Goal: Task Accomplishment & Management: Manage account settings

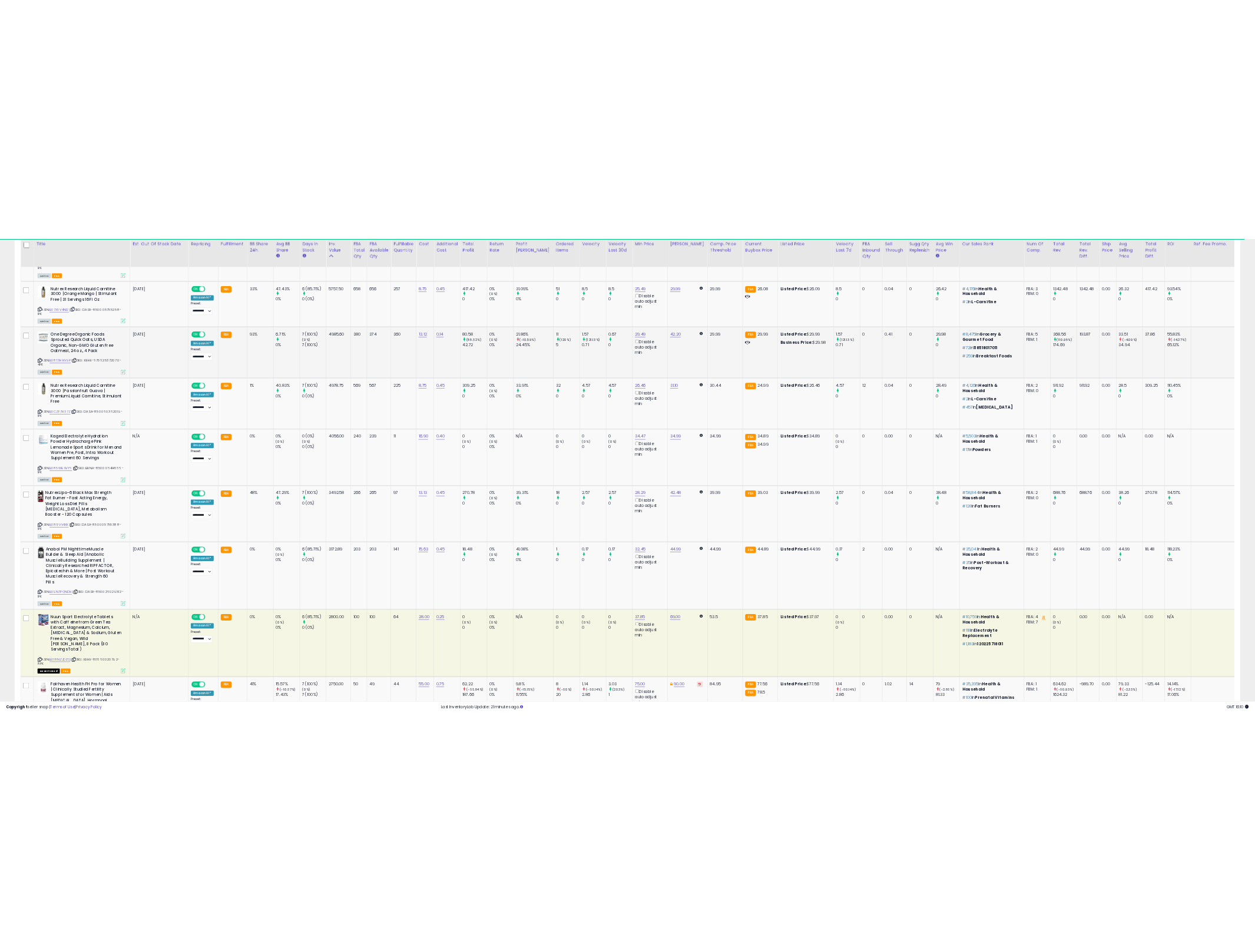
scroll to position [588318, 587316]
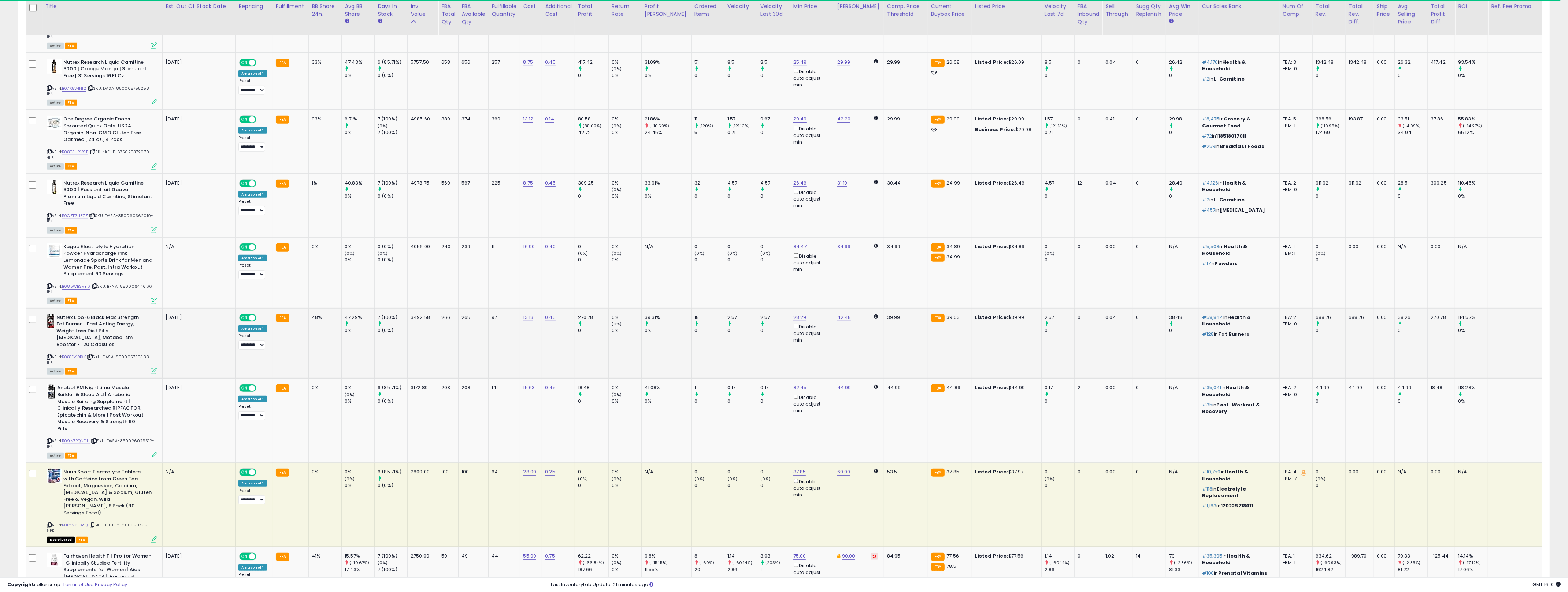
click at [569, 326] on td "0.45" at bounding box center [559, 343] width 33 height 71
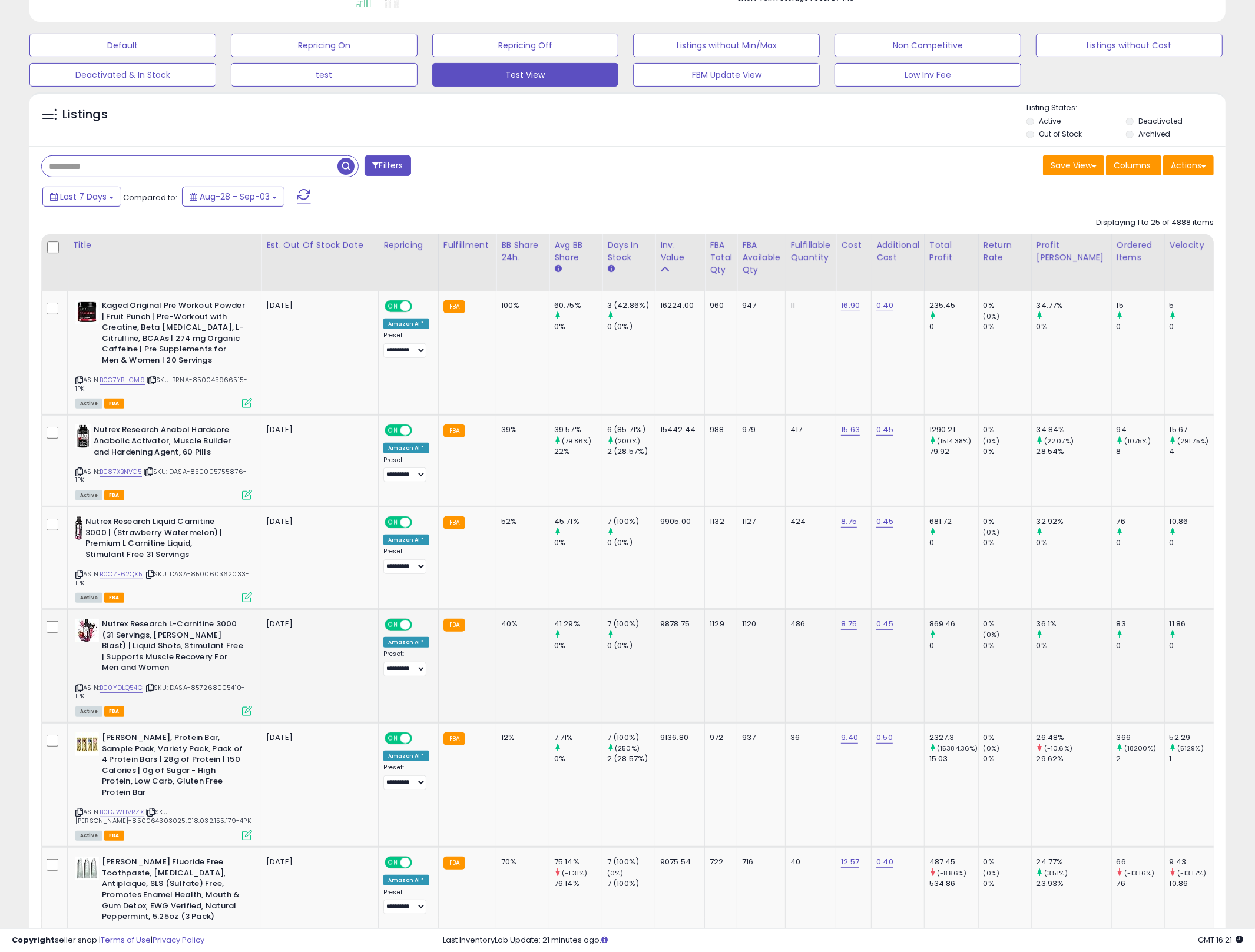
scroll to position [0, 0]
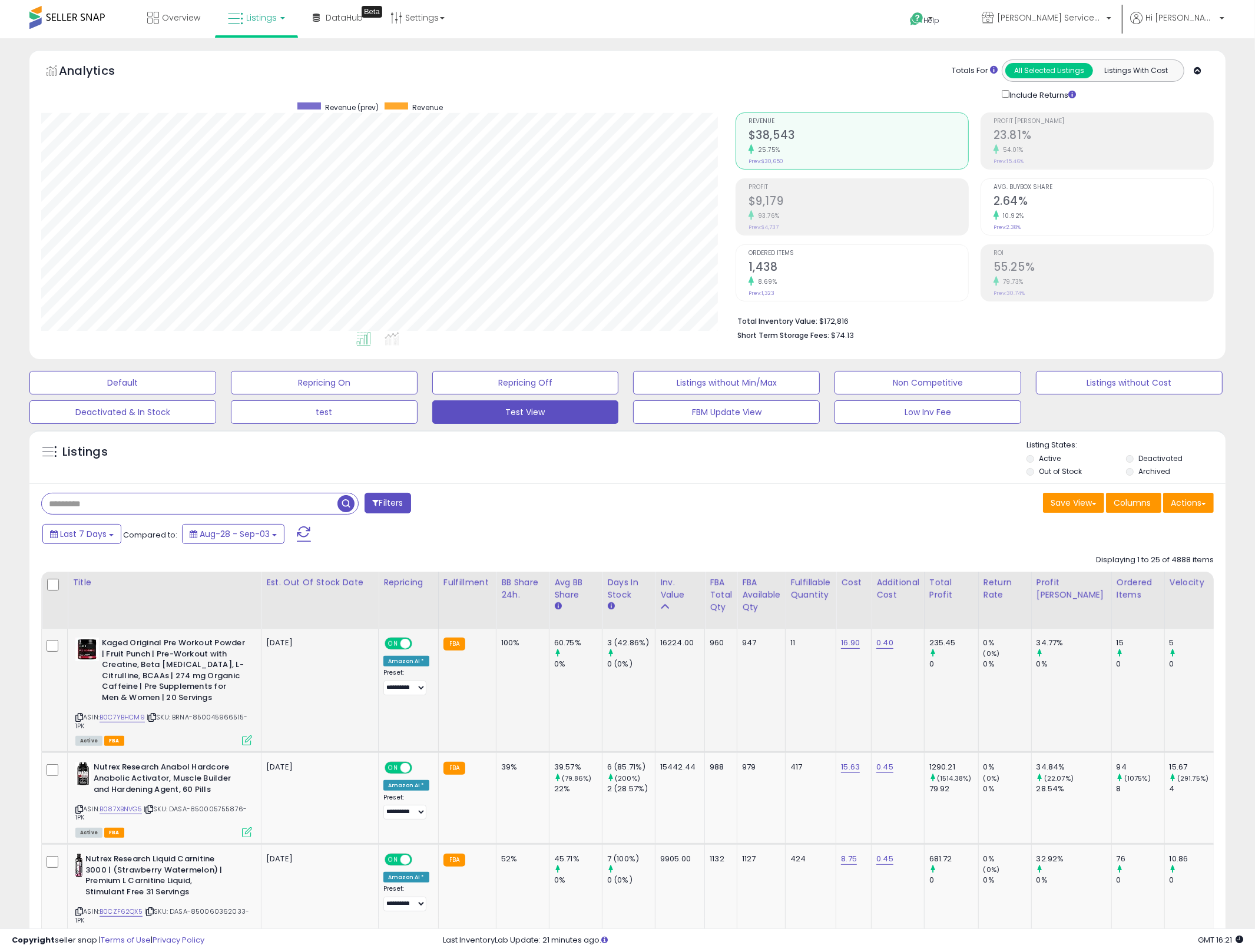
click at [179, 644] on b "Kaged Original Pre Workout Powder | Fruit Punch | Pre-Workout with Creatine, Be…" at bounding box center [174, 671] width 143 height 68
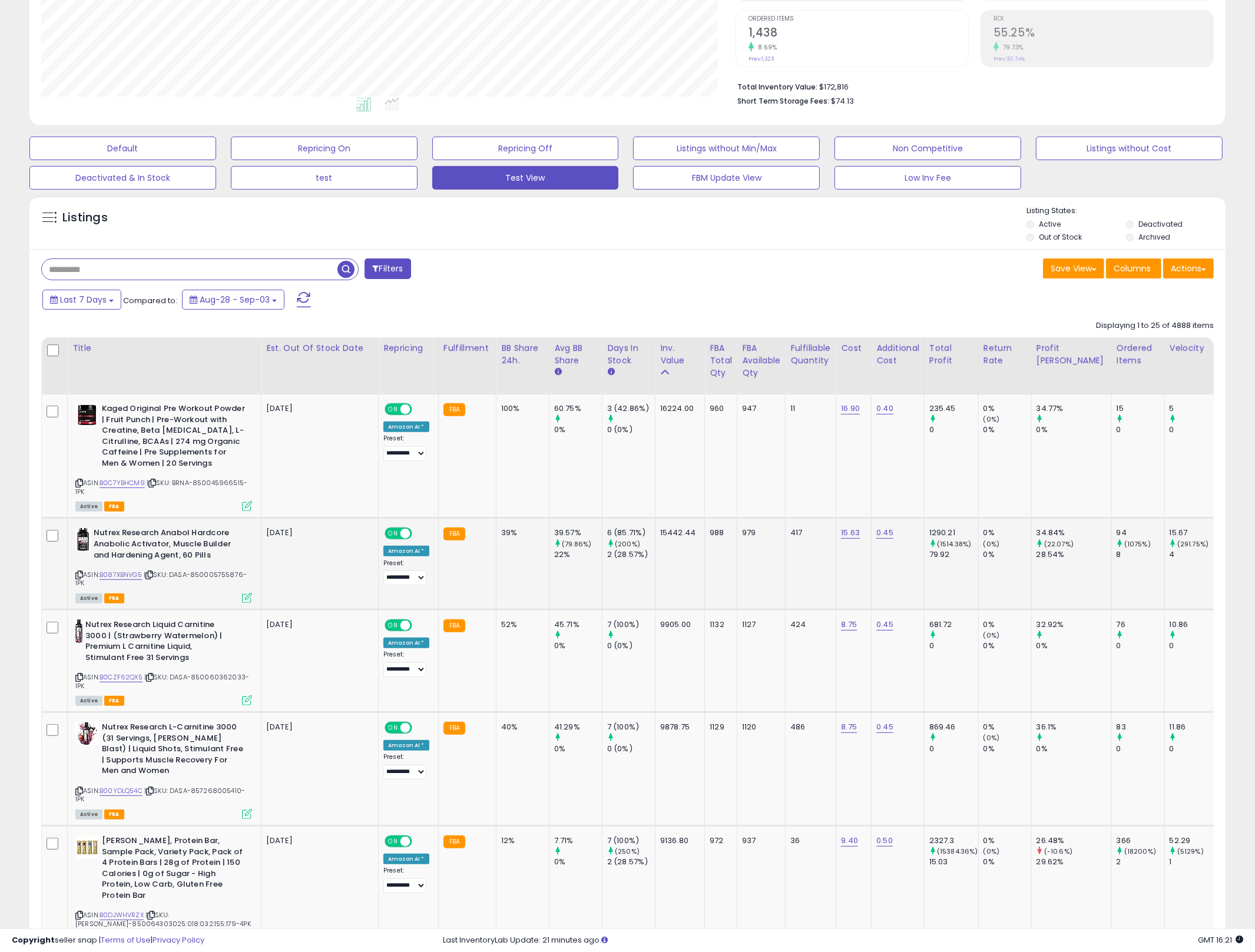
scroll to position [265, 0]
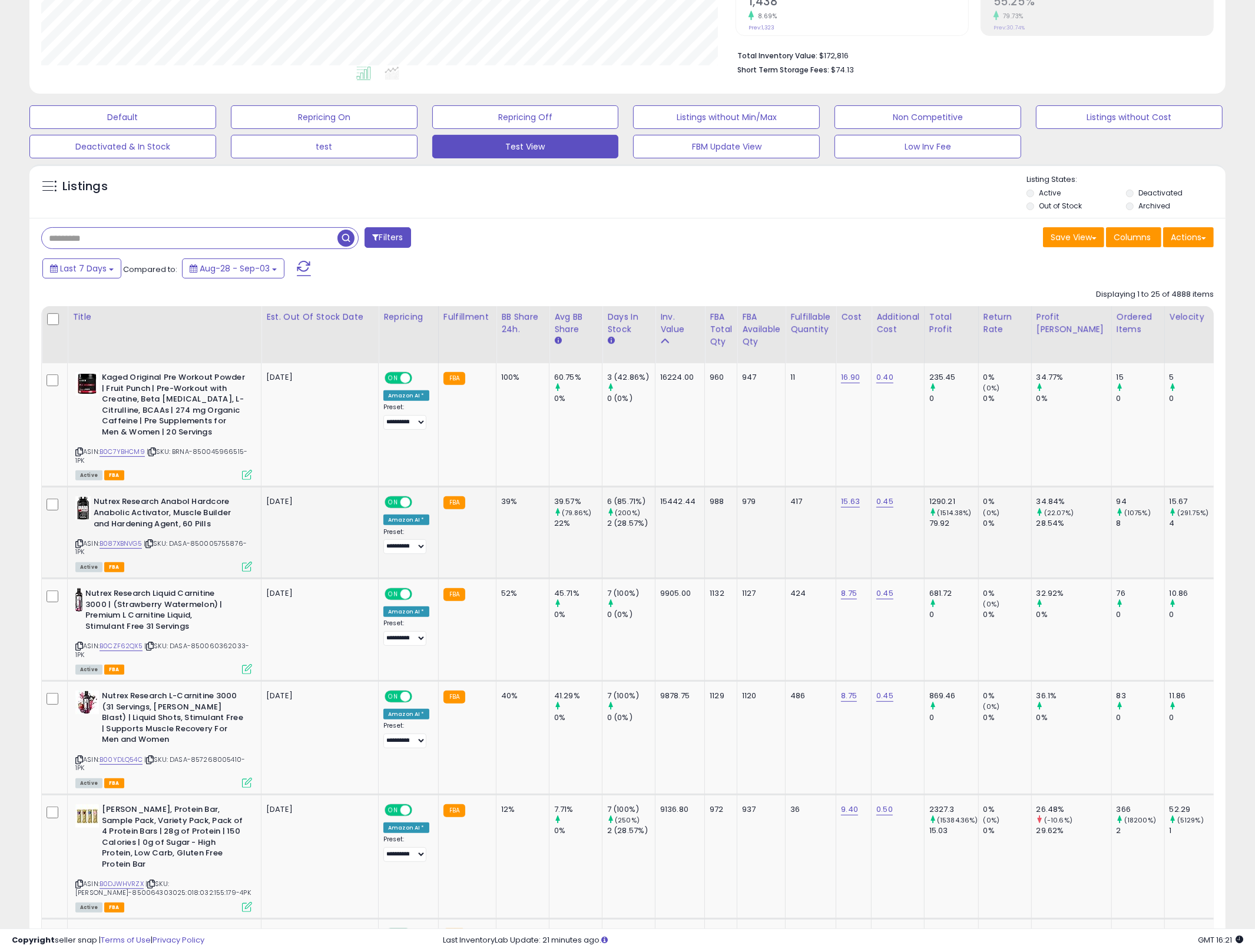
click at [195, 510] on b "Nutrex Research Anabol Hardcore Anabolic Activator, Muscle Builder and Hardenin…" at bounding box center [165, 514] width 143 height 36
click at [113, 542] on link "B087XBNVG5" at bounding box center [120, 543] width 42 height 10
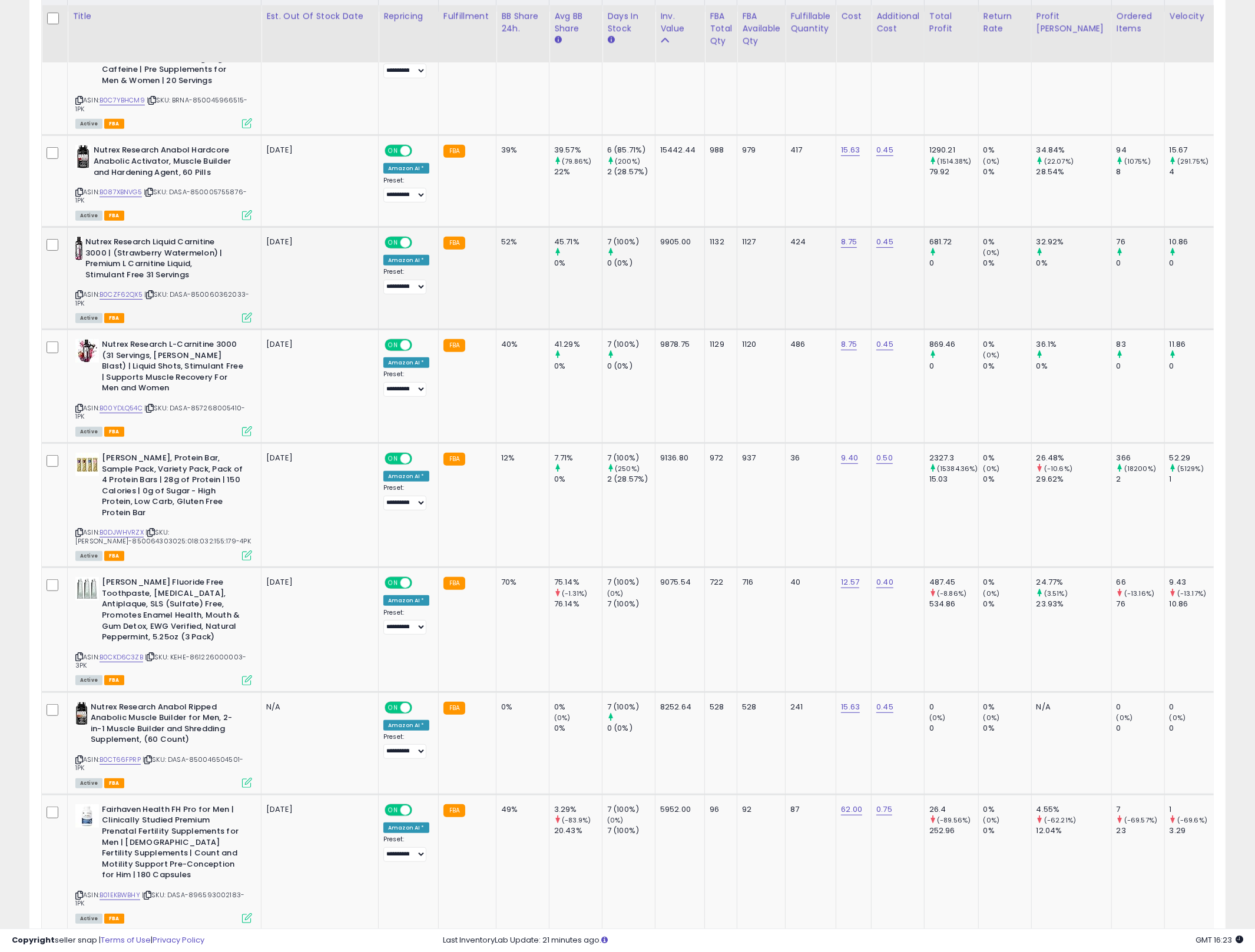
scroll to position [115, 0]
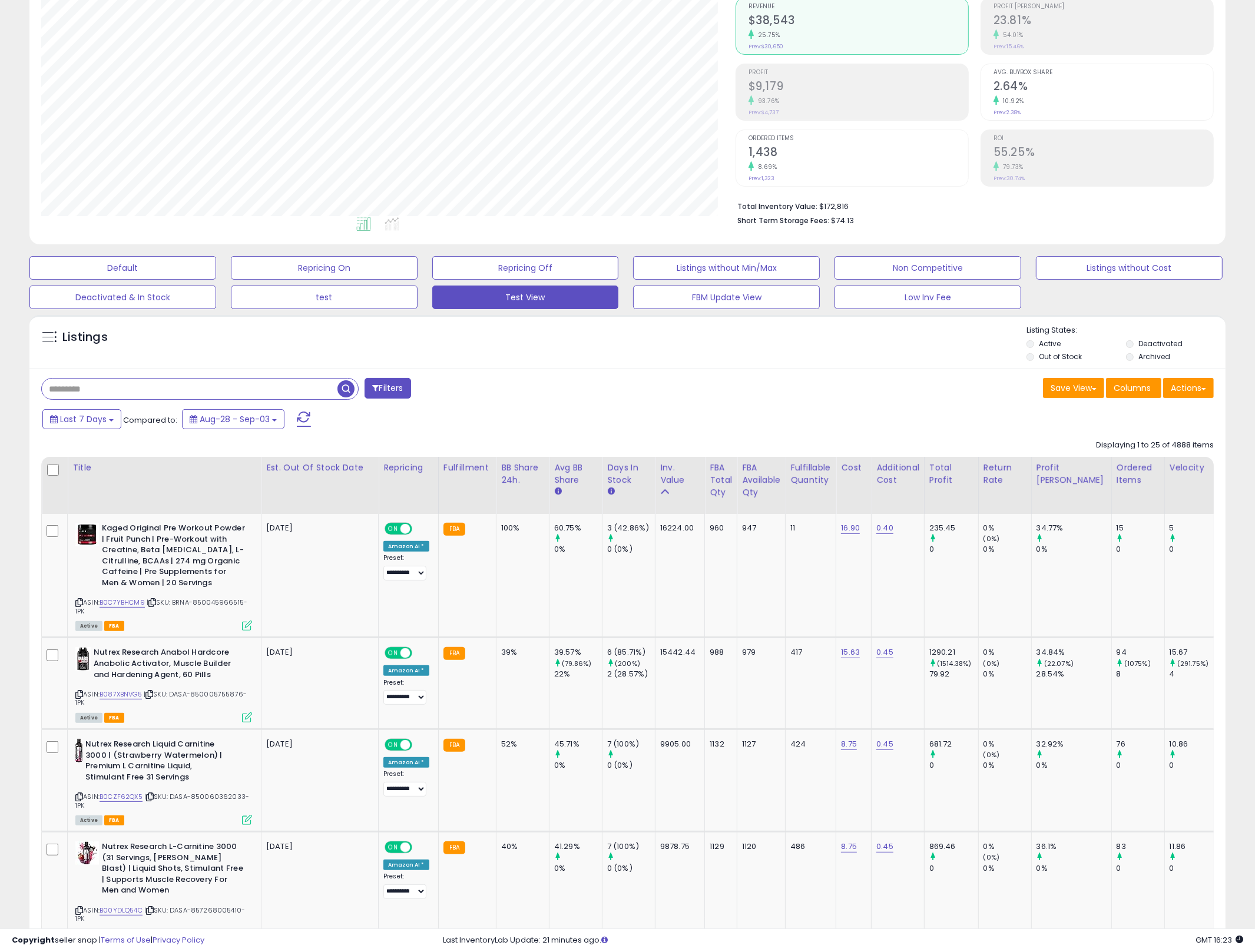
click at [113, 394] on input "text" at bounding box center [190, 388] width 296 height 21
type input "******"
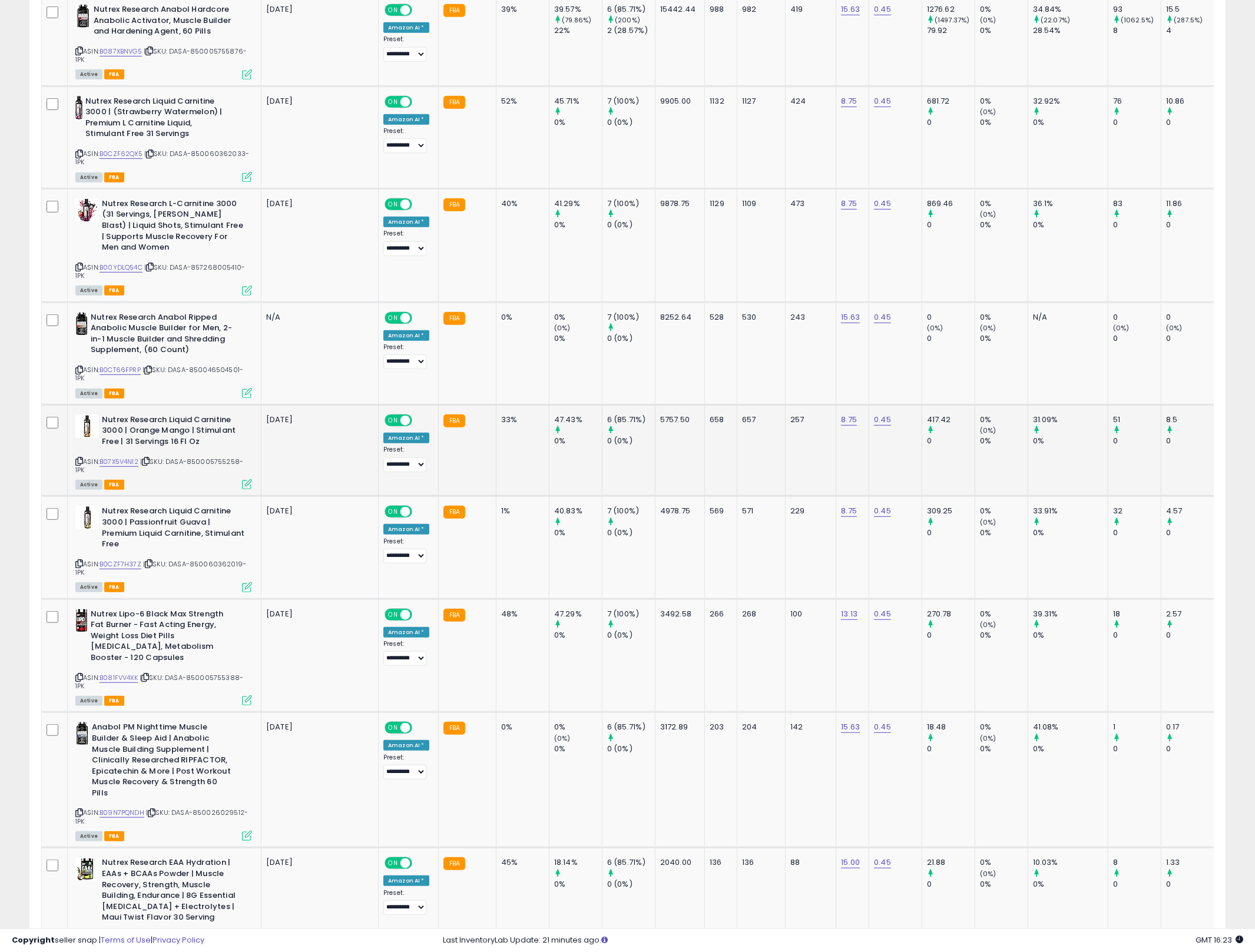
scroll to position [684, 0]
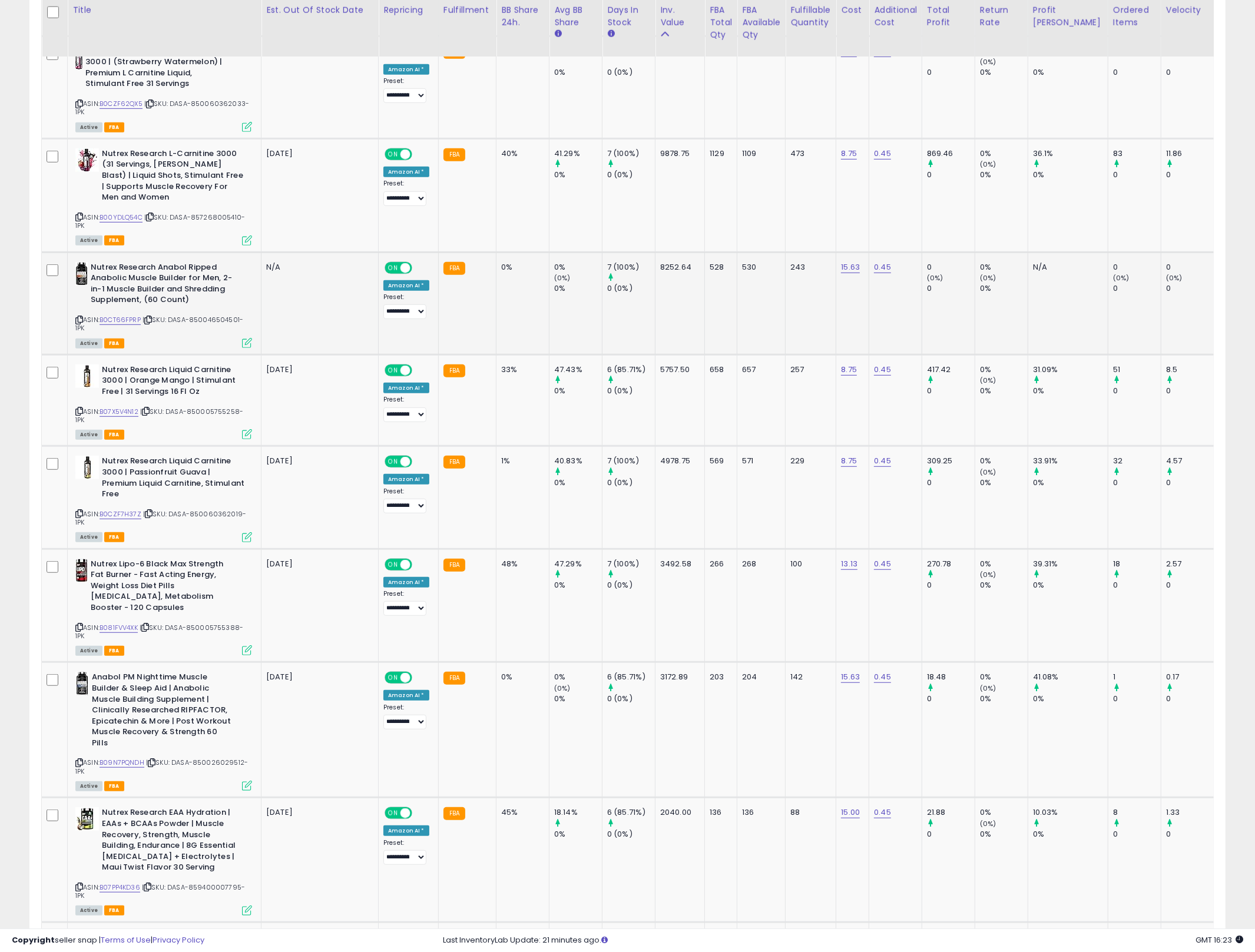
click at [726, 318] on td "528" at bounding box center [720, 303] width 32 height 102
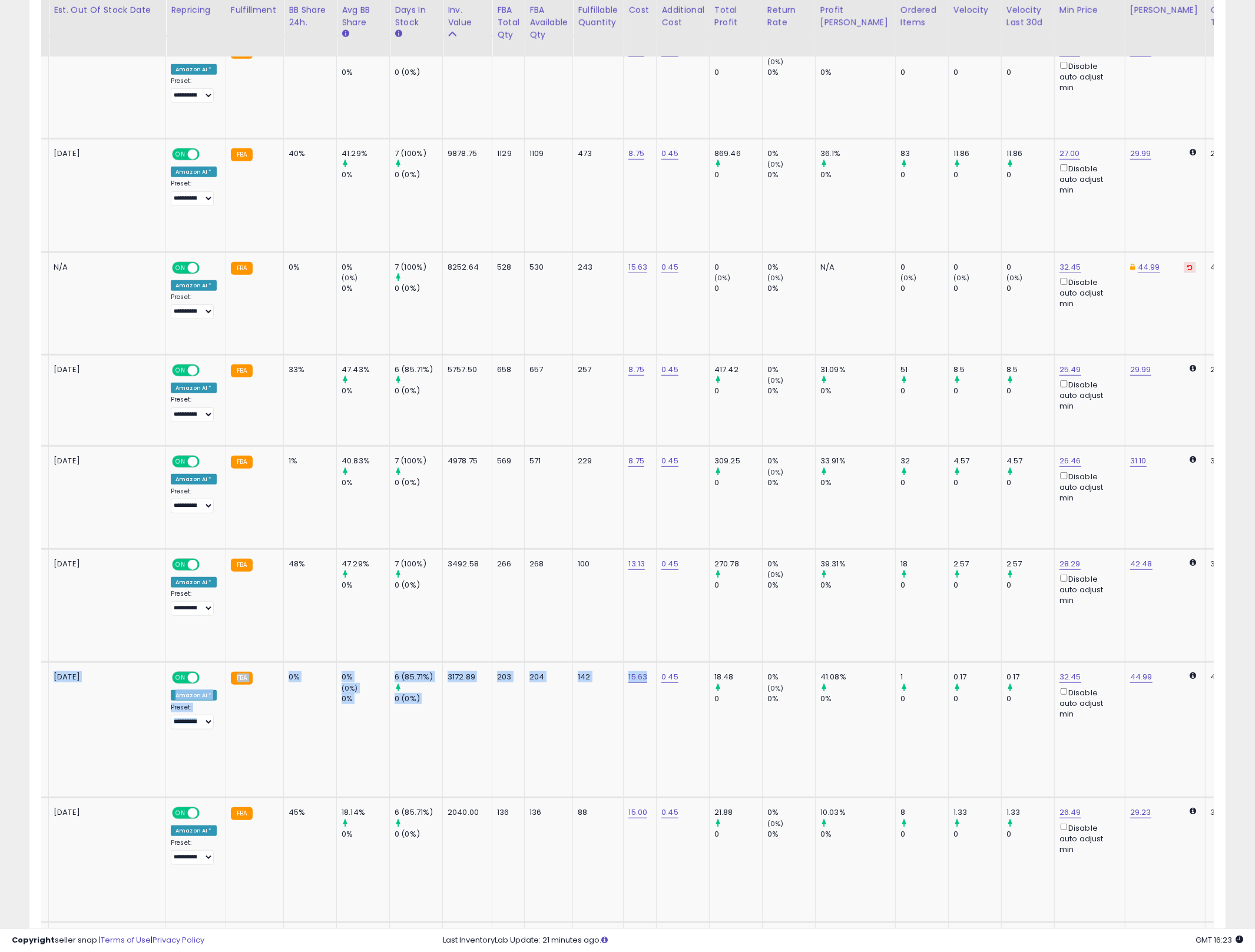
scroll to position [0, 0]
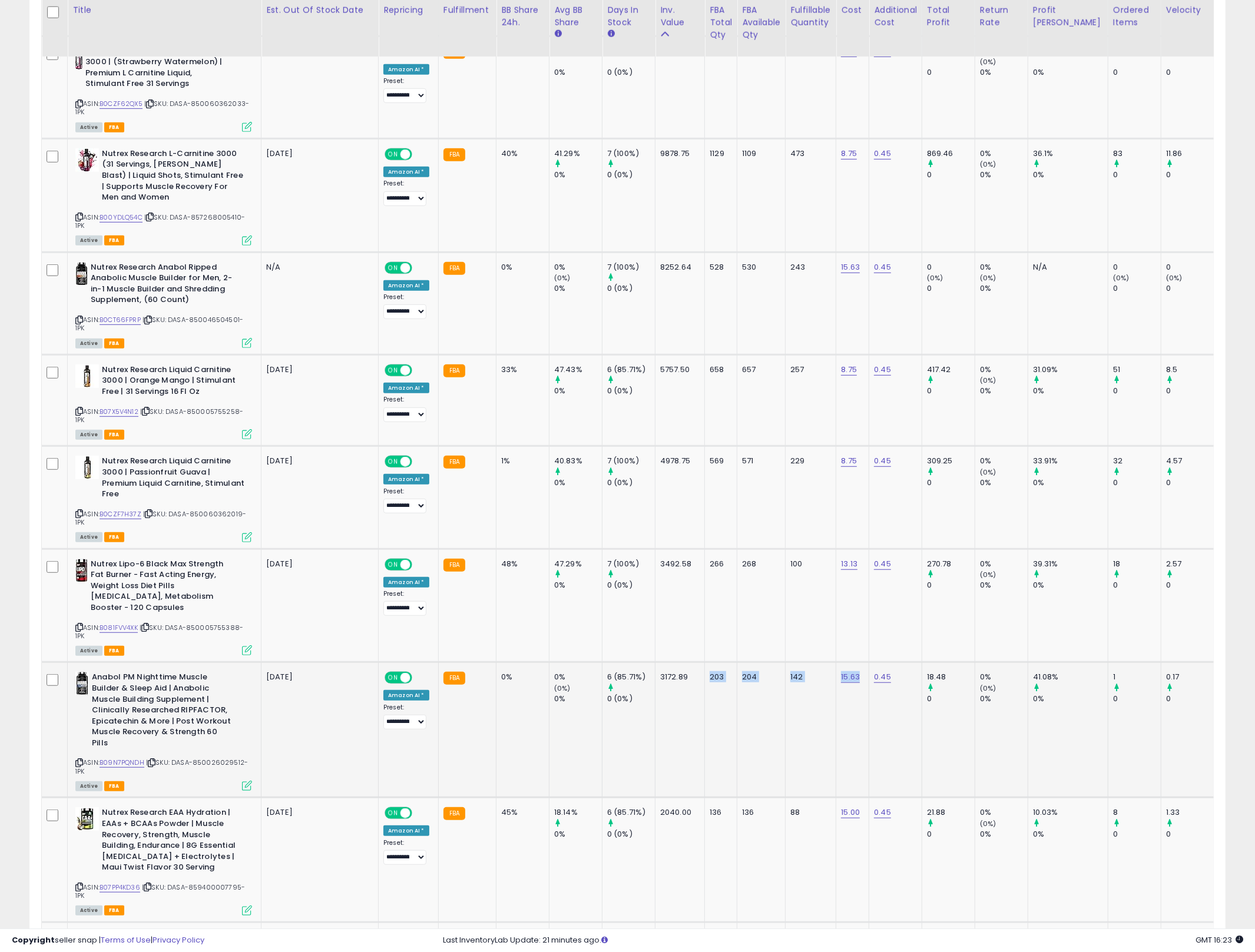
drag, startPoint x: 863, startPoint y: 726, endPoint x: 657, endPoint y: 696, distance: 208.2
click at [672, 699] on td "3172.89" at bounding box center [680, 730] width 49 height 136
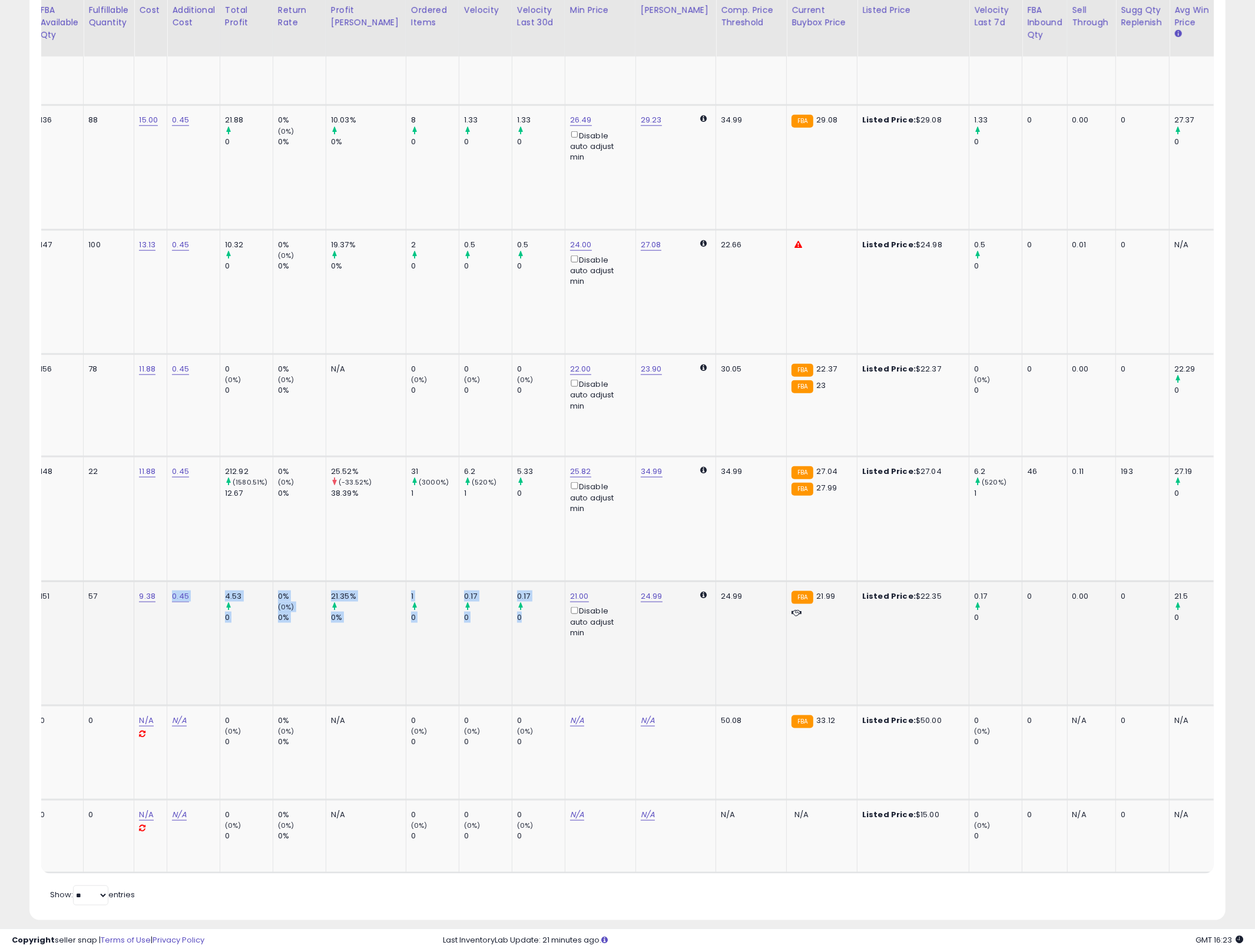
drag, startPoint x: 854, startPoint y: 629, endPoint x: 485, endPoint y: 635, distance: 369.0
click at [485, 635] on tr "Nutrex Lipo 6 Nighttime Fat Burner | [MEDICAL_DATA] Sleep Aid & Weight Loss Die…" at bounding box center [620, 643] width 2561 height 124
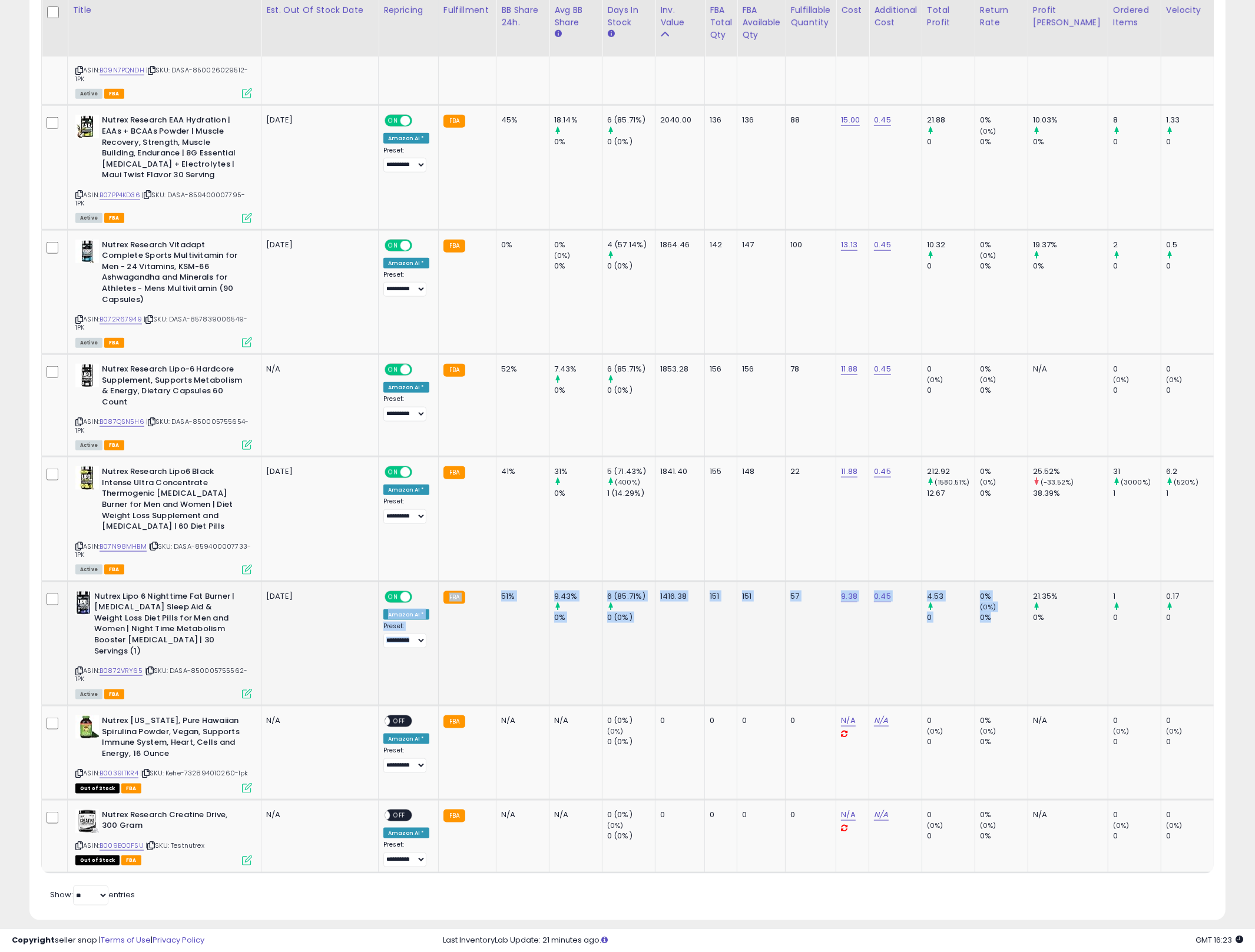
drag, startPoint x: 296, startPoint y: 634, endPoint x: 225, endPoint y: 614, distance: 73.8
click at [207, 609] on b "Nutrex Lipo 6 Nighttime Fat Burner | [MEDICAL_DATA] Sleep Aid & Weight Loss Die…" at bounding box center [166, 624] width 143 height 68
click at [121, 666] on link "B0872VRY65" at bounding box center [121, 671] width 43 height 10
click at [240, 690] on div "Active FBA" at bounding box center [164, 694] width 177 height 8
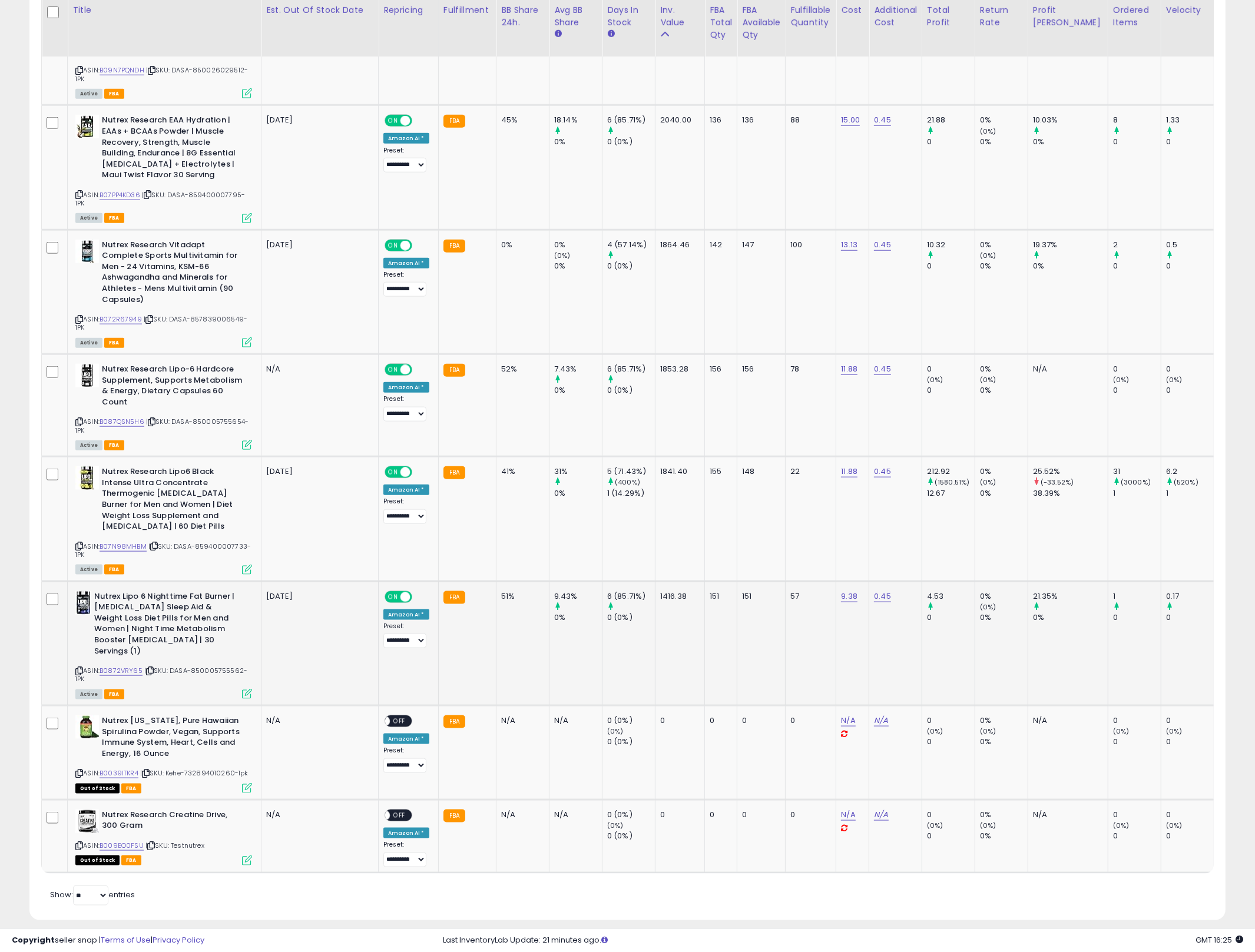
click at [248, 689] on icon at bounding box center [247, 694] width 10 height 10
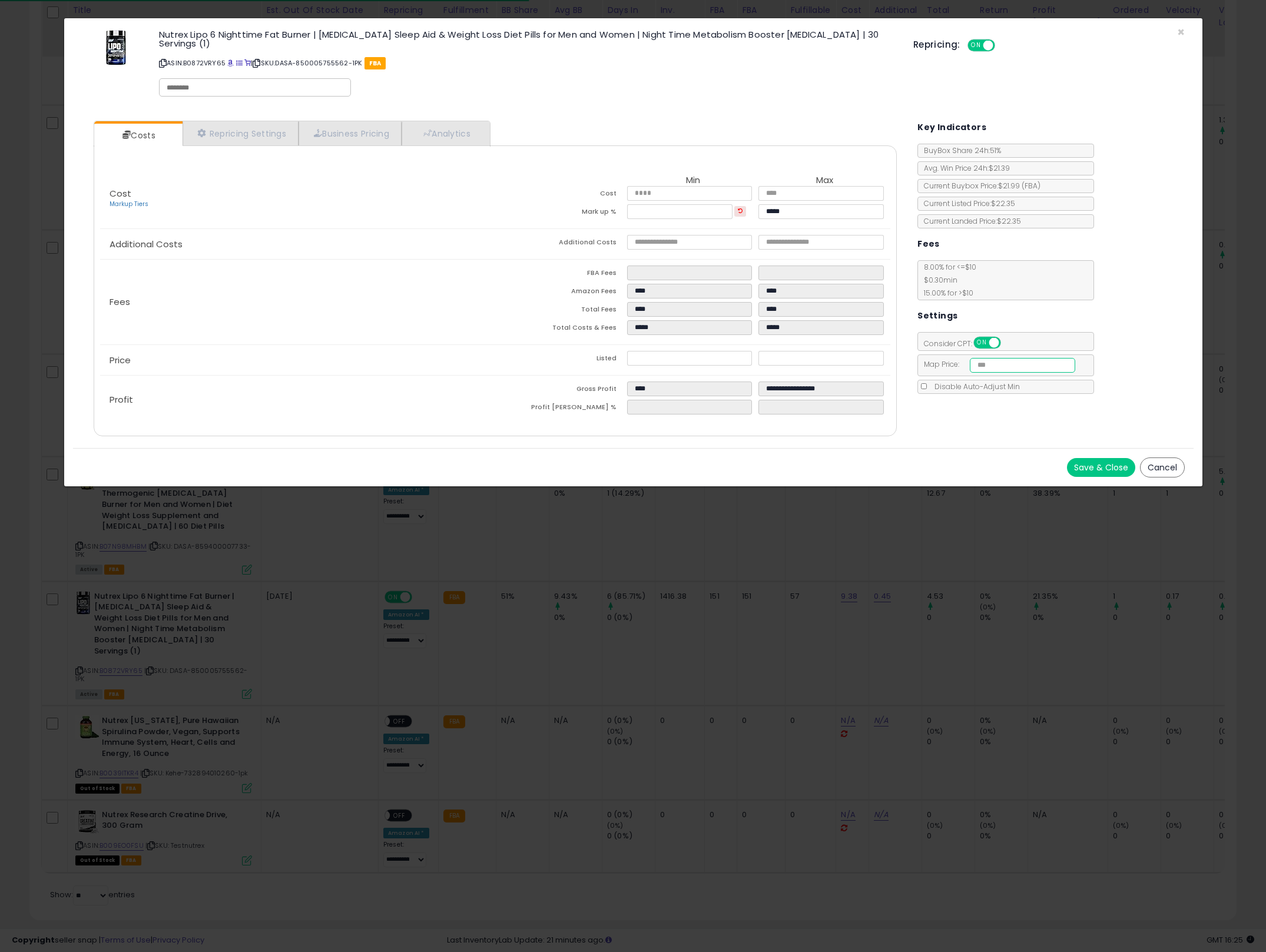
click at [1027, 366] on input "number" at bounding box center [1022, 364] width 105 height 15
type input "*****"
click at [1082, 465] on button "Save & Close" at bounding box center [1101, 467] width 68 height 19
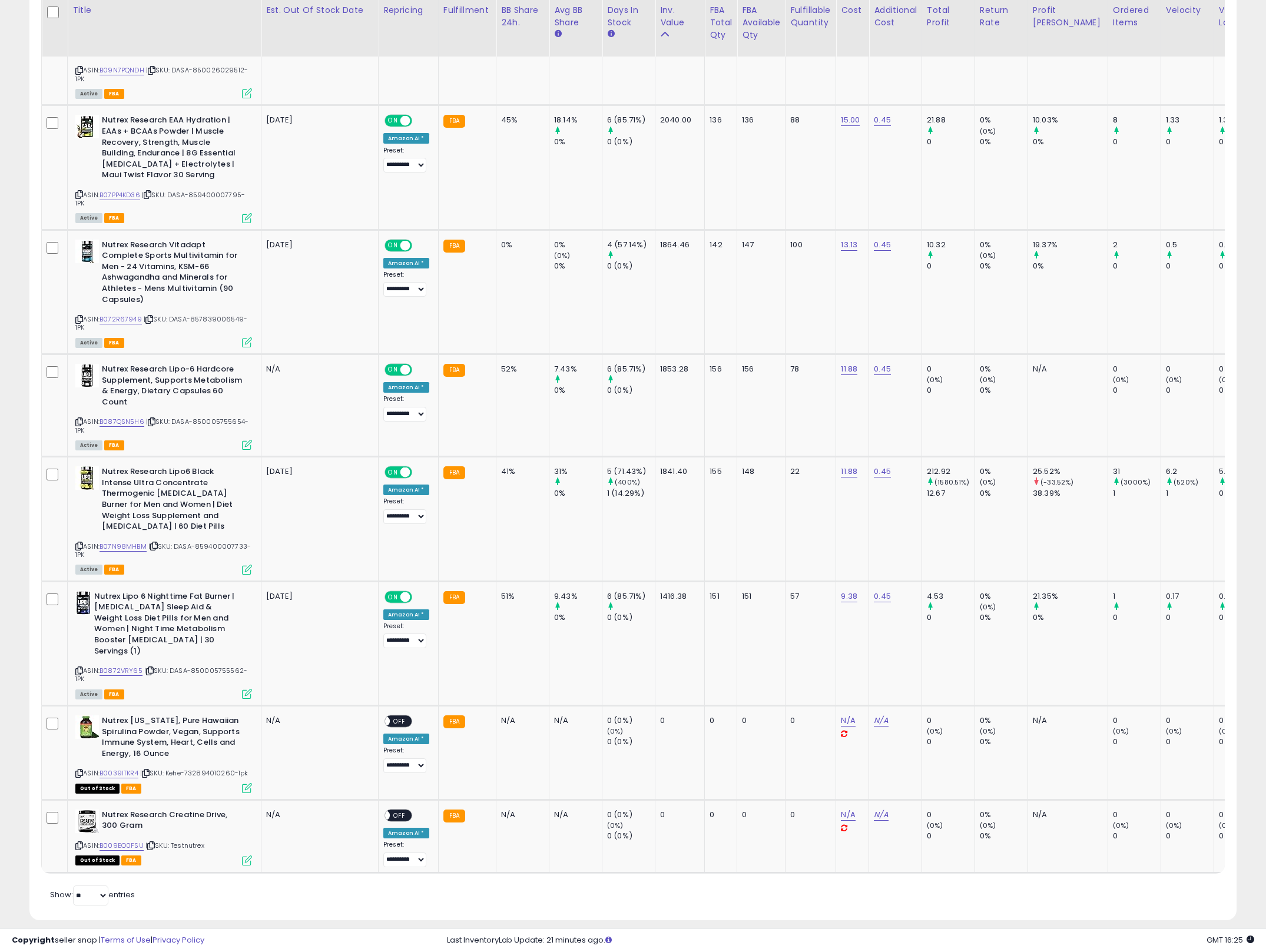
scroll to position [588318, 588143]
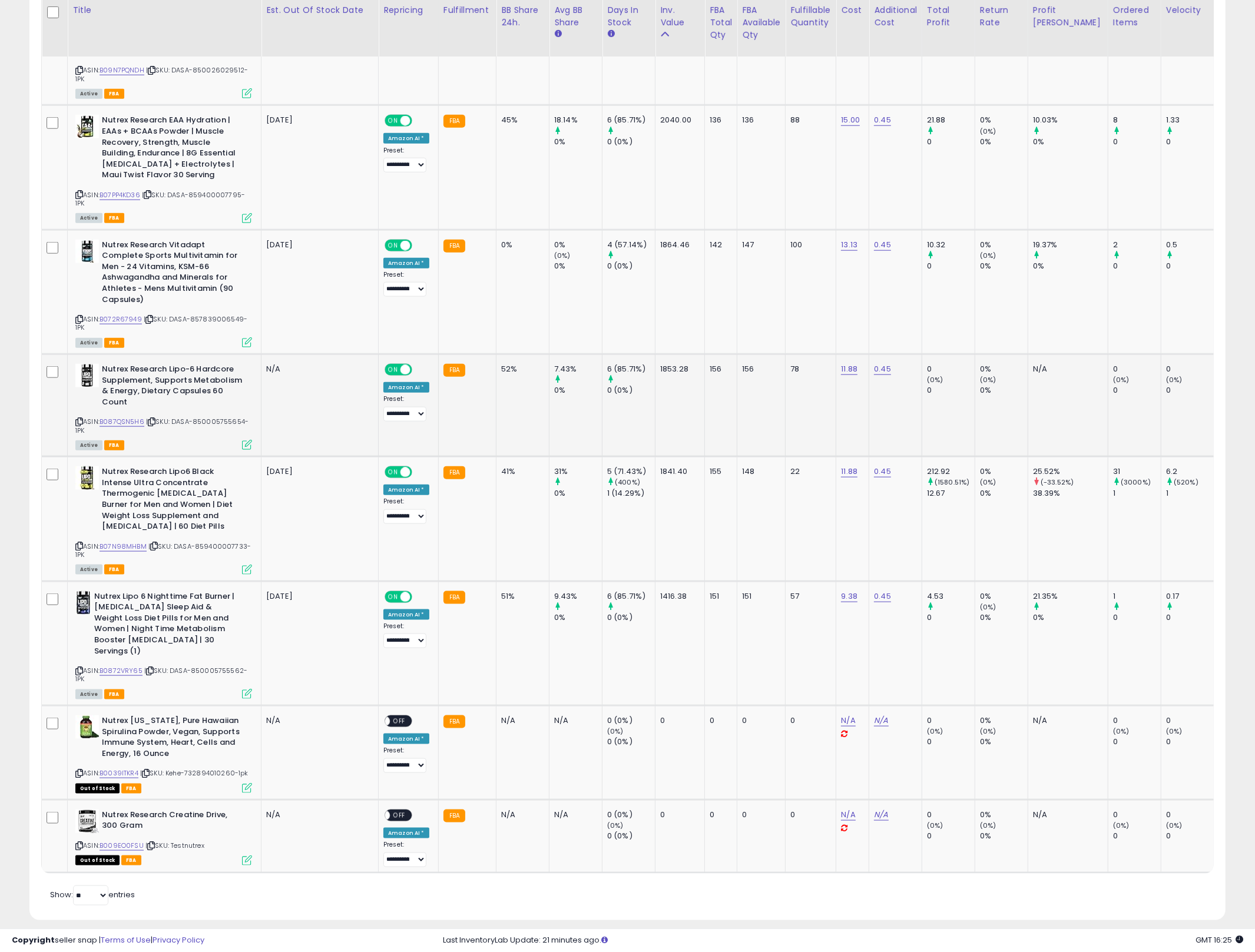
click at [250, 440] on icon at bounding box center [247, 445] width 10 height 10
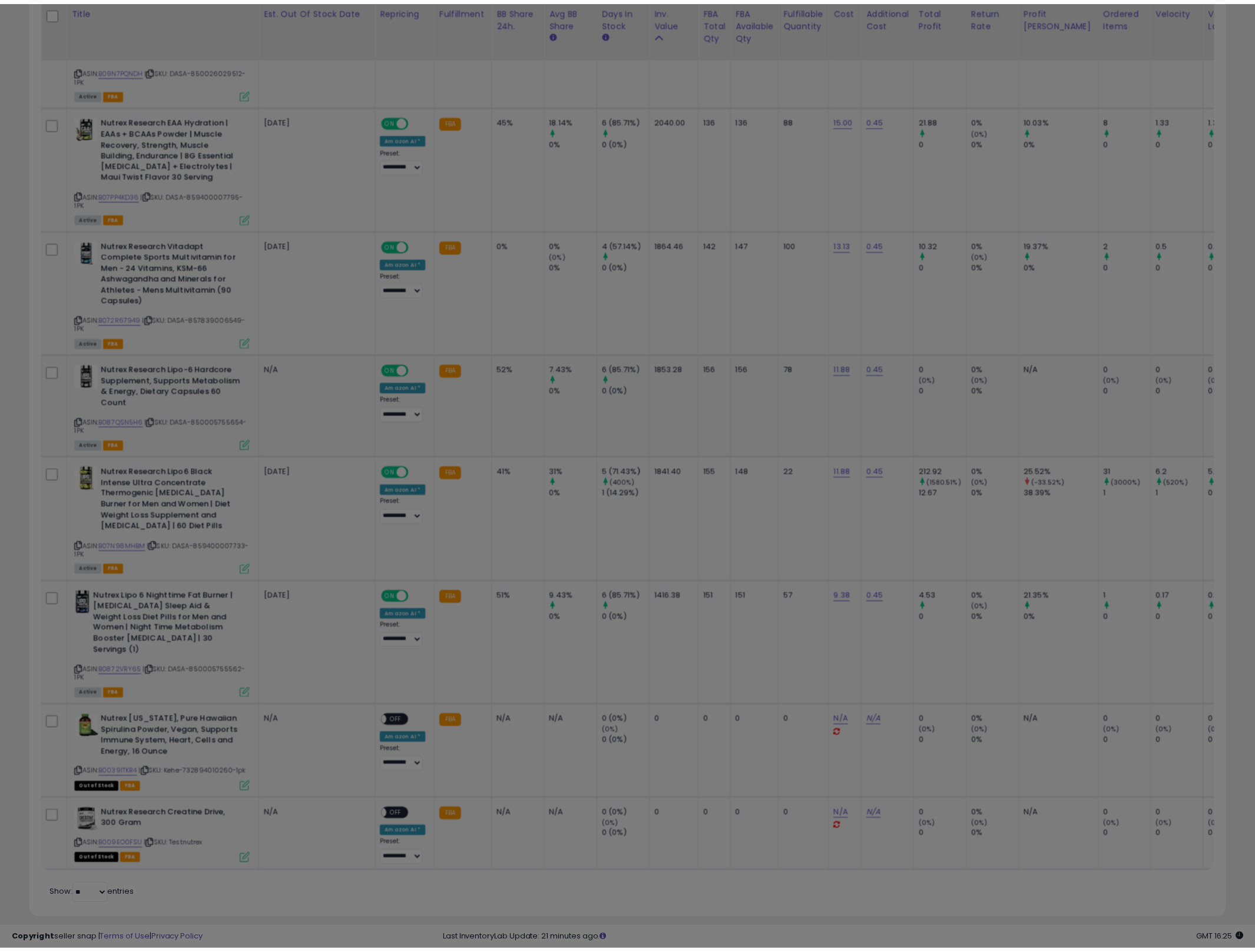
scroll to position [242, 701]
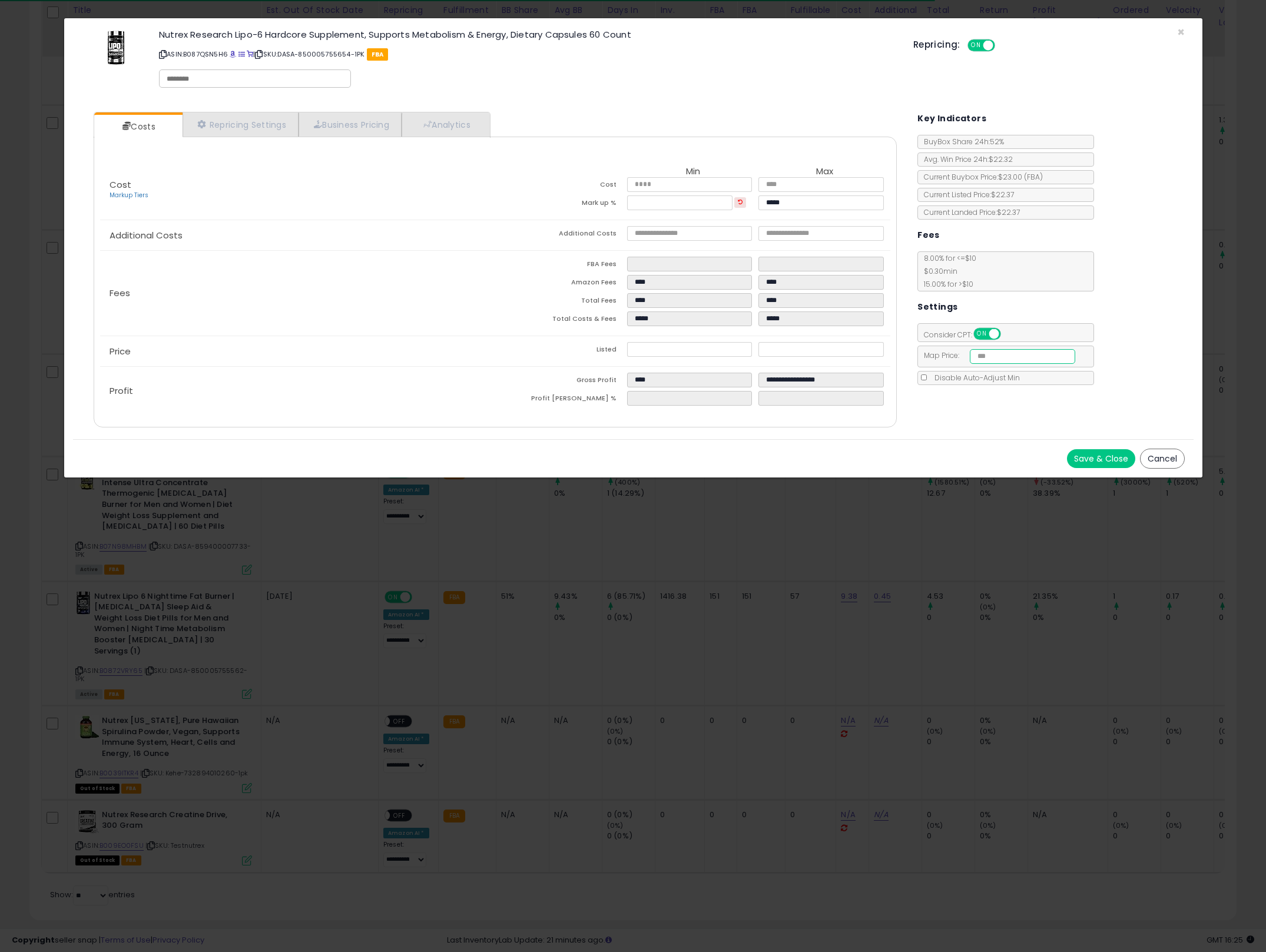
click at [1047, 358] on input "number" at bounding box center [1022, 356] width 105 height 15
type input "*****"
click at [1122, 453] on button "Save & Close" at bounding box center [1101, 458] width 68 height 19
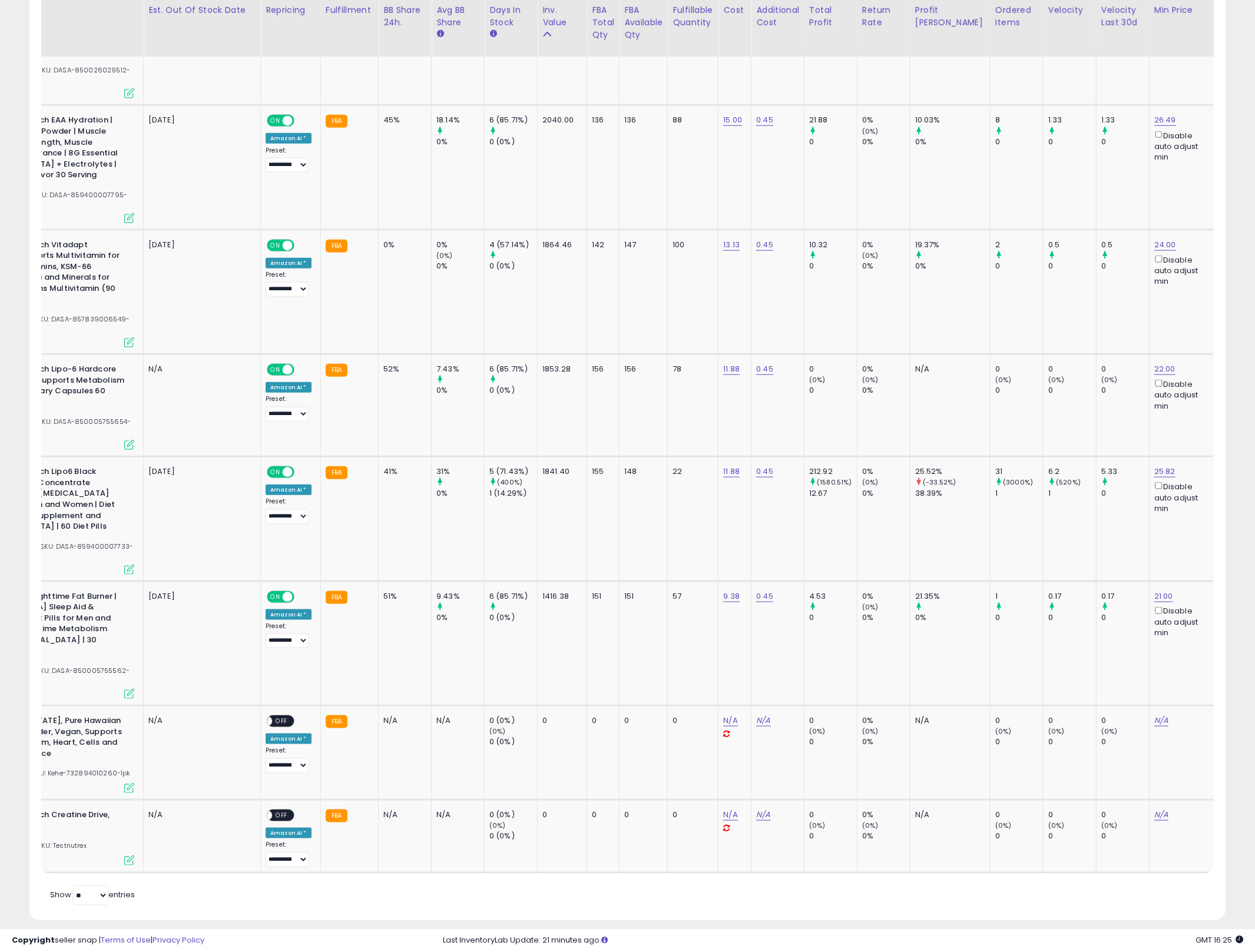
scroll to position [0, 316]
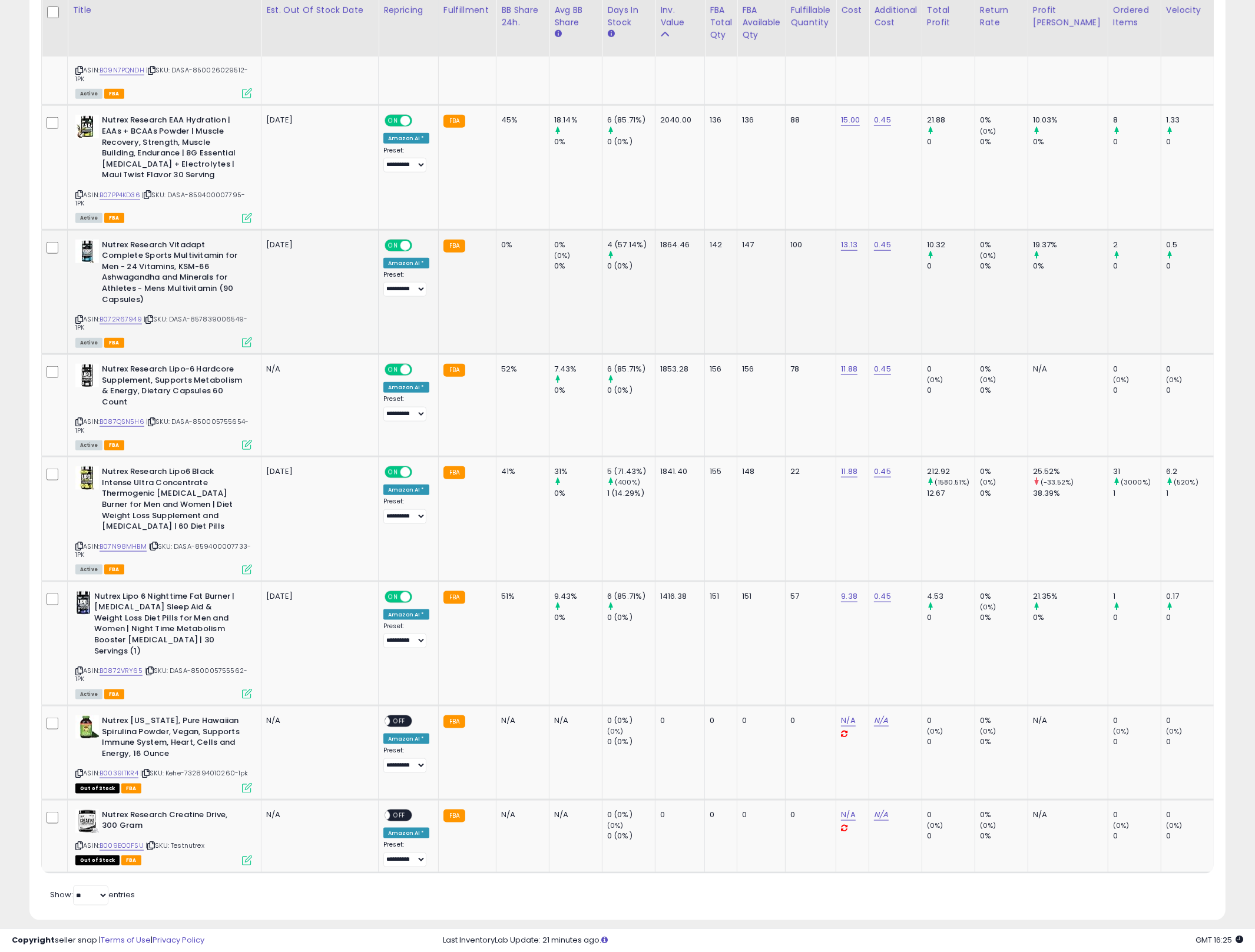
click at [567, 290] on td "0% (0%) 0%" at bounding box center [576, 292] width 53 height 124
click at [251, 326] on td "Nutrex Research Vitadapt Complete Sports Multivitamin for Men - 24 Vitamins, KS…" at bounding box center [164, 292] width 194 height 124
click at [244, 337] on icon at bounding box center [247, 342] width 10 height 10
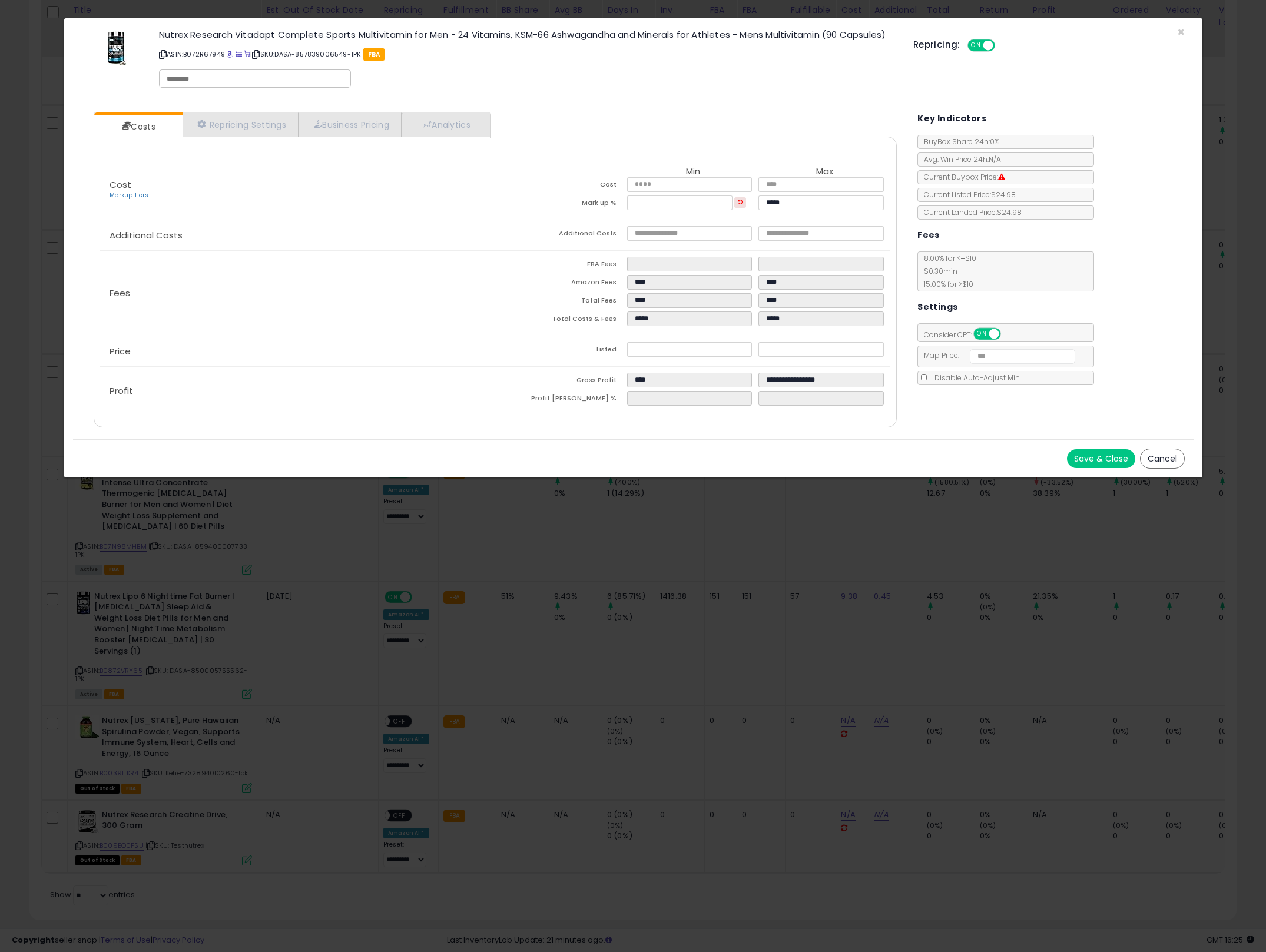
drag, startPoint x: 1180, startPoint y: 458, endPoint x: 821, endPoint y: 410, distance: 362.2
click at [1179, 458] on button "Cancel" at bounding box center [1163, 458] width 45 height 20
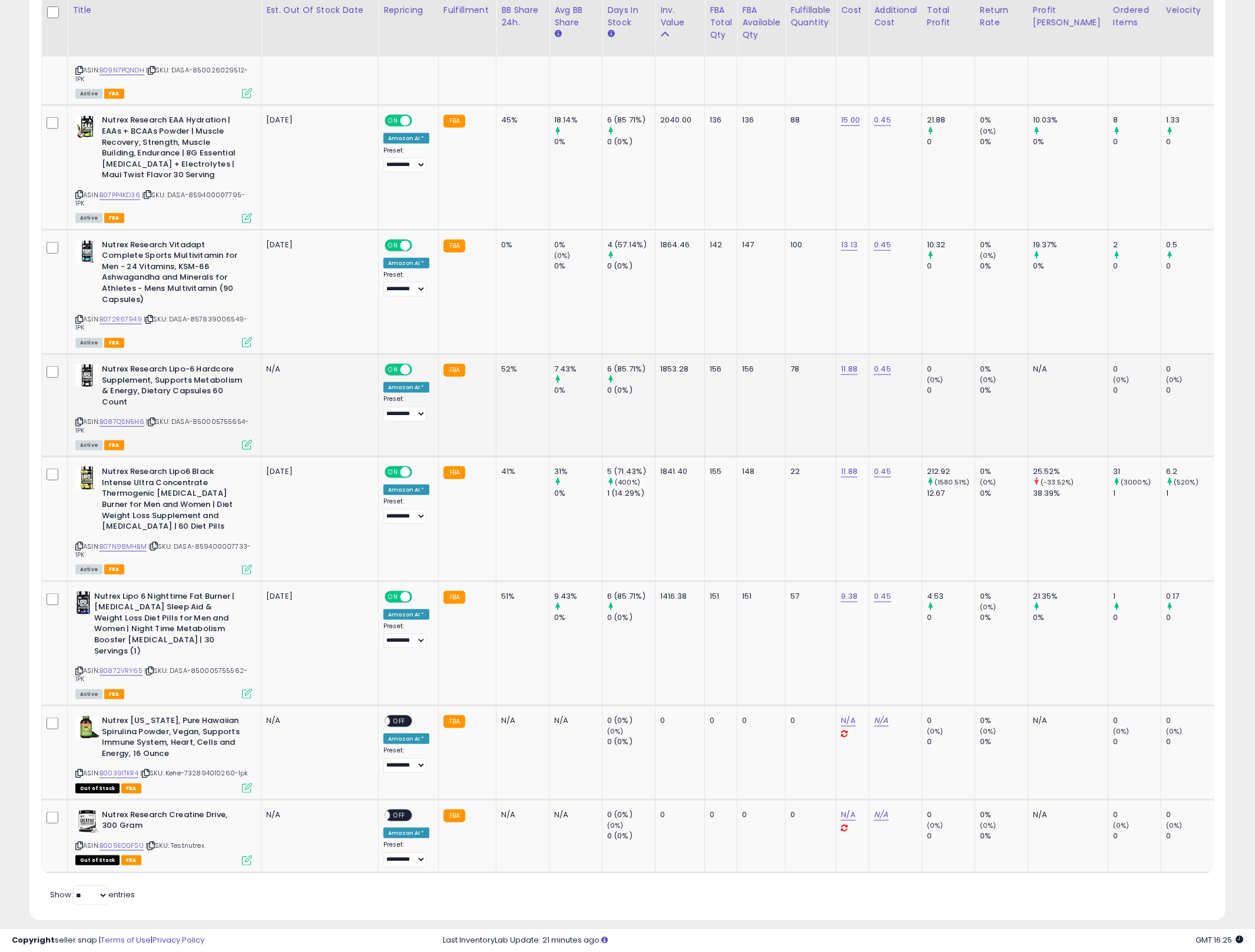
click at [246, 440] on icon at bounding box center [247, 445] width 10 height 10
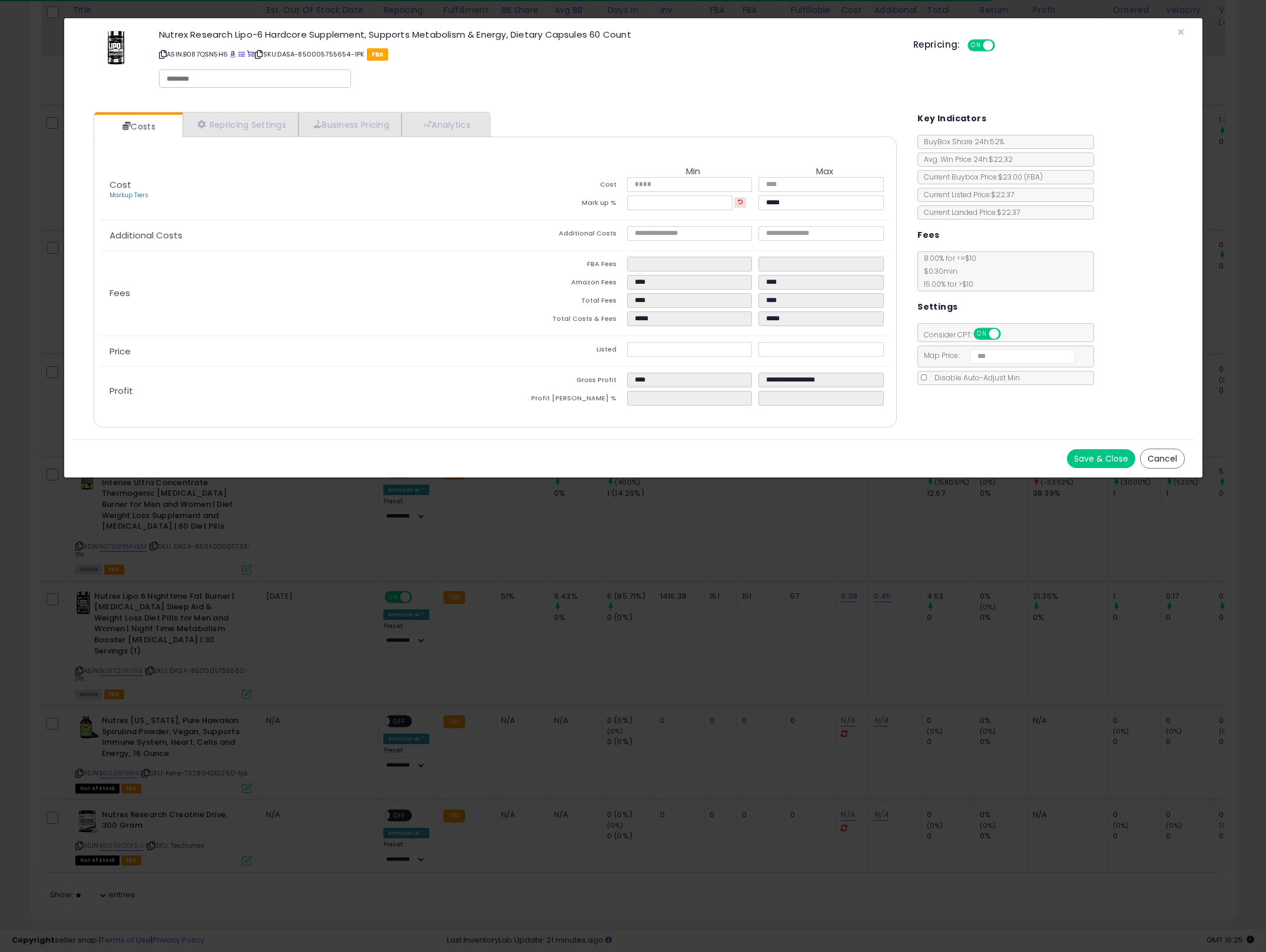
click at [1155, 453] on button "Cancel" at bounding box center [1163, 458] width 45 height 20
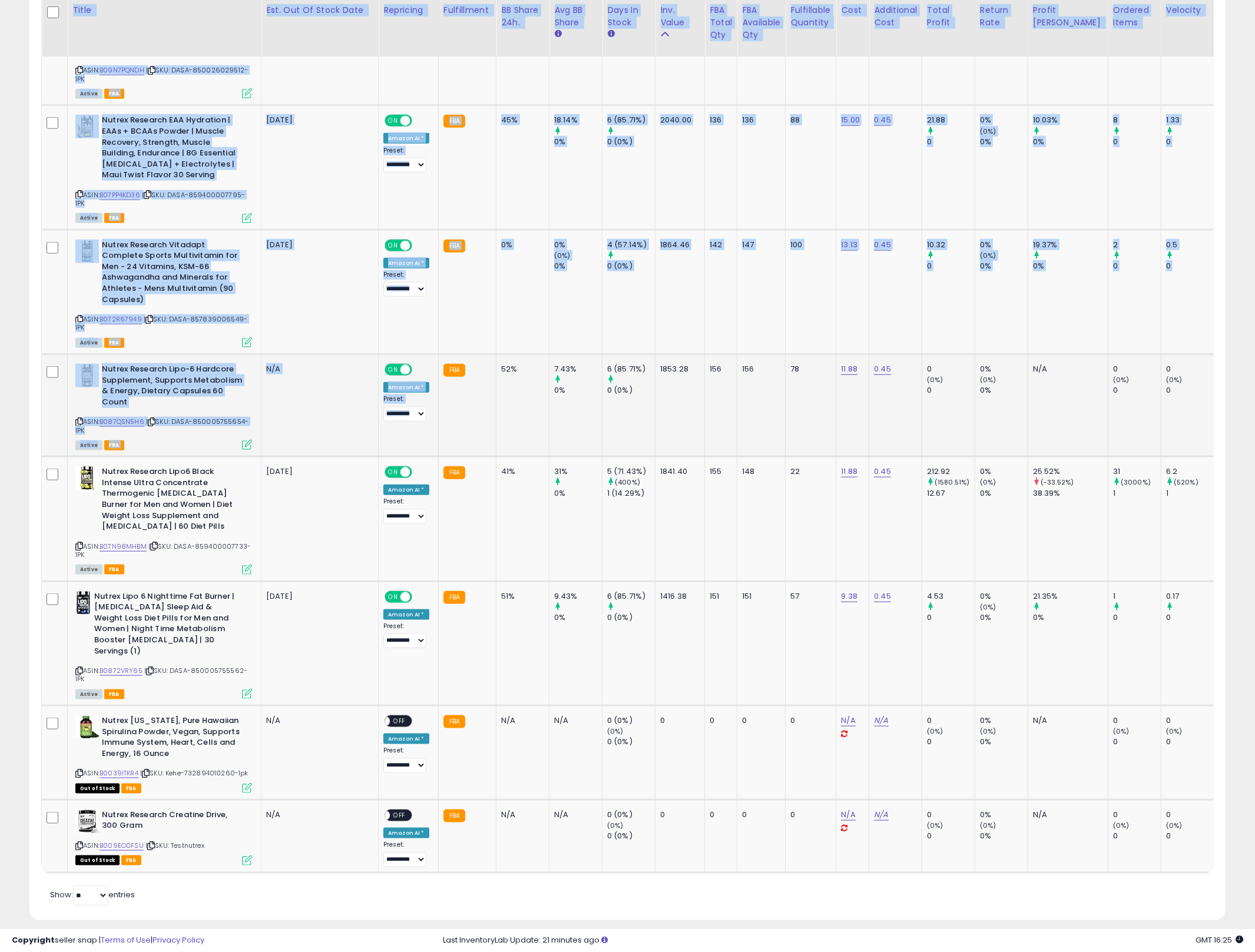
drag, startPoint x: 596, startPoint y: 386, endPoint x: 164, endPoint y: 381, distance: 432.0
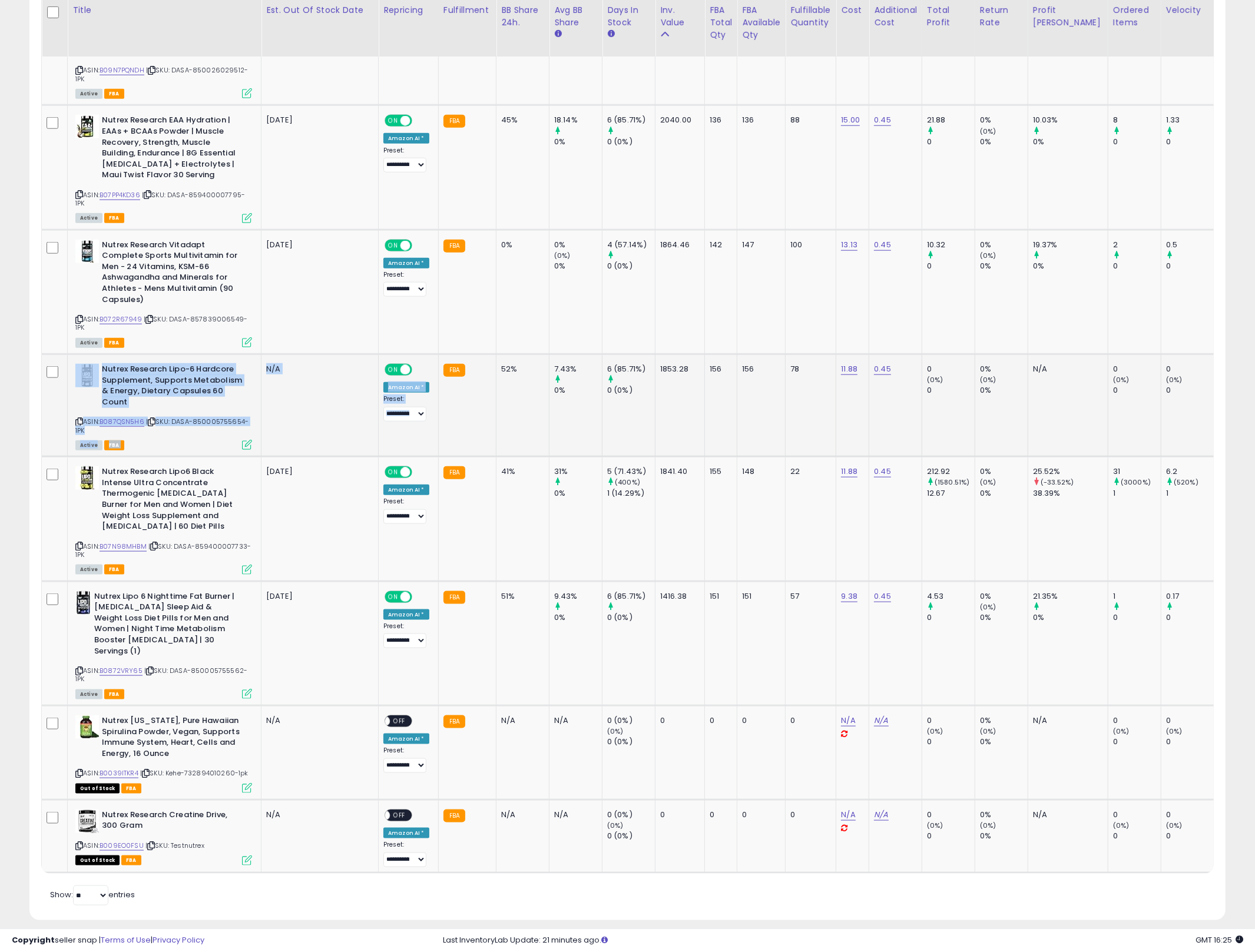
click at [179, 369] on b "Nutrex Research Lipo-6 Hardcore Supplement, Supports Metabolism & Energy, Dieta…" at bounding box center [174, 386] width 143 height 46
click at [123, 417] on link "B087QSN5H6" at bounding box center [122, 421] width 45 height 10
click at [619, 355] on td "6 (85.71%) 0 (0%)" at bounding box center [629, 406] width 53 height 102
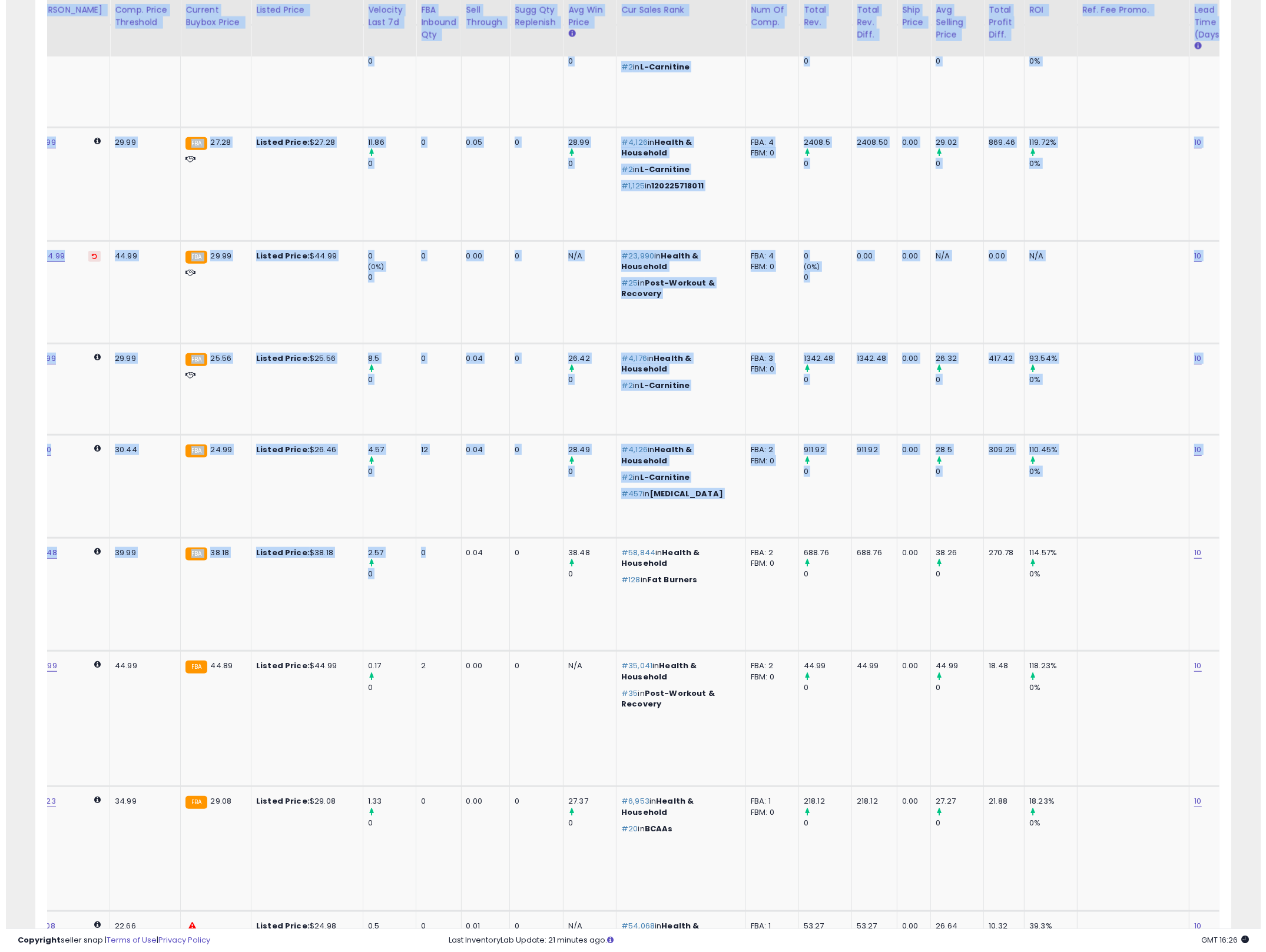
scroll to position [0, 0]
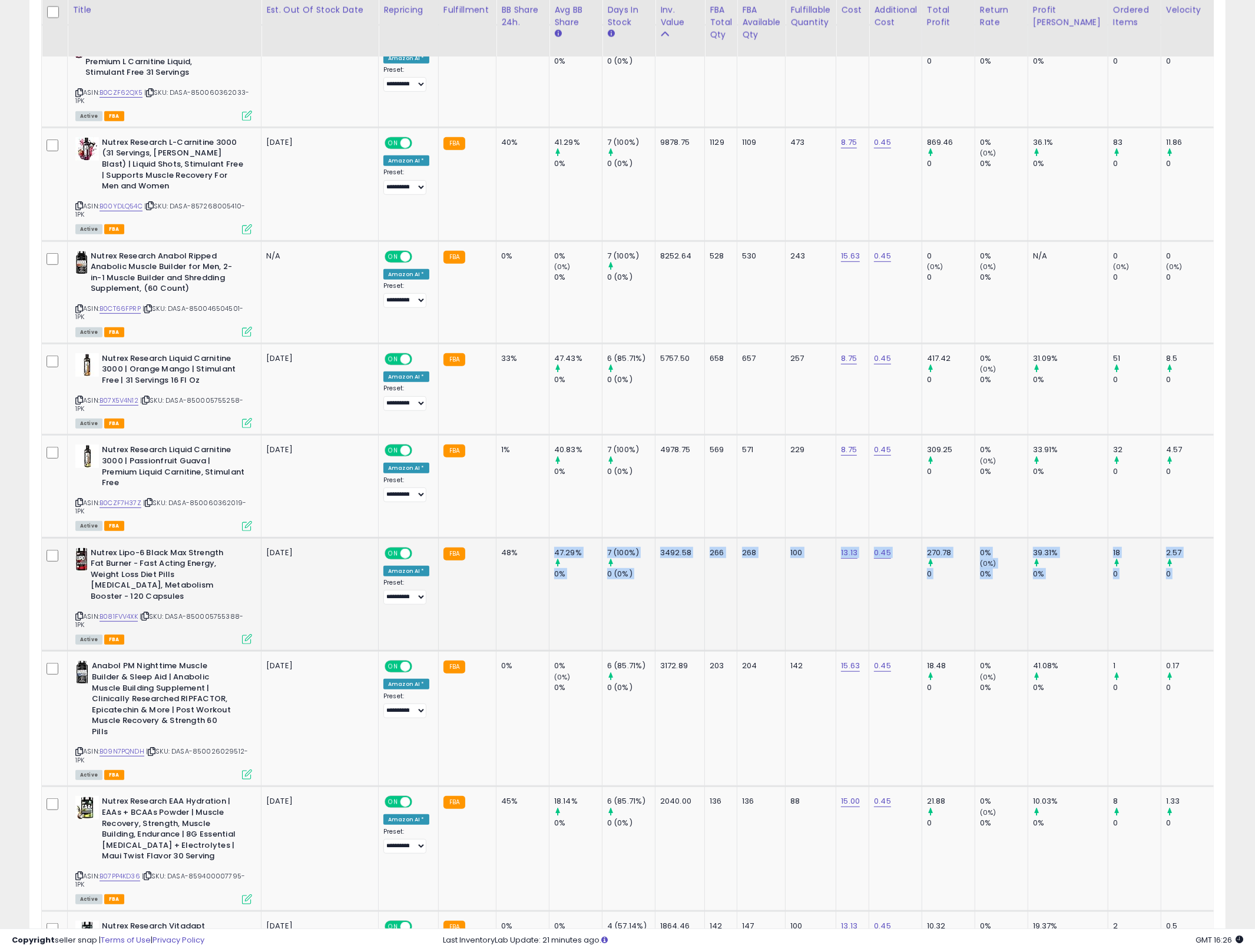
drag, startPoint x: 400, startPoint y: 569, endPoint x: 564, endPoint y: 536, distance: 167.3
click at [622, 454] on div "7 (100%)" at bounding box center [631, 449] width 48 height 11
click at [674, 471] on td "4978.75" at bounding box center [680, 486] width 49 height 102
click at [117, 499] on link "B0CZF7H37Z" at bounding box center [120, 503] width 42 height 10
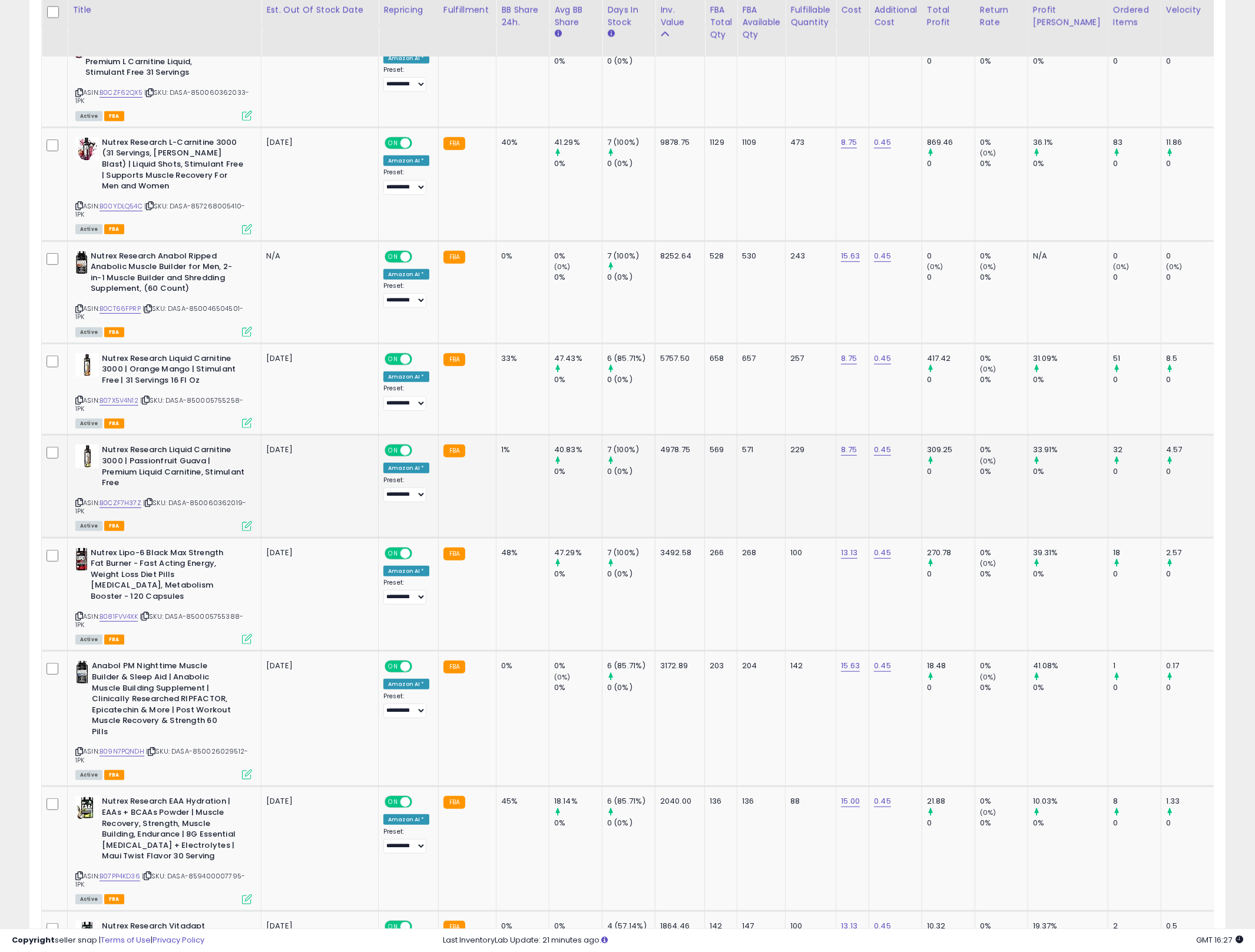
click at [247, 521] on icon at bounding box center [247, 526] width 10 height 10
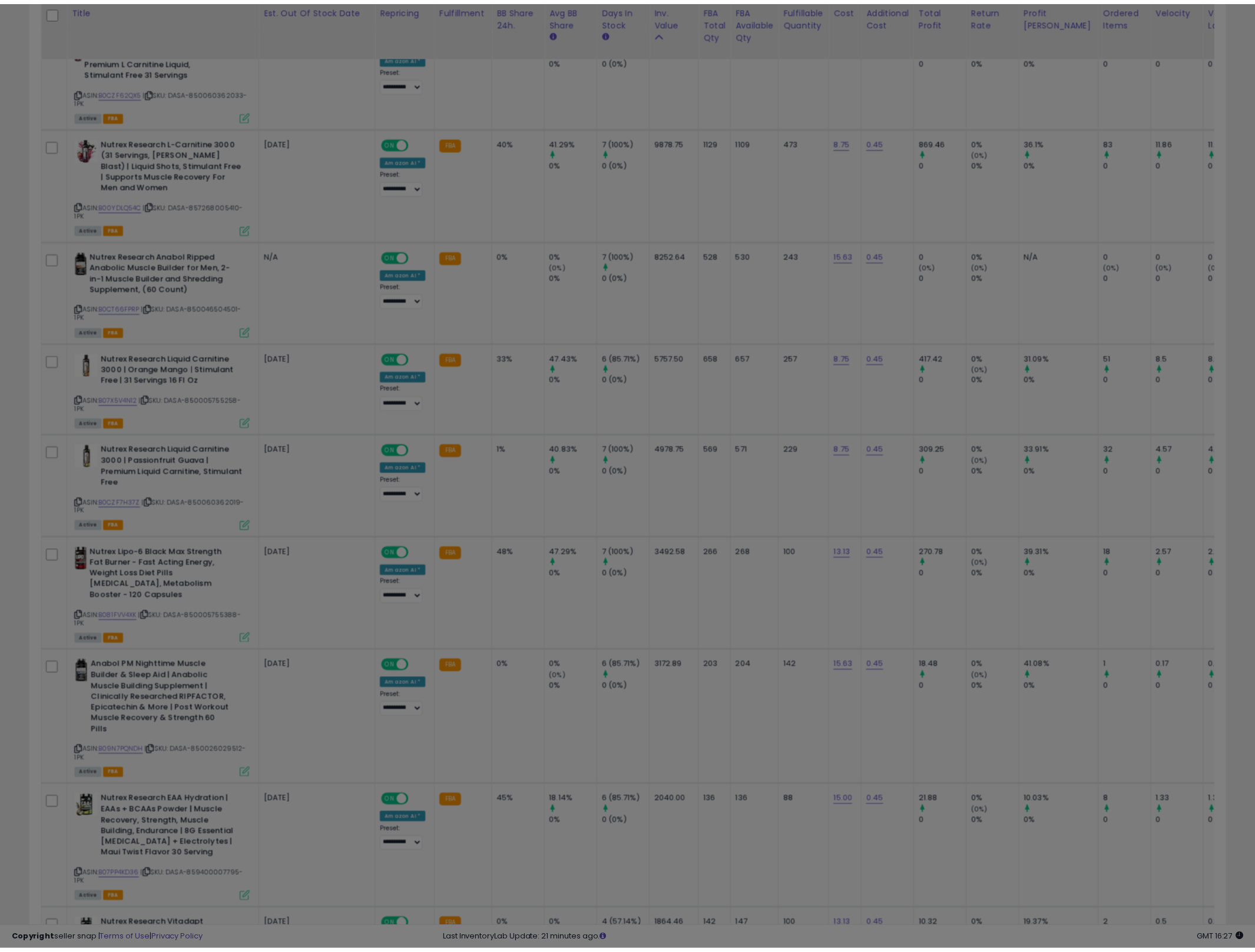
scroll to position [242, 701]
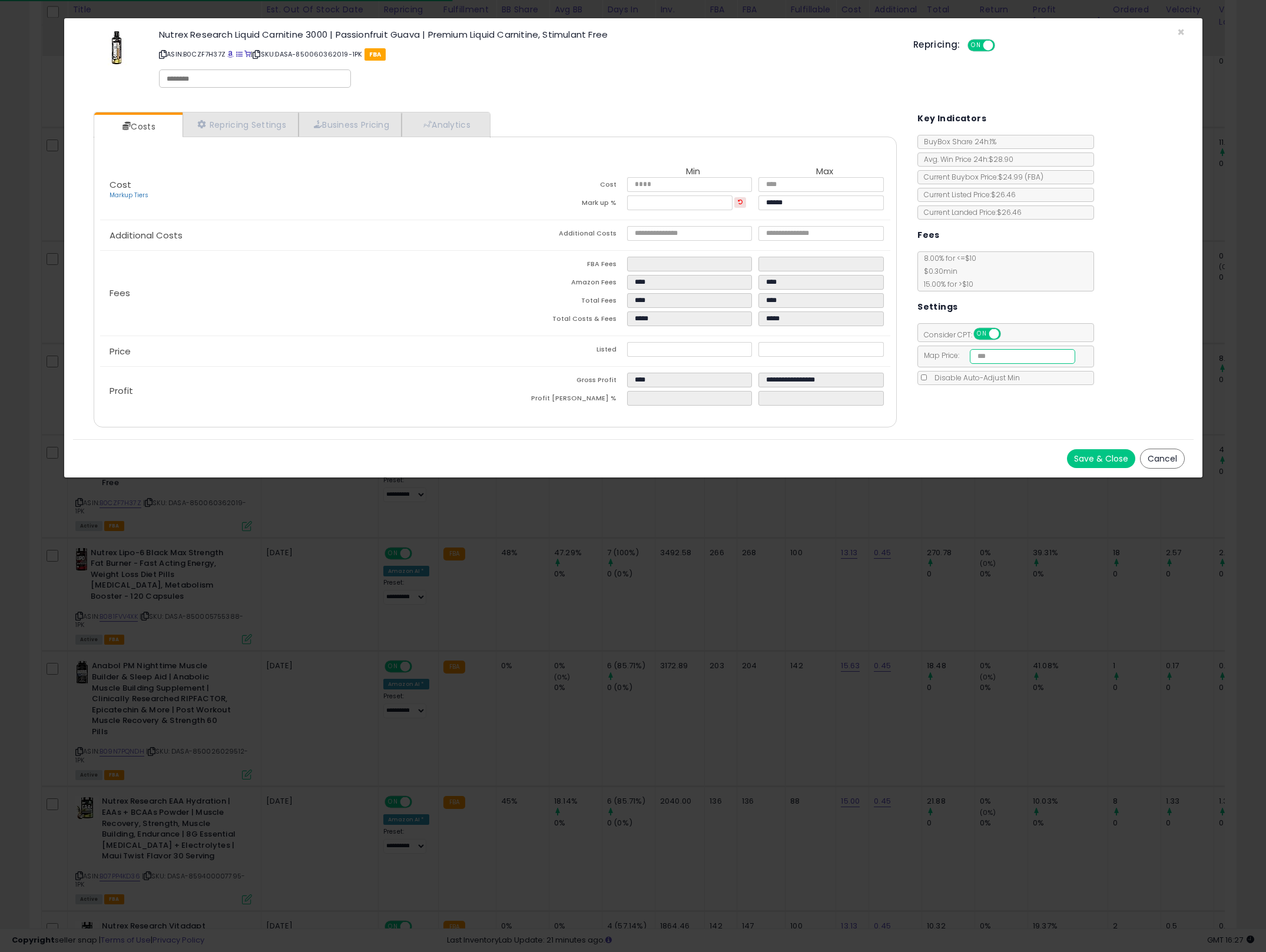
click at [1019, 356] on input "number" at bounding box center [1022, 356] width 105 height 15
type input "*****"
click at [1107, 477] on div "Save & Close Cancel" at bounding box center [633, 458] width 1121 height 38
click at [1083, 464] on button "Save & Close" at bounding box center [1101, 458] width 68 height 19
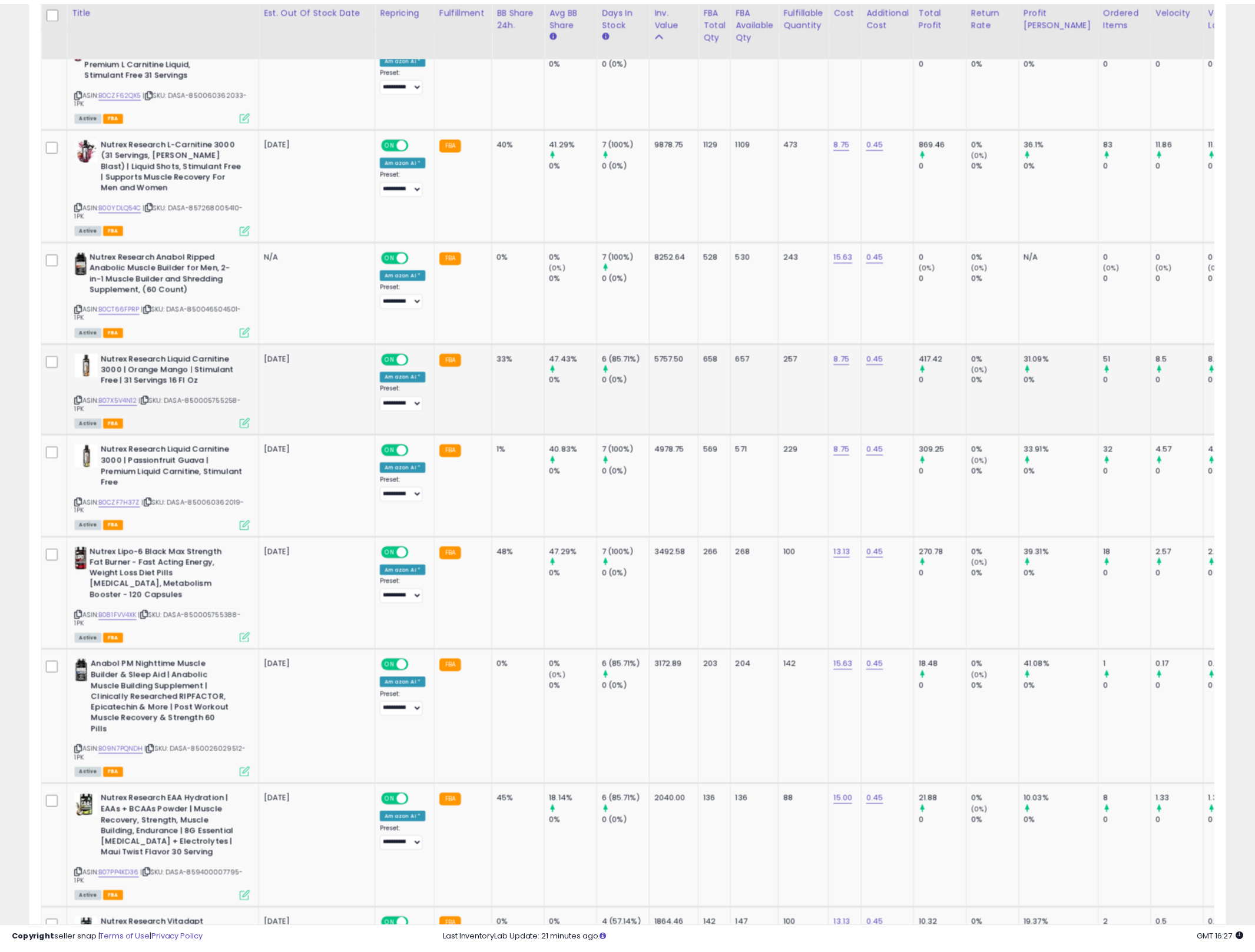
scroll to position [242, 695]
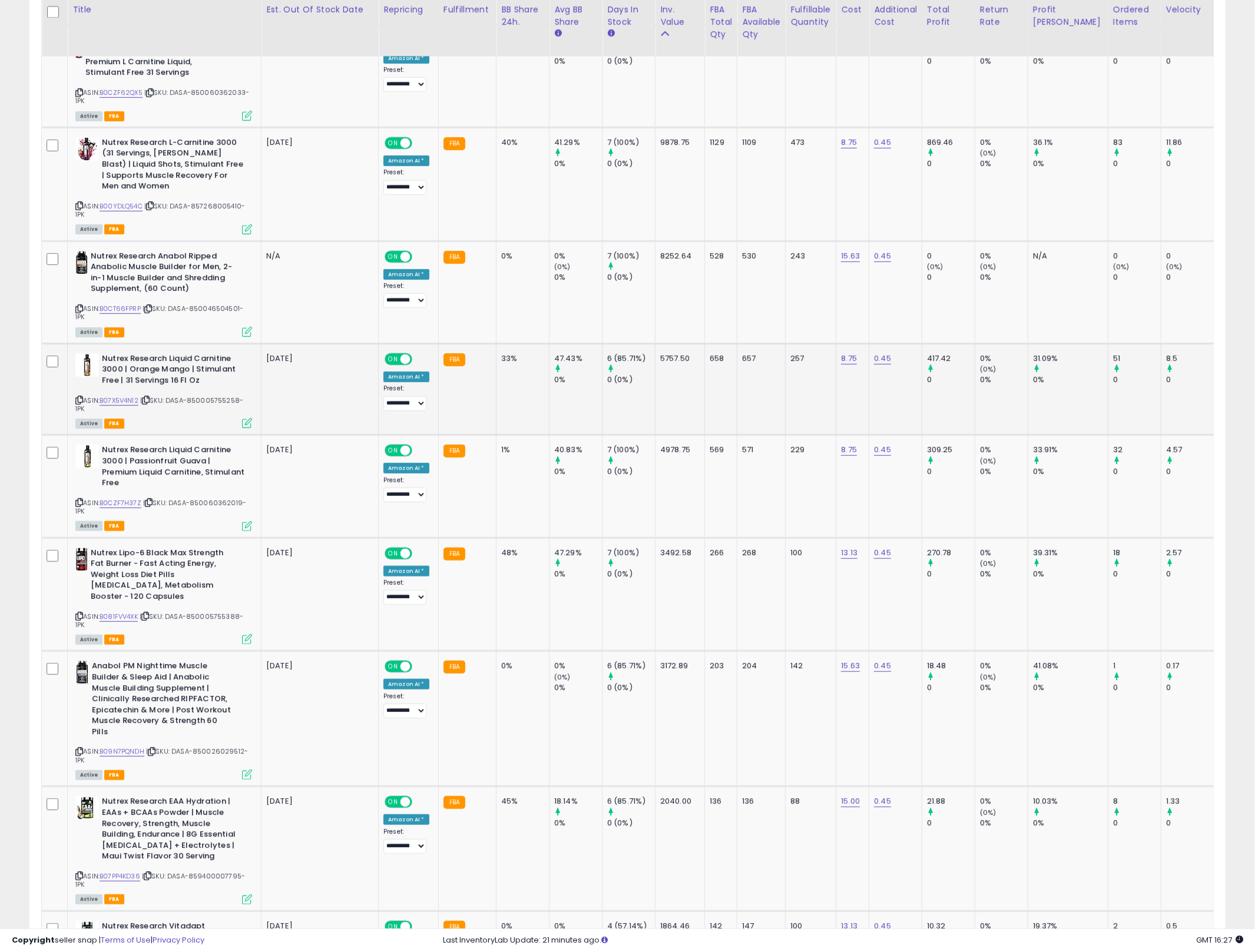
click at [252, 428] on td "Nutrex Research Liquid Carnitine 3000 | Orange Mango | Stimulant Free | 31 Serv…" at bounding box center [164, 388] width 194 height 91
click at [251, 425] on icon at bounding box center [247, 422] width 10 height 10
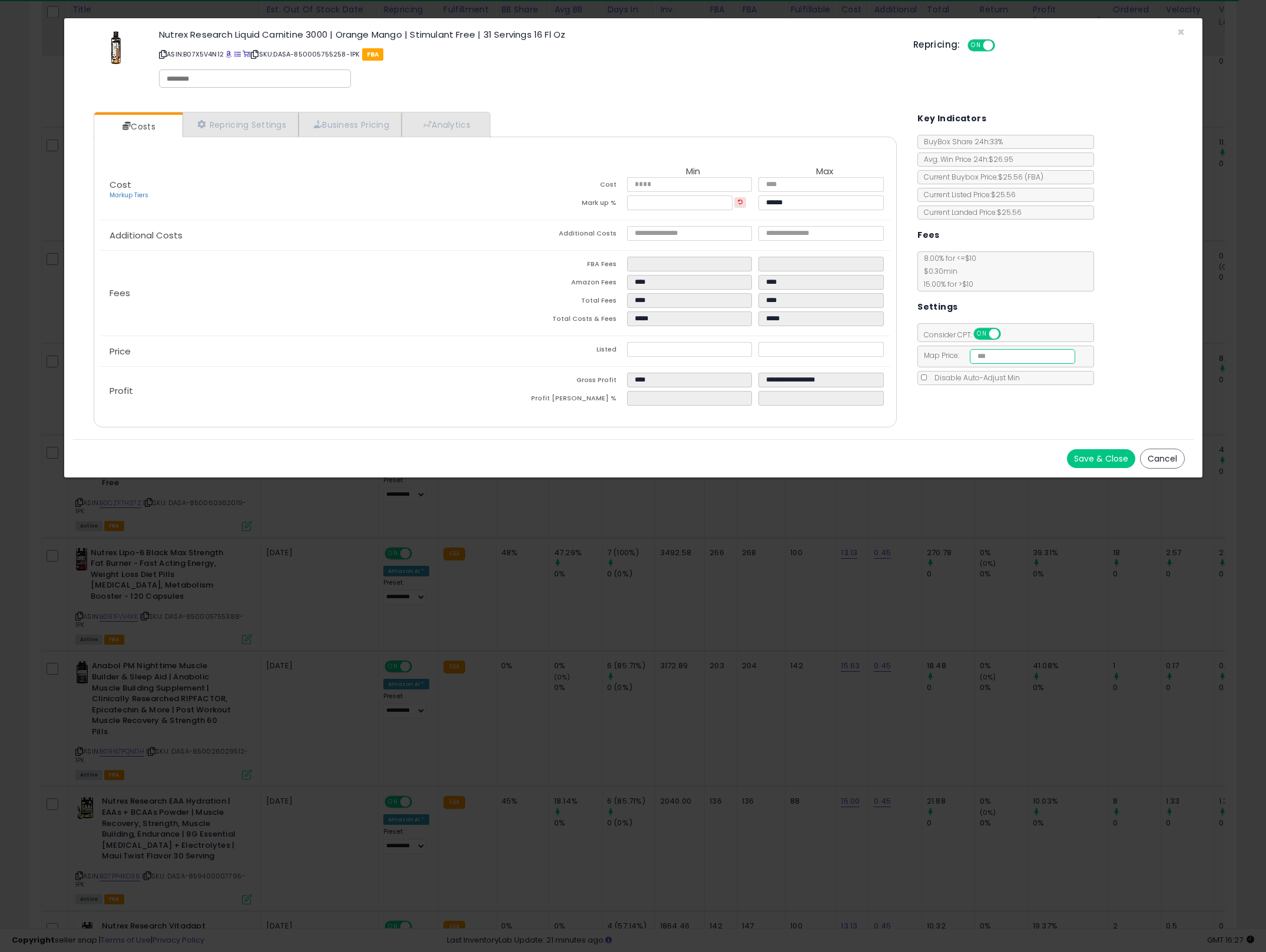
click at [1018, 355] on input "number" at bounding box center [1022, 356] width 105 height 15
paste input "*****"
type input "*****"
click at [1099, 468] on button "Save & Close" at bounding box center [1101, 458] width 68 height 19
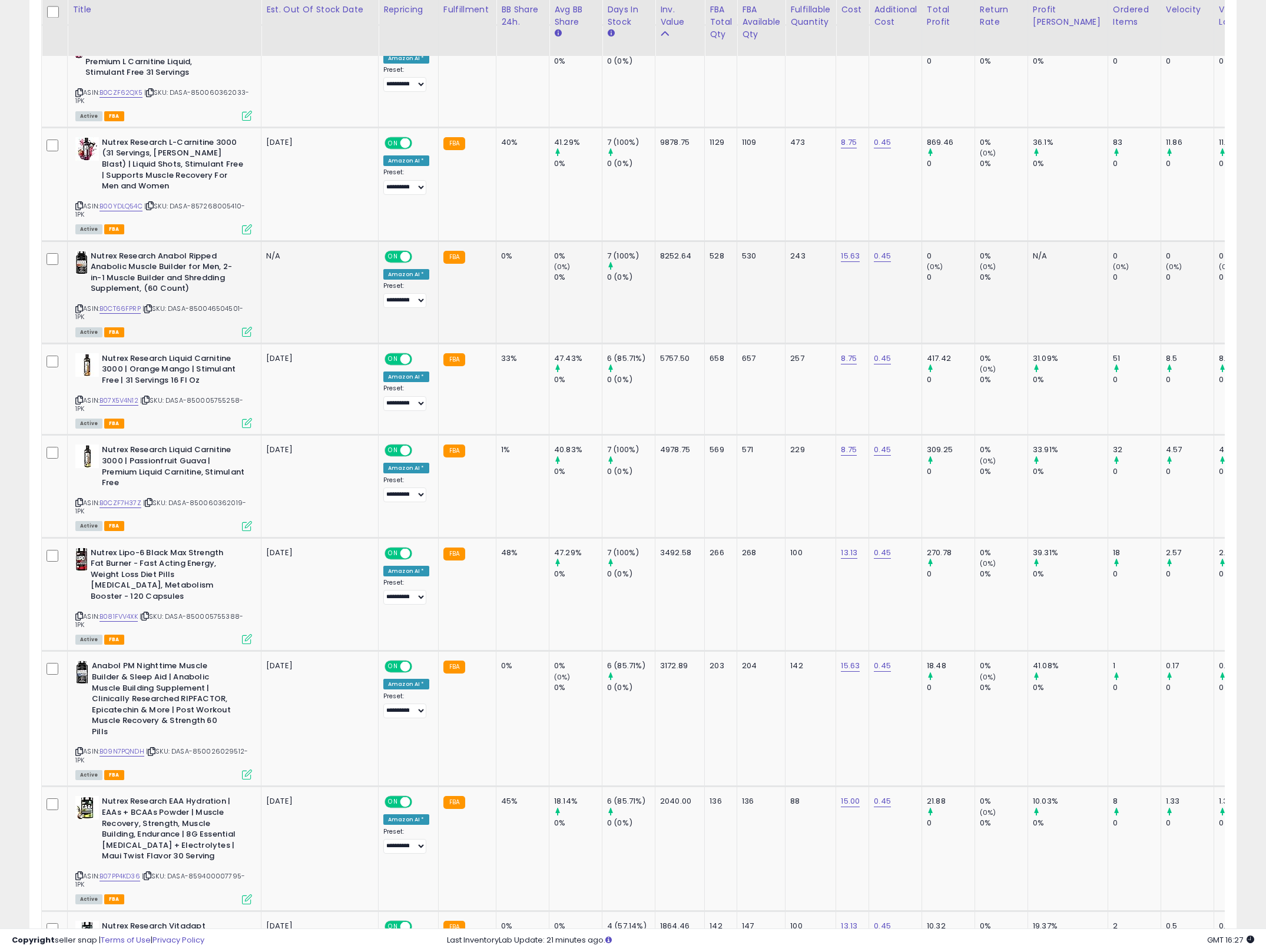
scroll to position [588318, 588143]
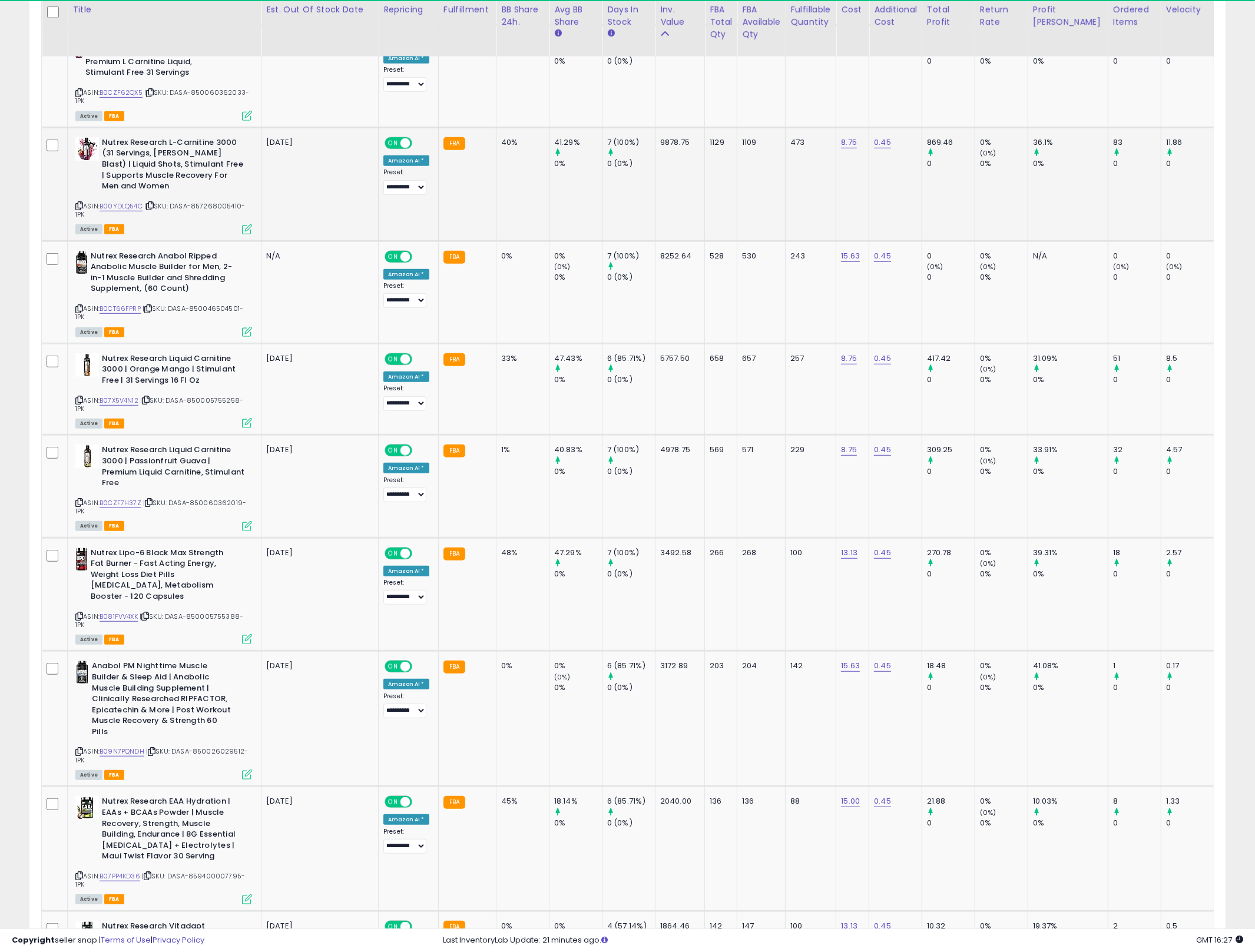
click at [242, 227] on icon at bounding box center [247, 229] width 10 height 10
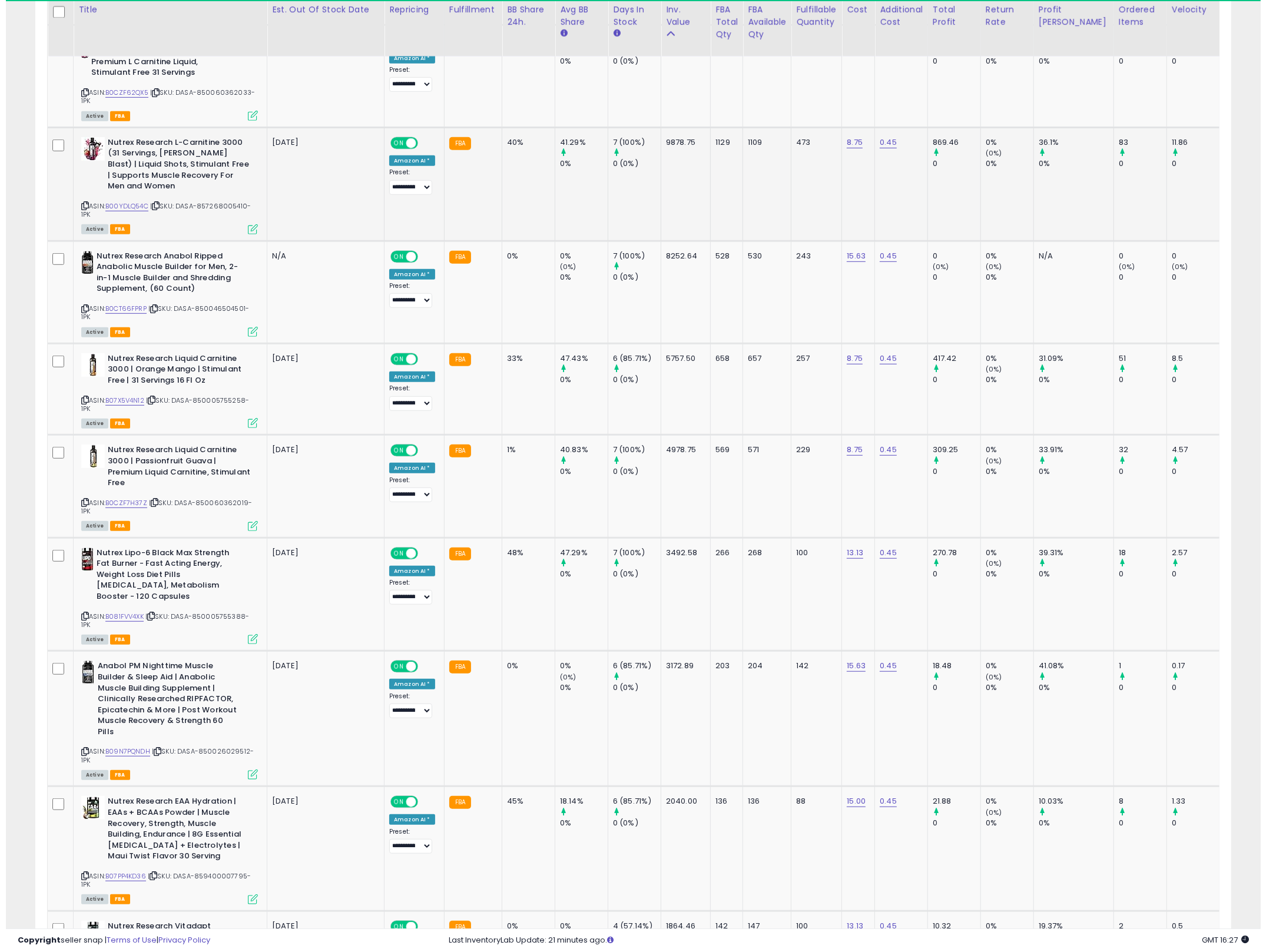
scroll to position [242, 701]
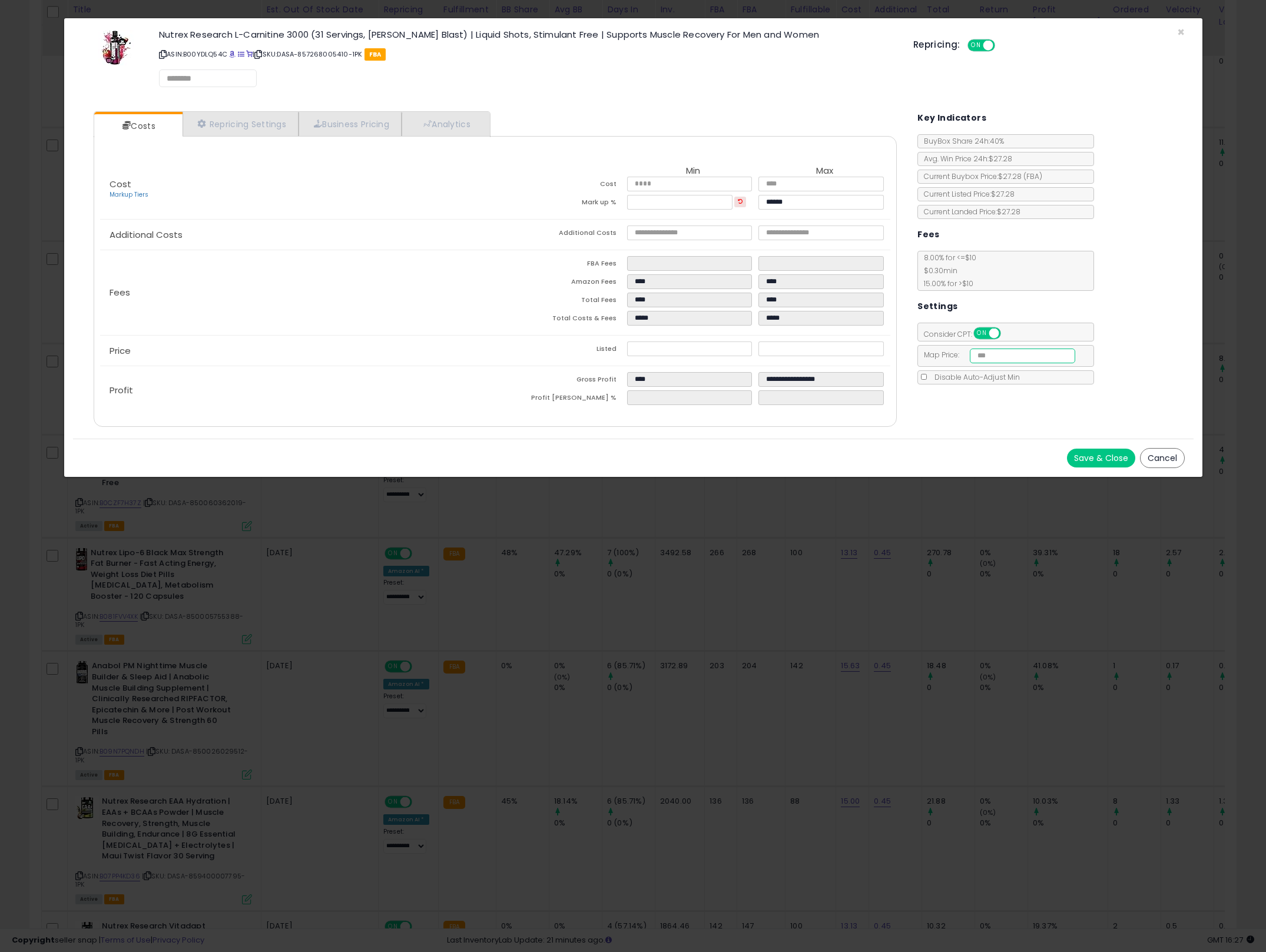
click at [1042, 361] on input "number" at bounding box center [1022, 356] width 105 height 15
paste input "*****"
type input "*****"
click at [1102, 459] on button "Save & Close" at bounding box center [1101, 458] width 68 height 19
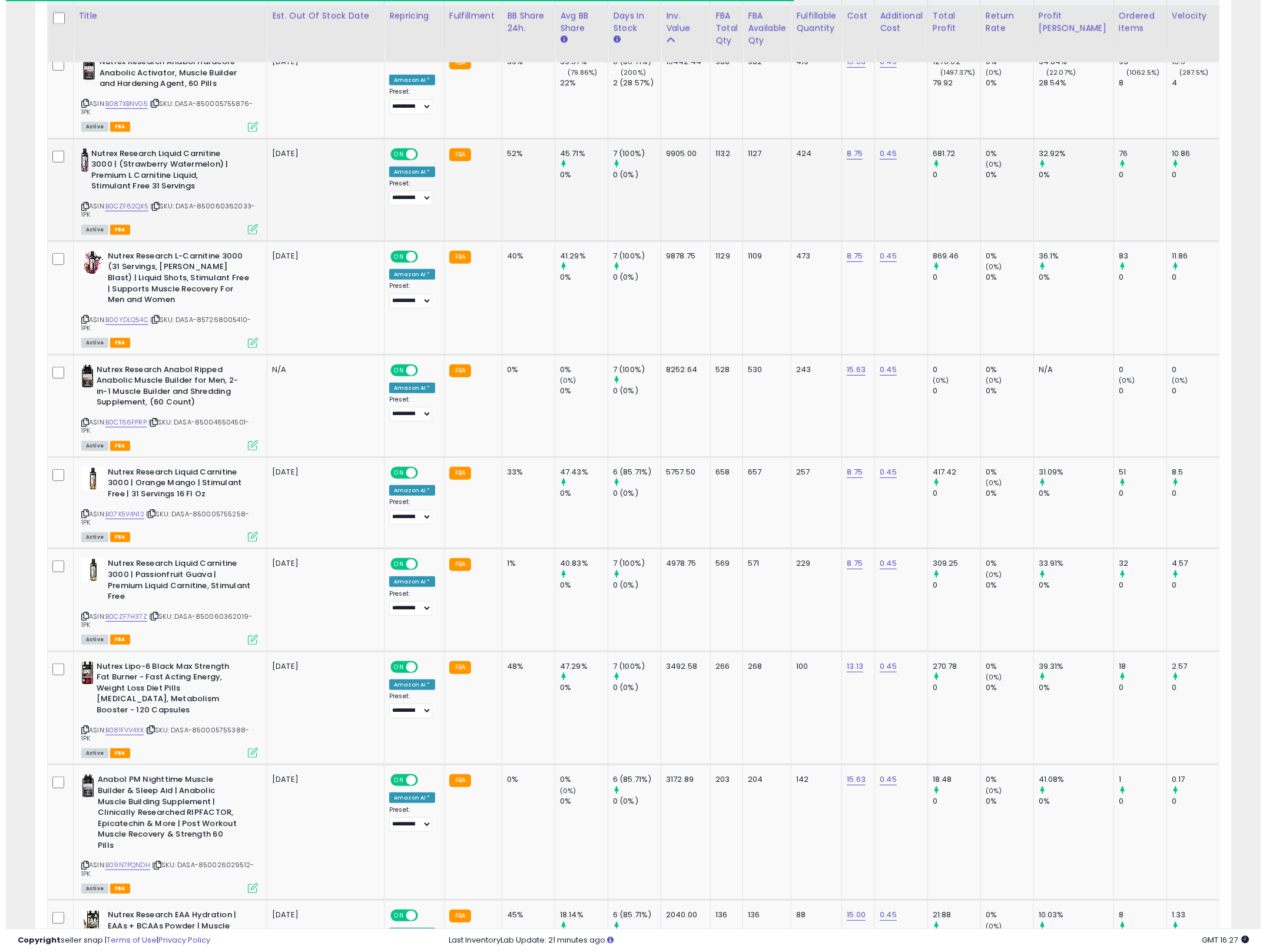
scroll to position [535, 0]
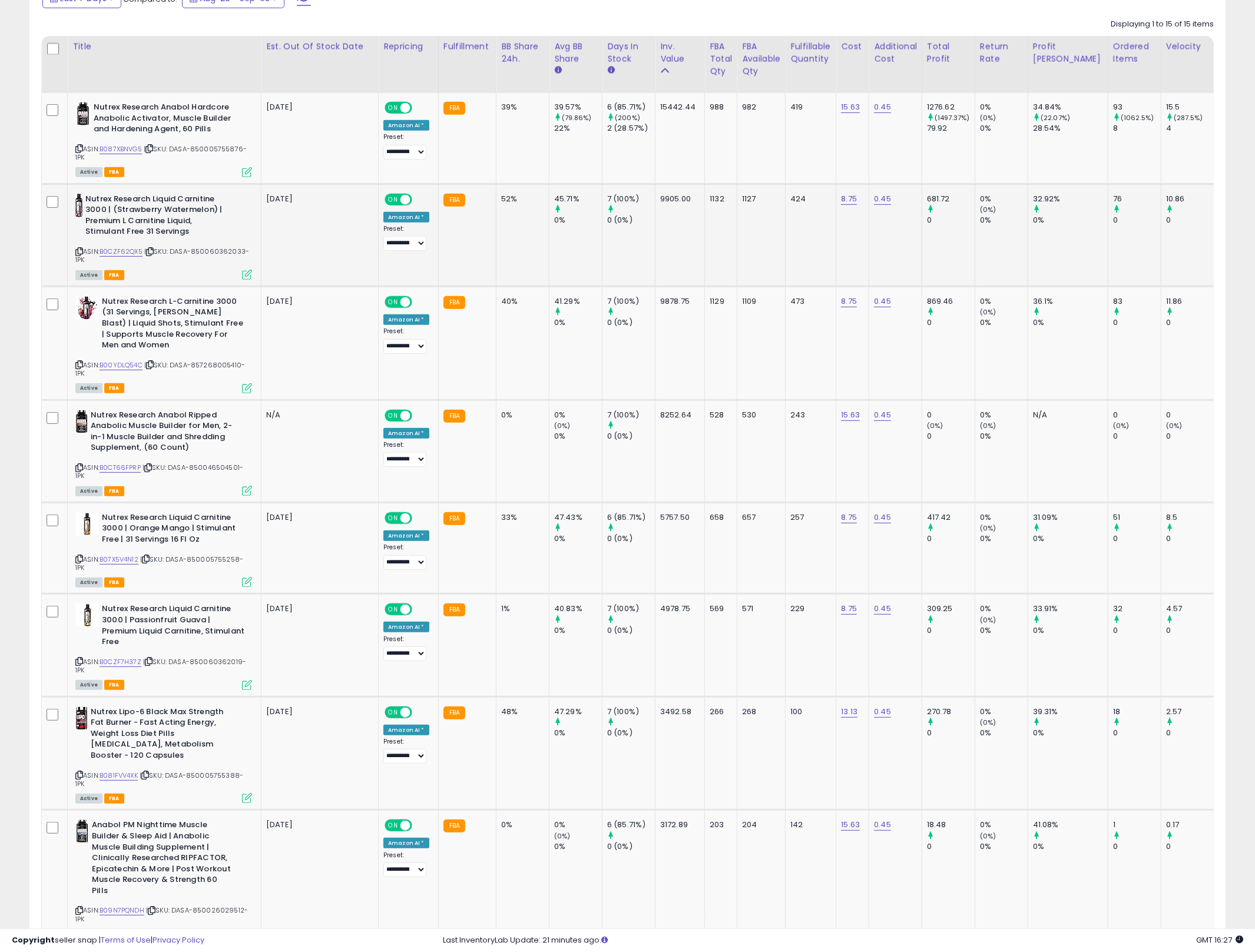
click at [251, 274] on icon at bounding box center [247, 274] width 10 height 10
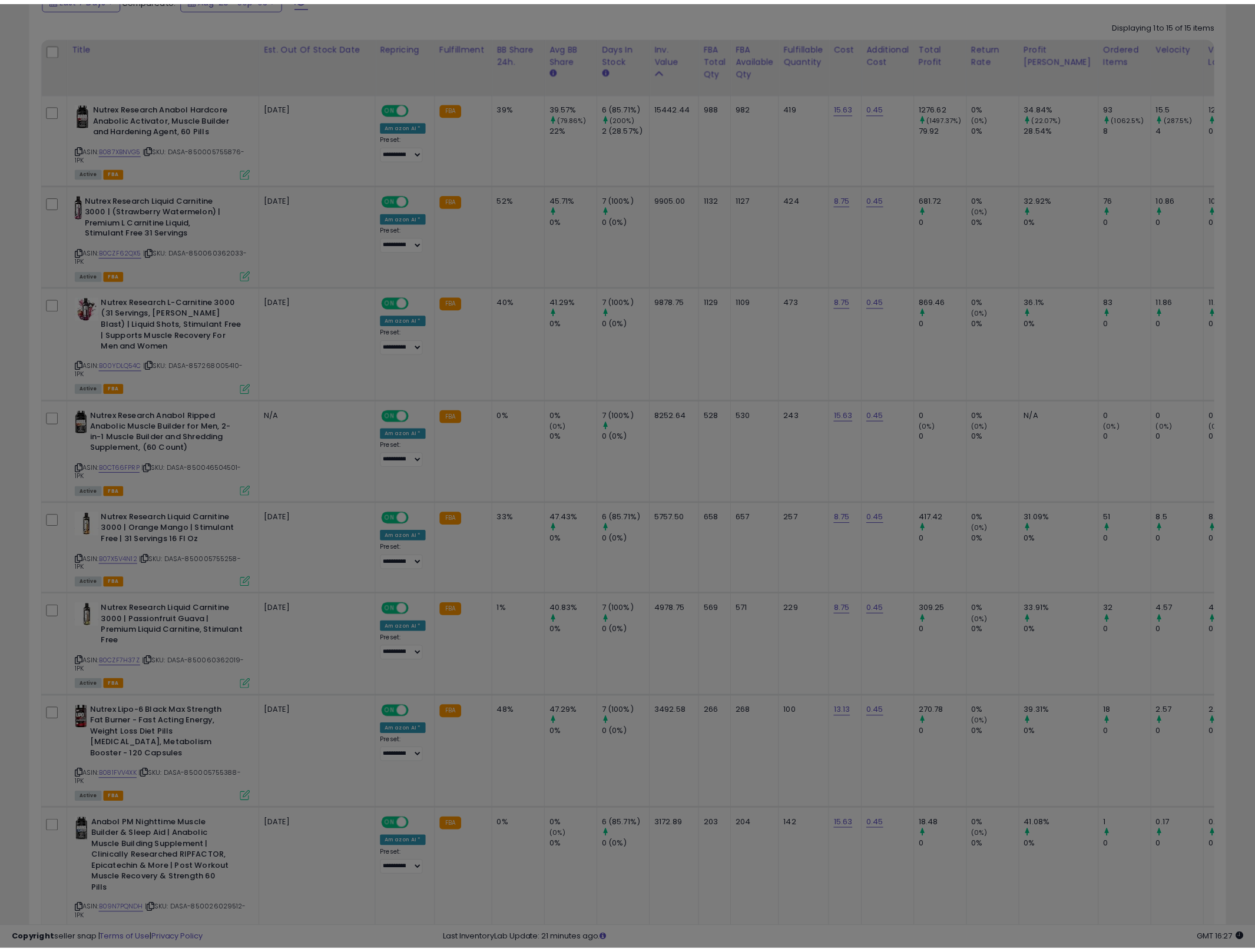
scroll to position [242, 701]
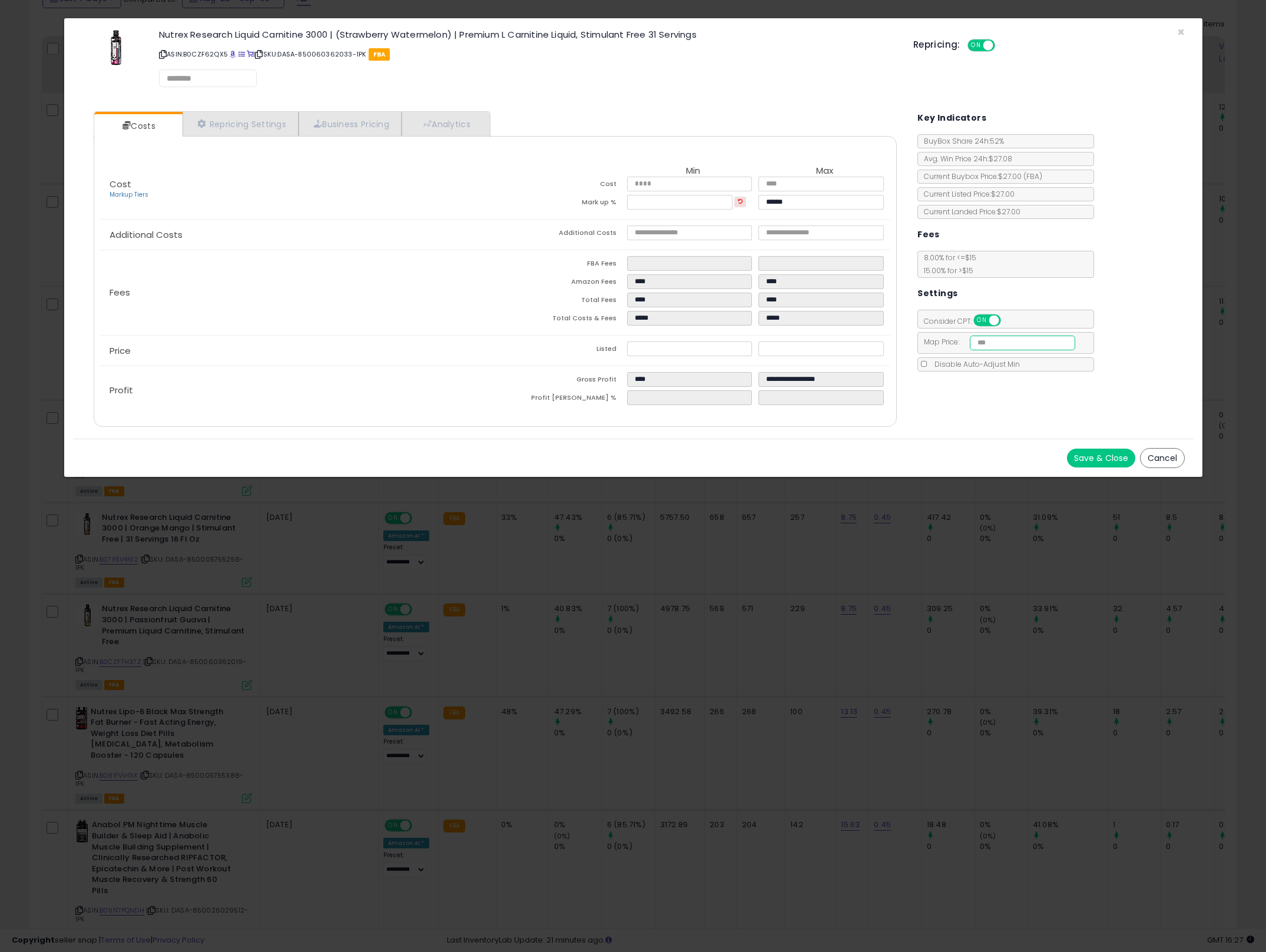
click at [997, 347] on input "number" at bounding box center [1022, 342] width 105 height 15
paste input "*****"
type input "*****"
click at [1109, 456] on button "Save & Close" at bounding box center [1101, 458] width 68 height 19
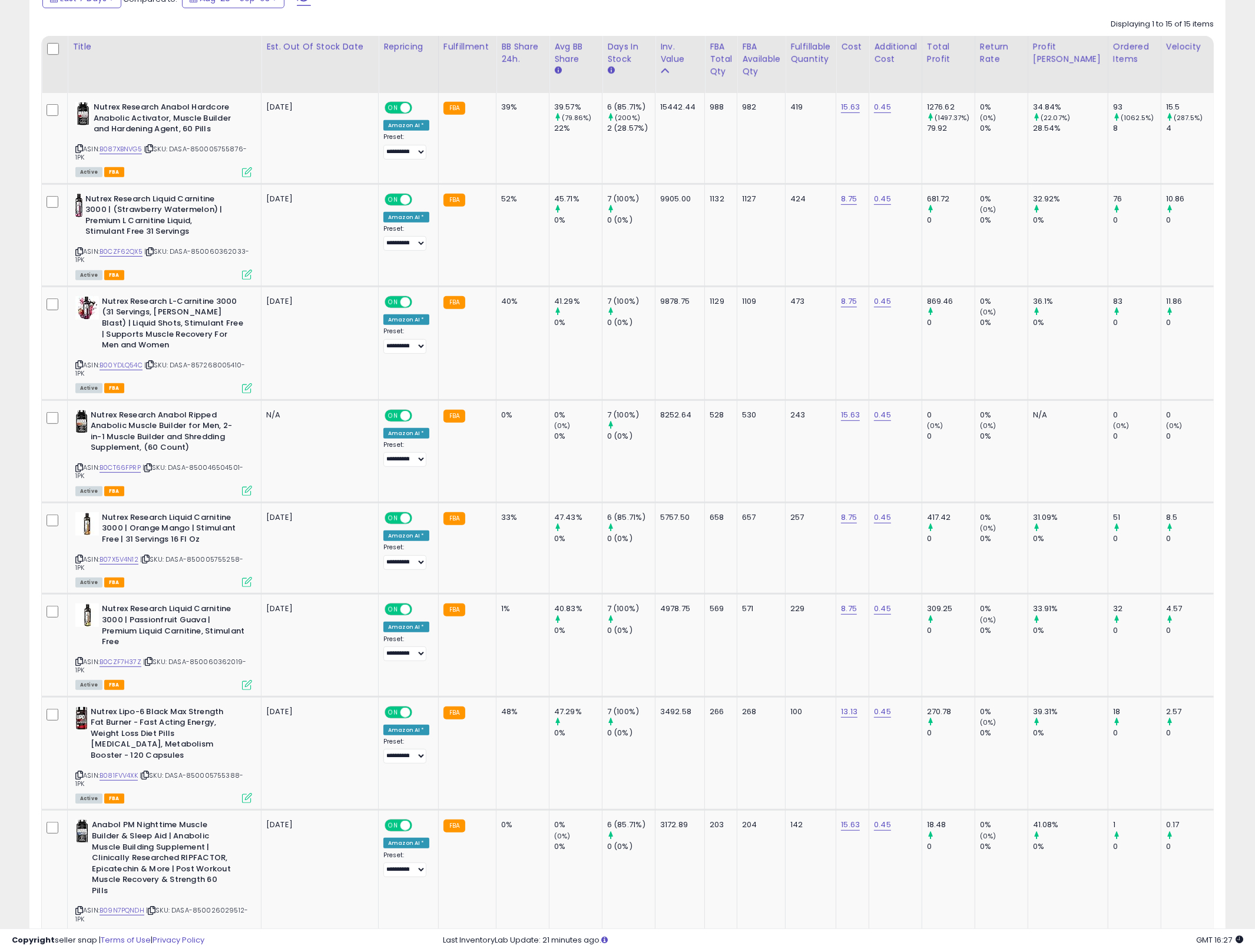
scroll to position [837, 0]
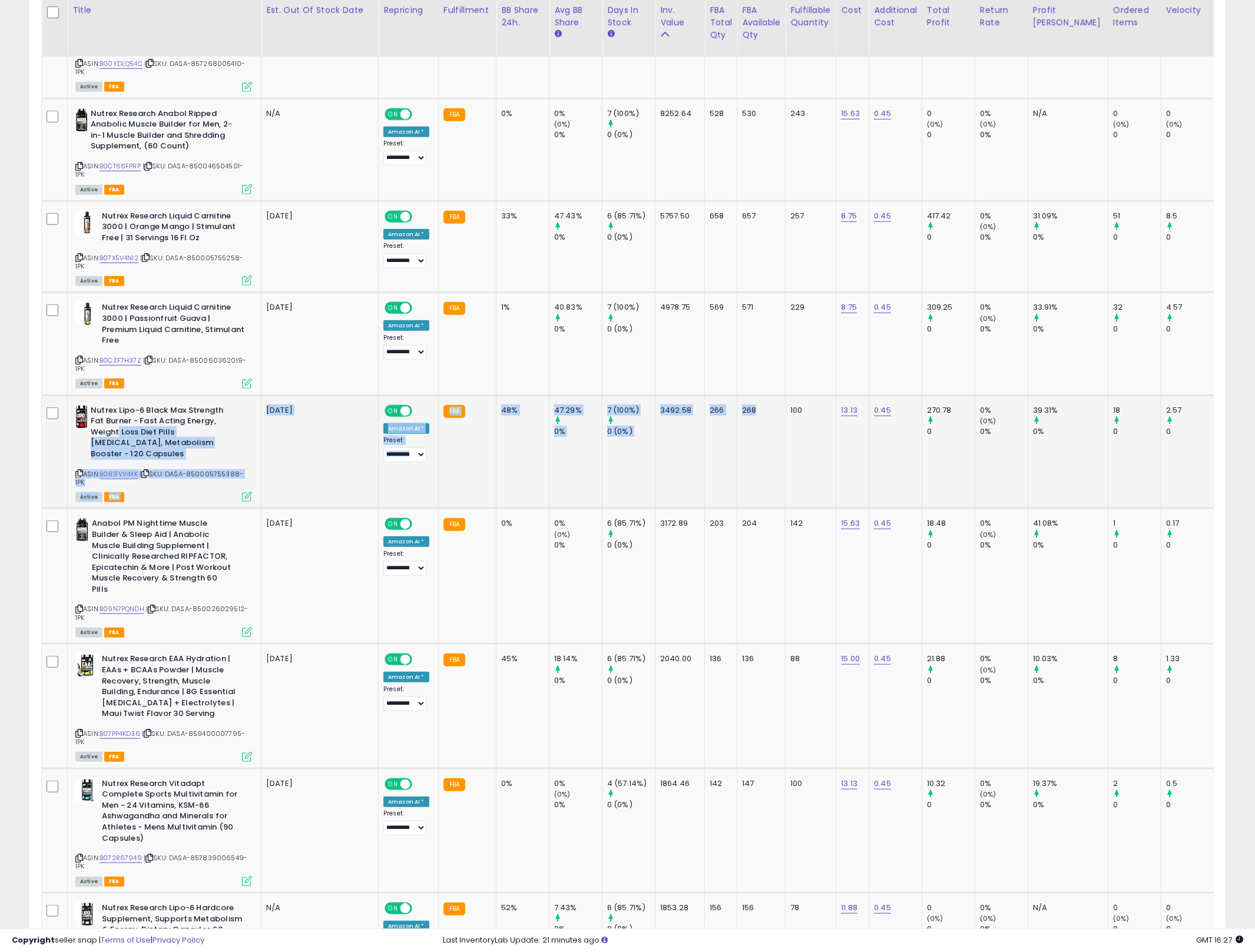
drag, startPoint x: 773, startPoint y: 459, endPoint x: 120, endPoint y: 425, distance: 653.9
click at [120, 425] on b "Nutrex Lipo-6 Black Max Strength Fat Burner - Fast Acting Energy, Weight Loss D…" at bounding box center [162, 433] width 143 height 58
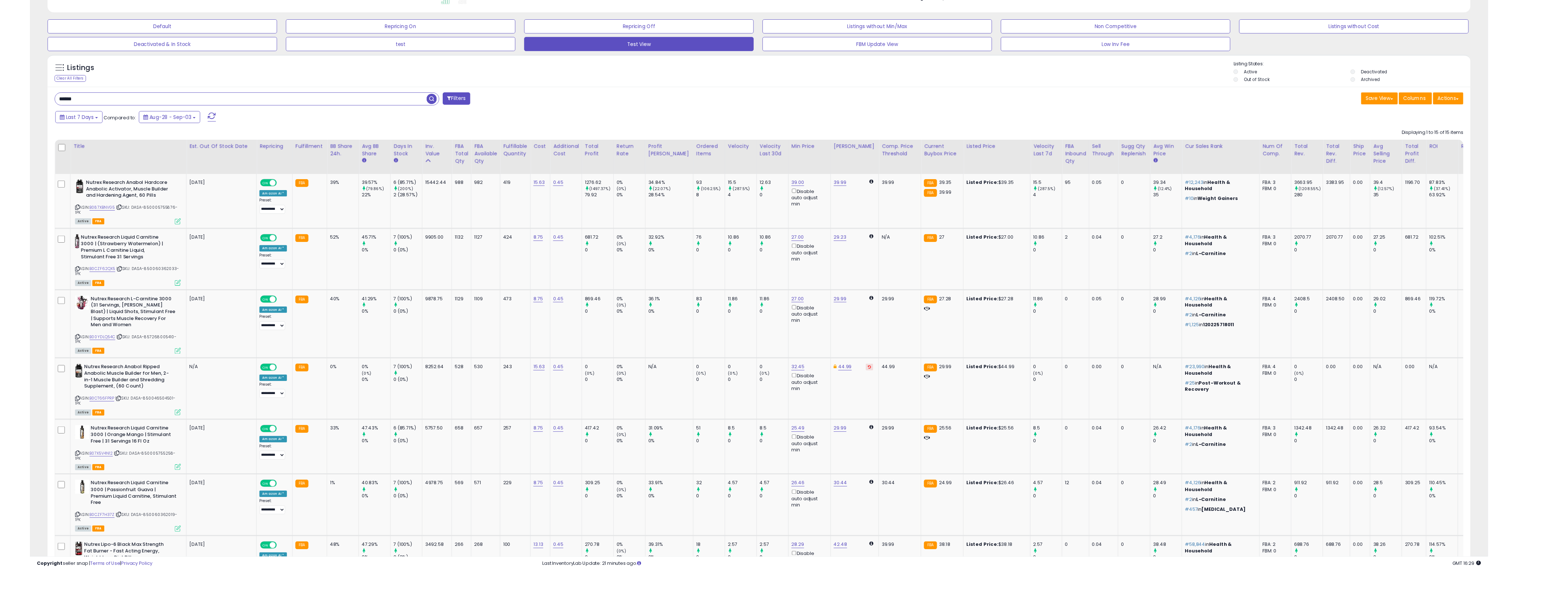
scroll to position [150, 887]
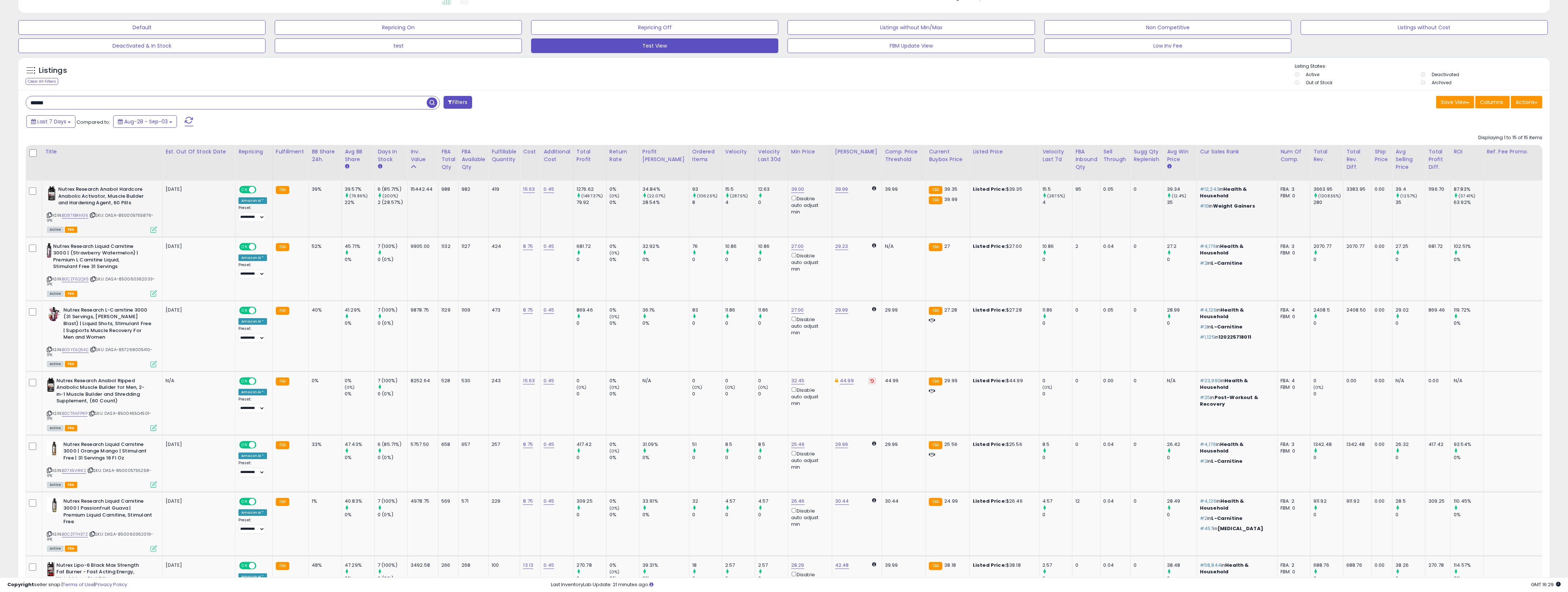
click at [501, 217] on td "419" at bounding box center [504, 208] width 32 height 56
drag, startPoint x: 501, startPoint y: 217, endPoint x: 311, endPoint y: 186, distance: 192.5
click at [311, 186] on tr "Nutrex Research Anabol Hardcore Anabolic Activator, Muscle Builder and Hardenin…" at bounding box center [823, 208] width 1593 height 56
click at [312, 186] on div "39%" at bounding box center [324, 189] width 24 height 7
drag, startPoint x: 311, startPoint y: 186, endPoint x: 501, endPoint y: 212, distance: 191.8
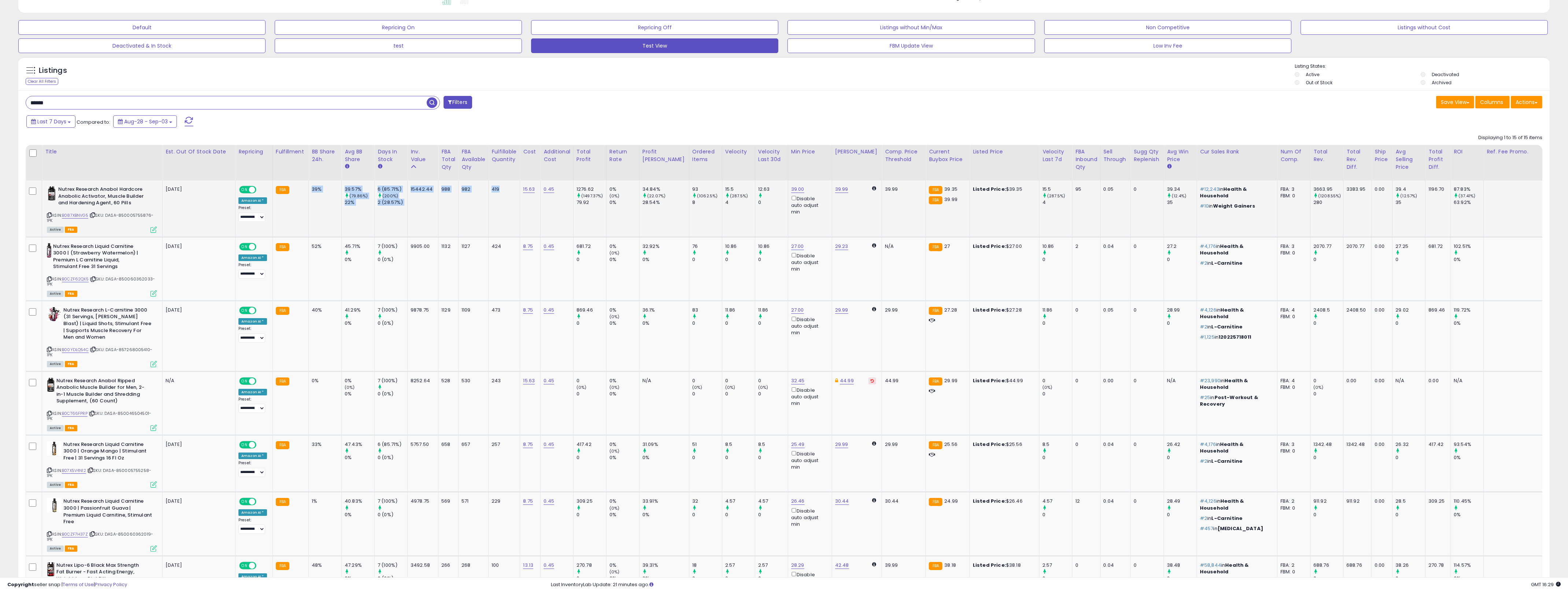
click at [501, 212] on tr "Nutrex Research Anabol Hardcore Anabolic Activator, Muscle Builder and Hardenin…" at bounding box center [823, 208] width 1593 height 56
click at [501, 212] on td "419" at bounding box center [504, 208] width 32 height 56
drag, startPoint x: 501, startPoint y: 212, endPoint x: 311, endPoint y: 194, distance: 190.9
click at [311, 194] on tr "Nutrex Research Anabol Hardcore Anabolic Activator, Muscle Builder and Hardenin…" at bounding box center [823, 208] width 1593 height 56
click at [311, 194] on td "39%" at bounding box center [325, 208] width 33 height 56
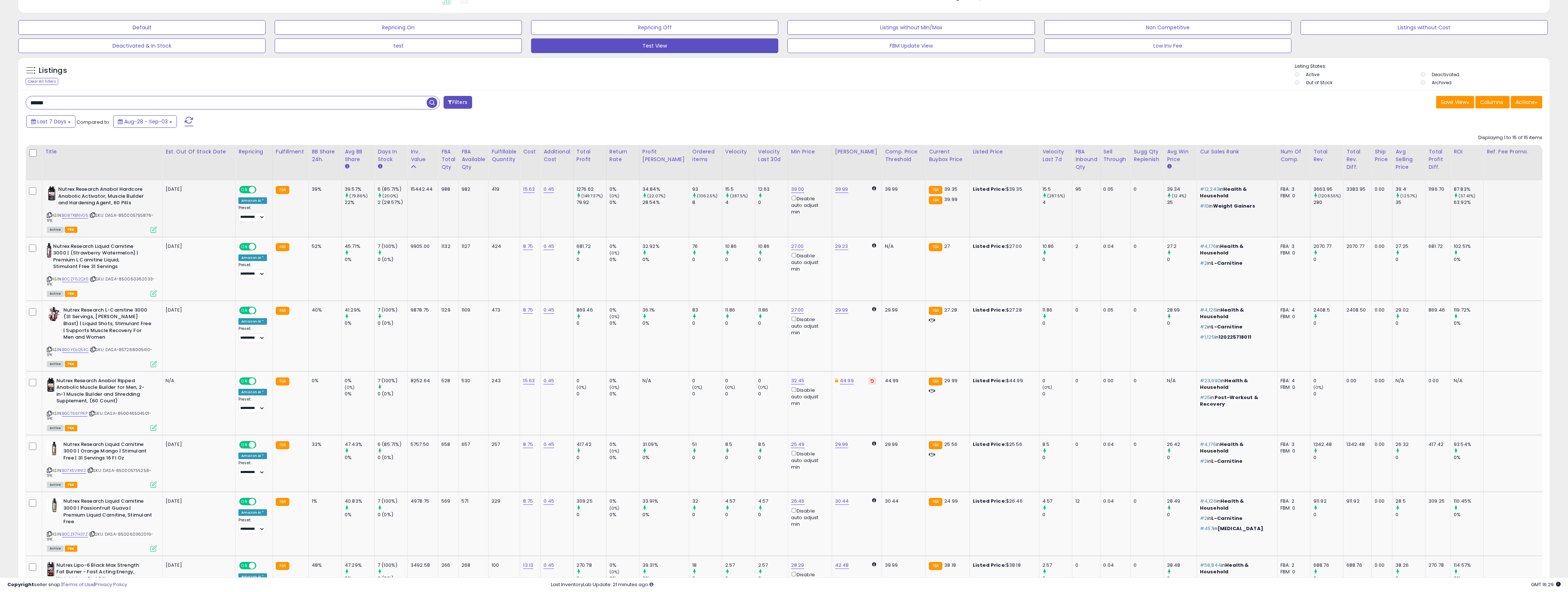
click at [311, 194] on td "39%" at bounding box center [325, 208] width 33 height 56
drag, startPoint x: 311, startPoint y: 194, endPoint x: 480, endPoint y: 216, distance: 170.4
click at [480, 216] on tr "Nutrex Research Anabol Hardcore Anabolic Activator, Muscle Builder and Hardenin…" at bounding box center [823, 208] width 1593 height 56
click at [492, 215] on tr "Nutrex Research Anabol Hardcore Anabolic Activator, Muscle Builder and Hardenin…" at bounding box center [823, 208] width 1593 height 56
click at [492, 215] on td "419" at bounding box center [504, 208] width 32 height 56
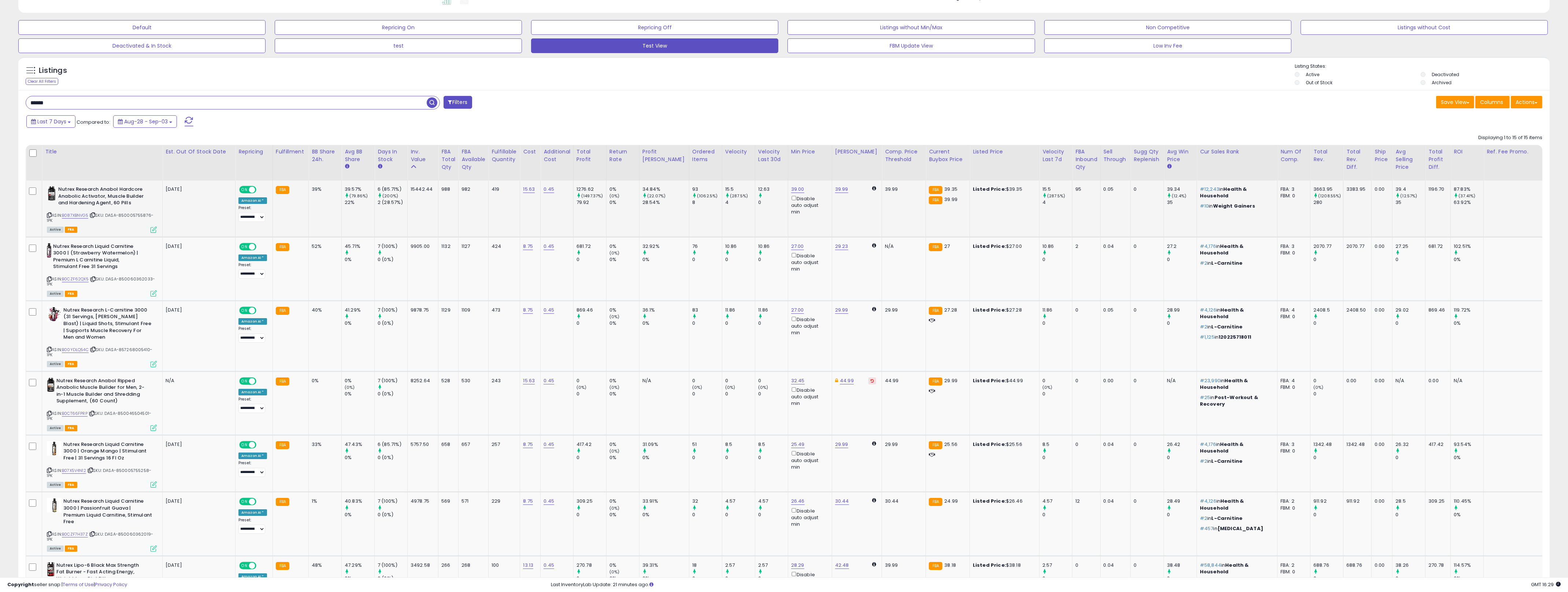
click at [492, 215] on td "419" at bounding box center [504, 208] width 32 height 56
drag, startPoint x: 492, startPoint y: 215, endPoint x: 308, endPoint y: 197, distance: 184.9
click at [308, 197] on tr "Nutrex Research Anabol Hardcore Anabolic Activator, Muscle Builder and Hardenin…" at bounding box center [823, 208] width 1593 height 56
click at [154, 230] on icon at bounding box center [153, 230] width 6 height 6
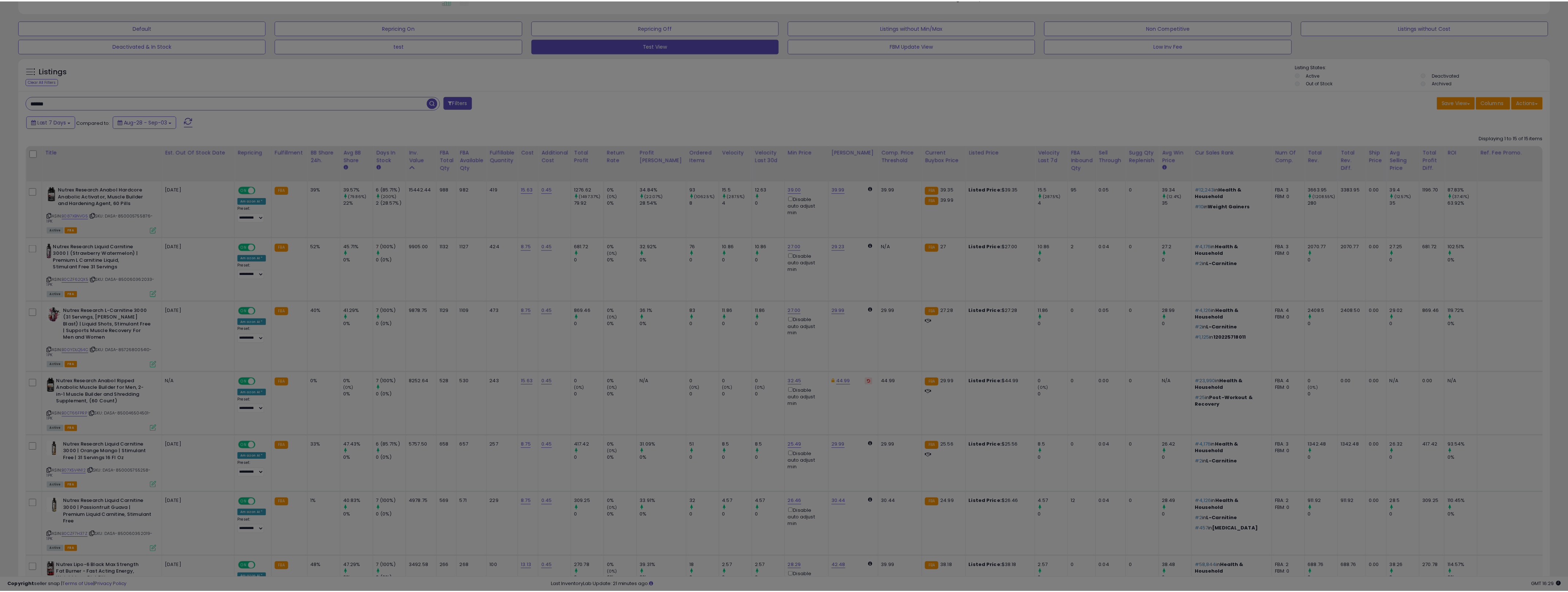
scroll to position [150, 896]
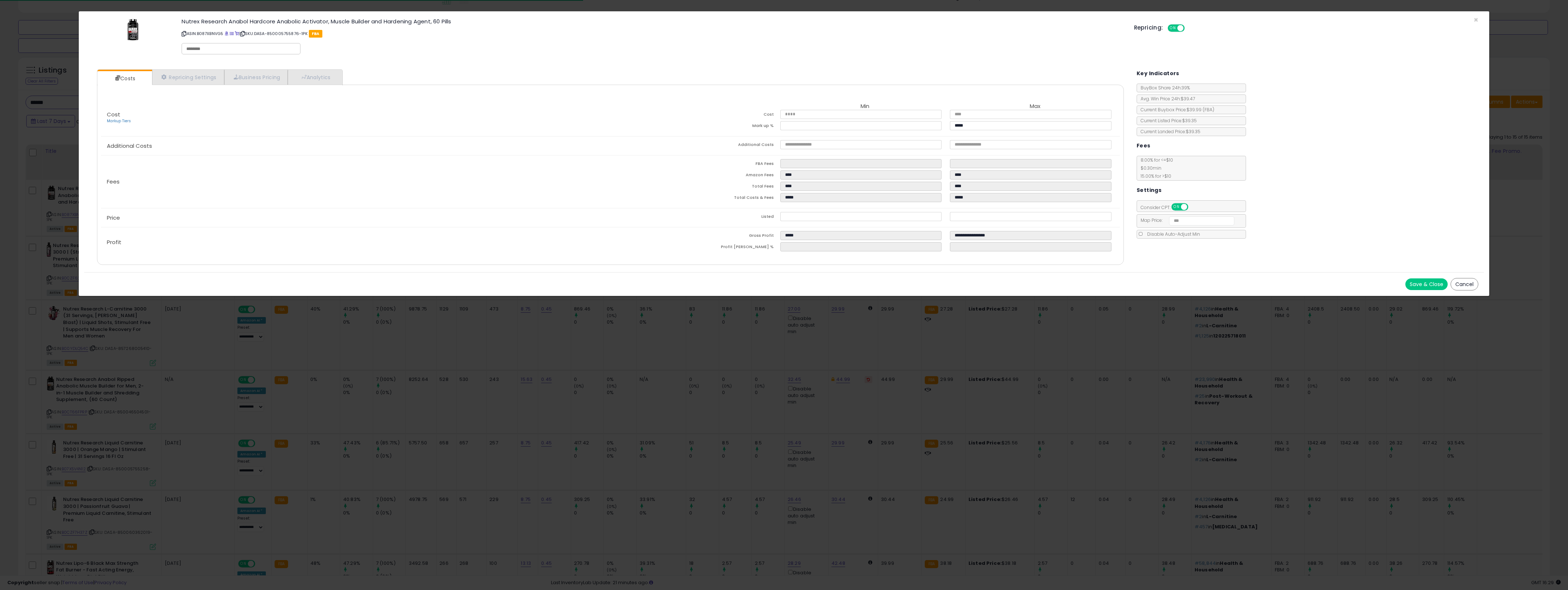
click at [777, 424] on div "× Close Nutrex Research Anabol Hardcore Anabolic Activator, Muscle Builder and …" at bounding box center [784, 295] width 1568 height 590
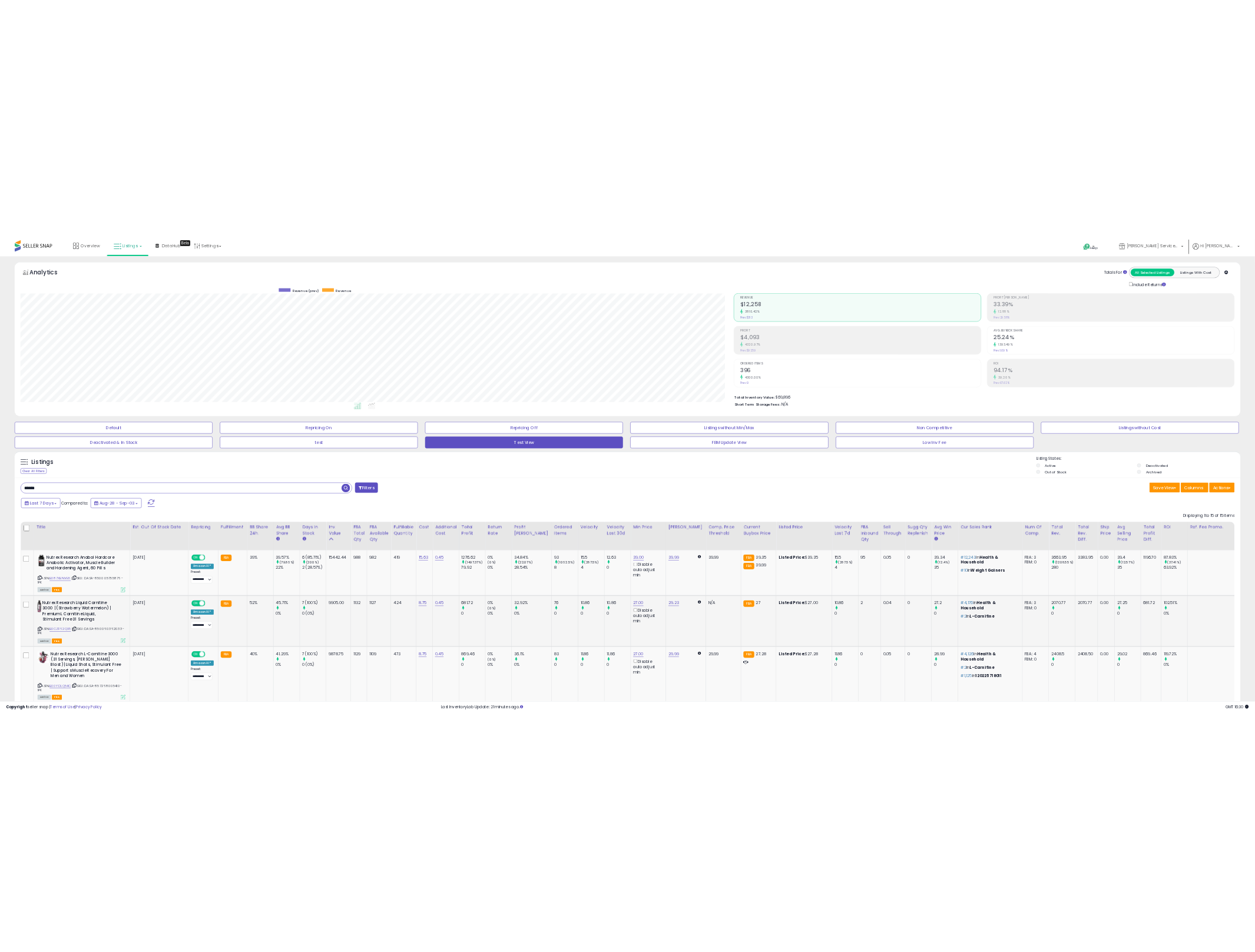
scroll to position [0, 0]
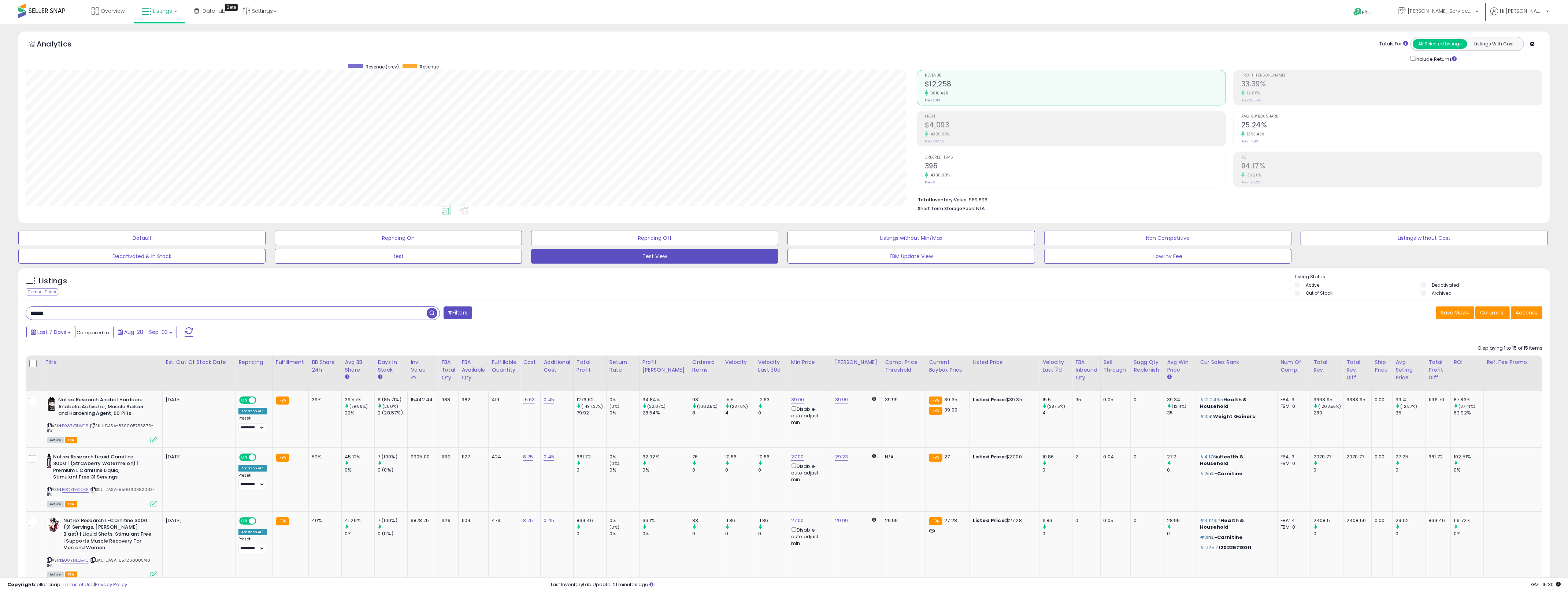
click at [780, 321] on div "Save View Save As New View Update Current View Columns Actions Import Import Wa…" at bounding box center [1166, 313] width 764 height 14
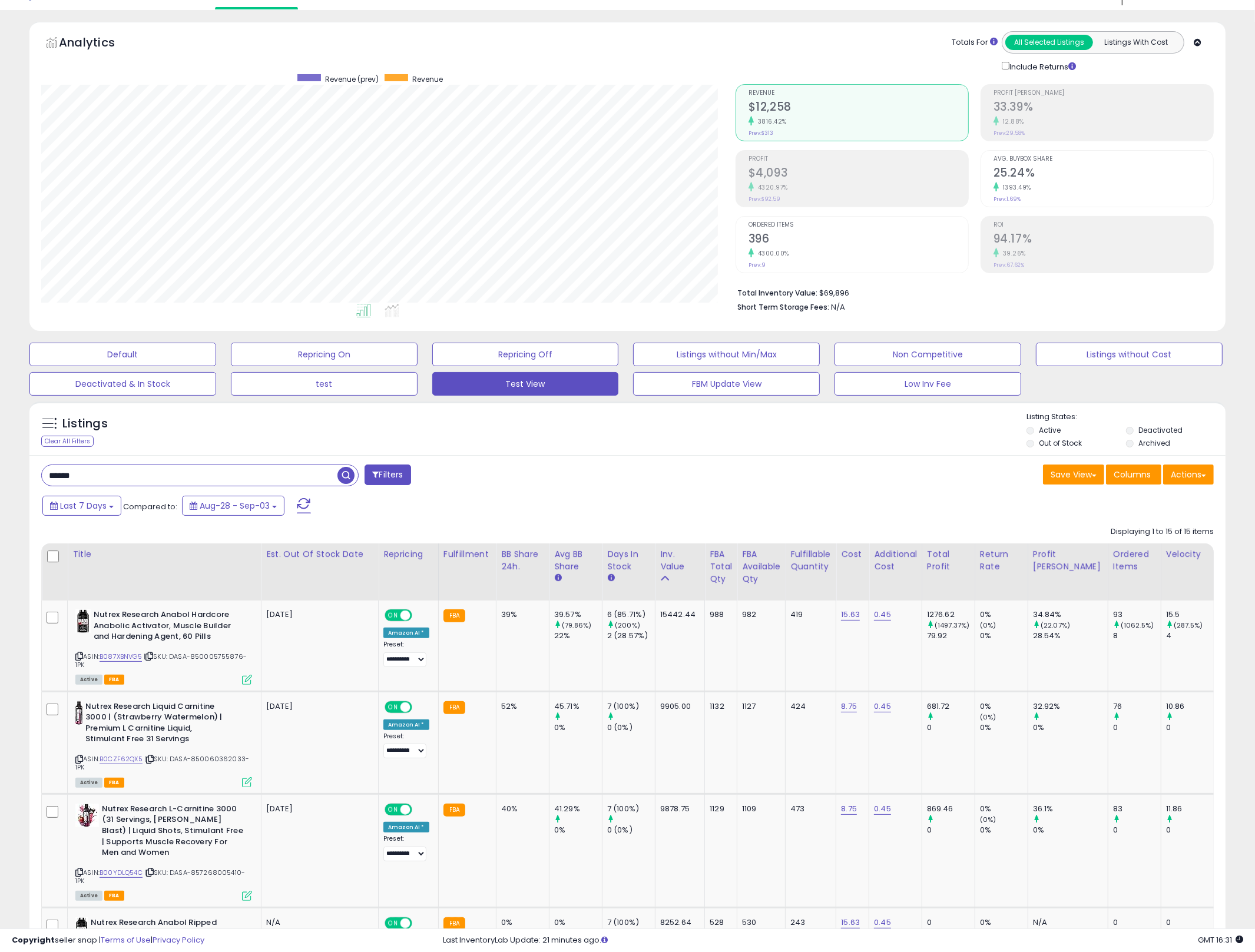
scroll to position [28, 0]
click at [189, 475] on input "******" at bounding box center [190, 476] width 296 height 21
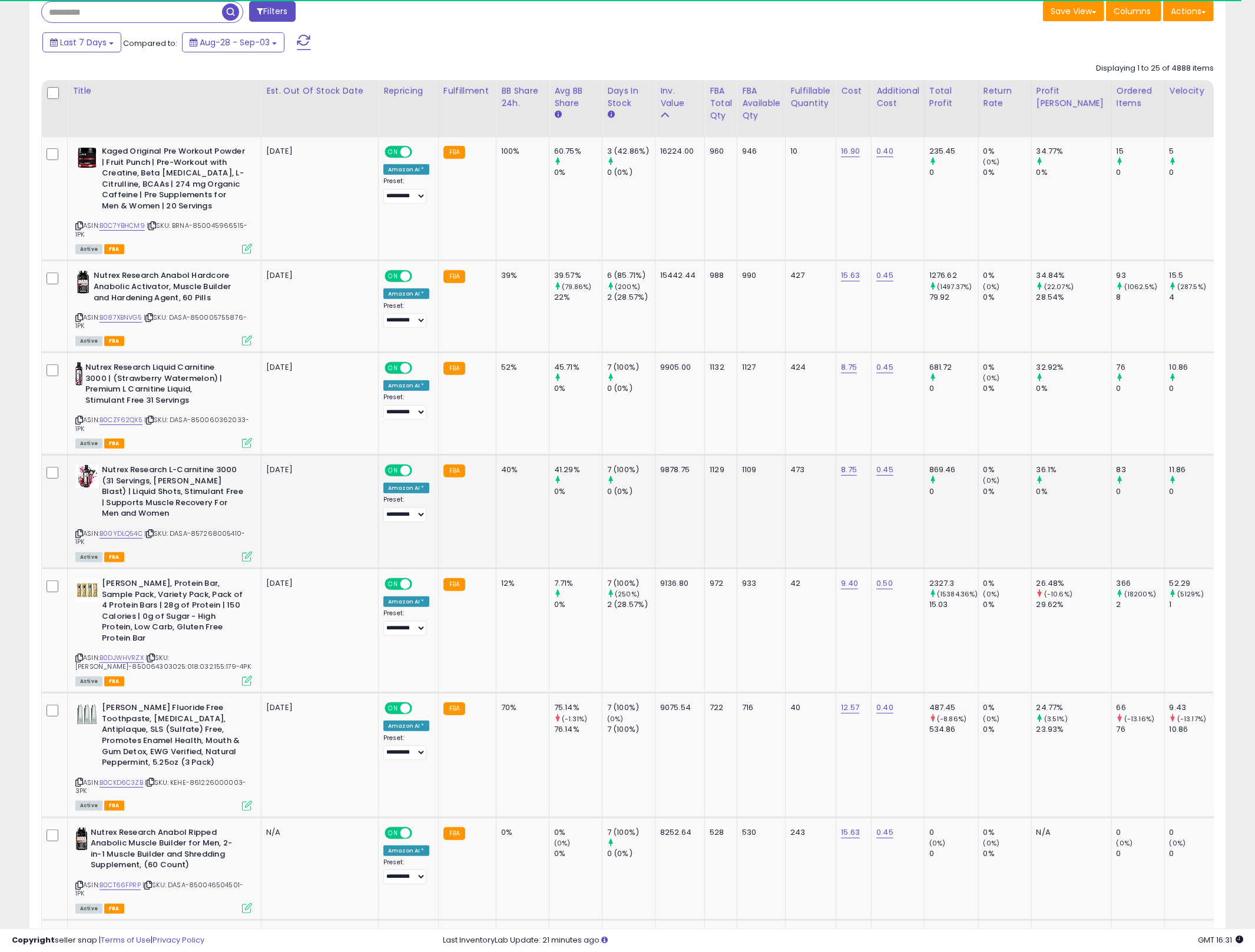
scroll to position [548, 0]
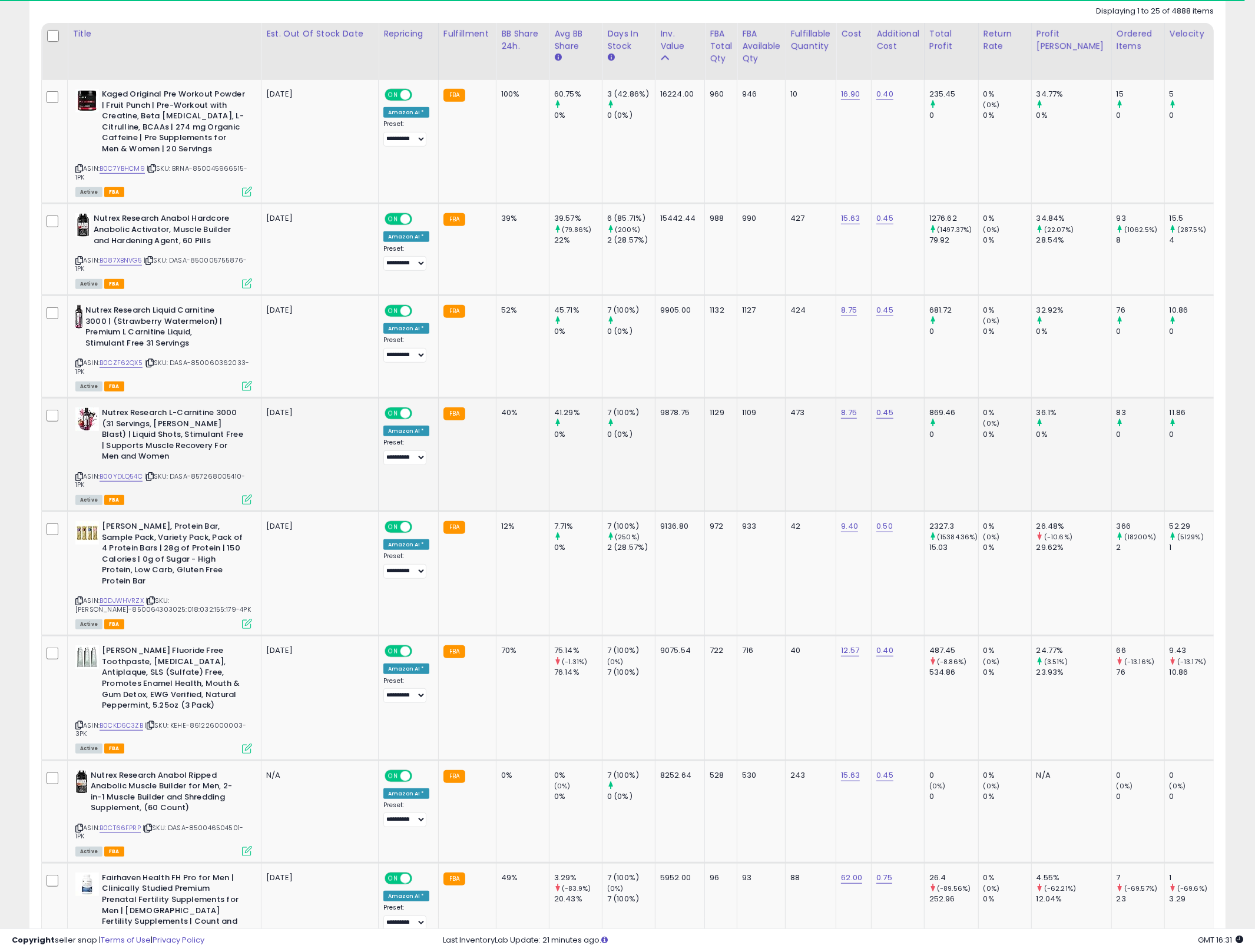
click at [661, 477] on td "9878.75" at bounding box center [680, 455] width 49 height 114
click at [647, 570] on td "7 (100%) (250%) 2 (28.57%)" at bounding box center [629, 573] width 53 height 124
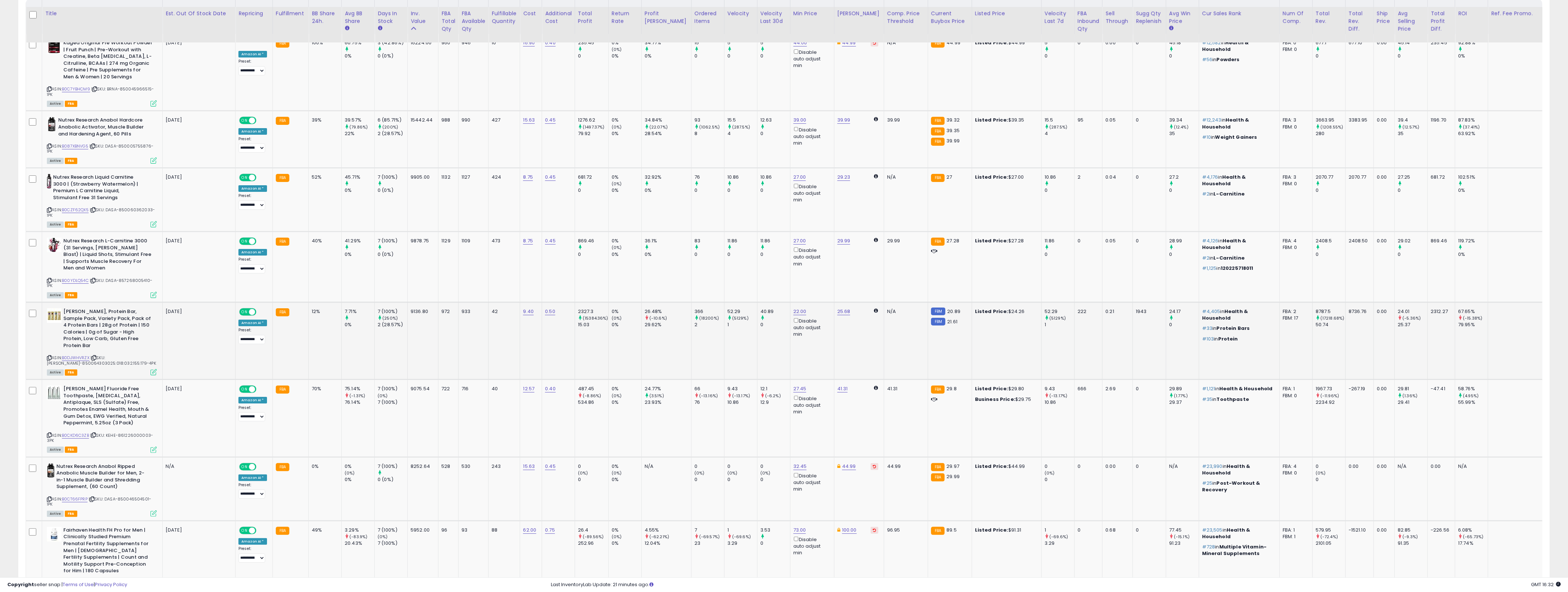
scroll to position [423, 0]
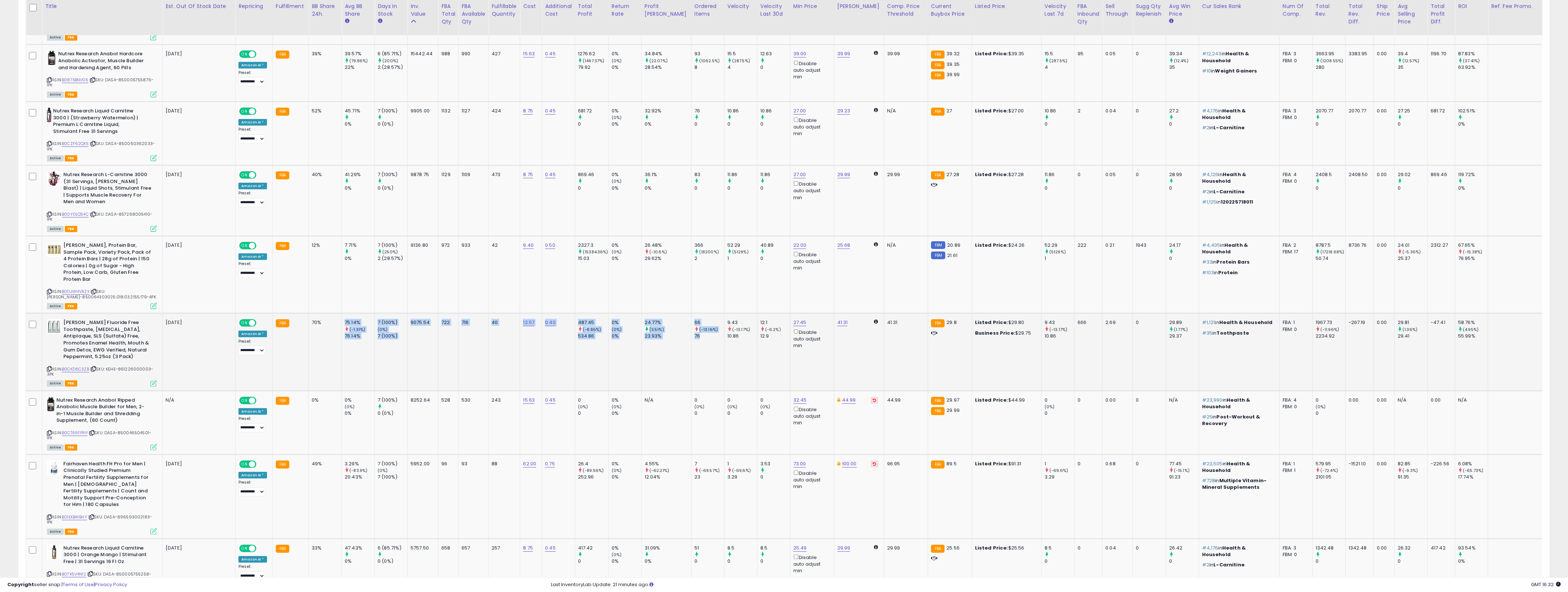
drag, startPoint x: 679, startPoint y: 345, endPoint x: 308, endPoint y: 335, distance: 371.1
click at [308, 335] on tr "Davids Fluoride Free Toothpaste, [MEDICAL_DATA], Antiplaque, SLS (Sulfate) Free…" at bounding box center [825, 352] width 1597 height 77
click at [309, 313] on td "70%" at bounding box center [325, 352] width 33 height 77
drag, startPoint x: 308, startPoint y: 313, endPoint x: 495, endPoint y: 340, distance: 188.9
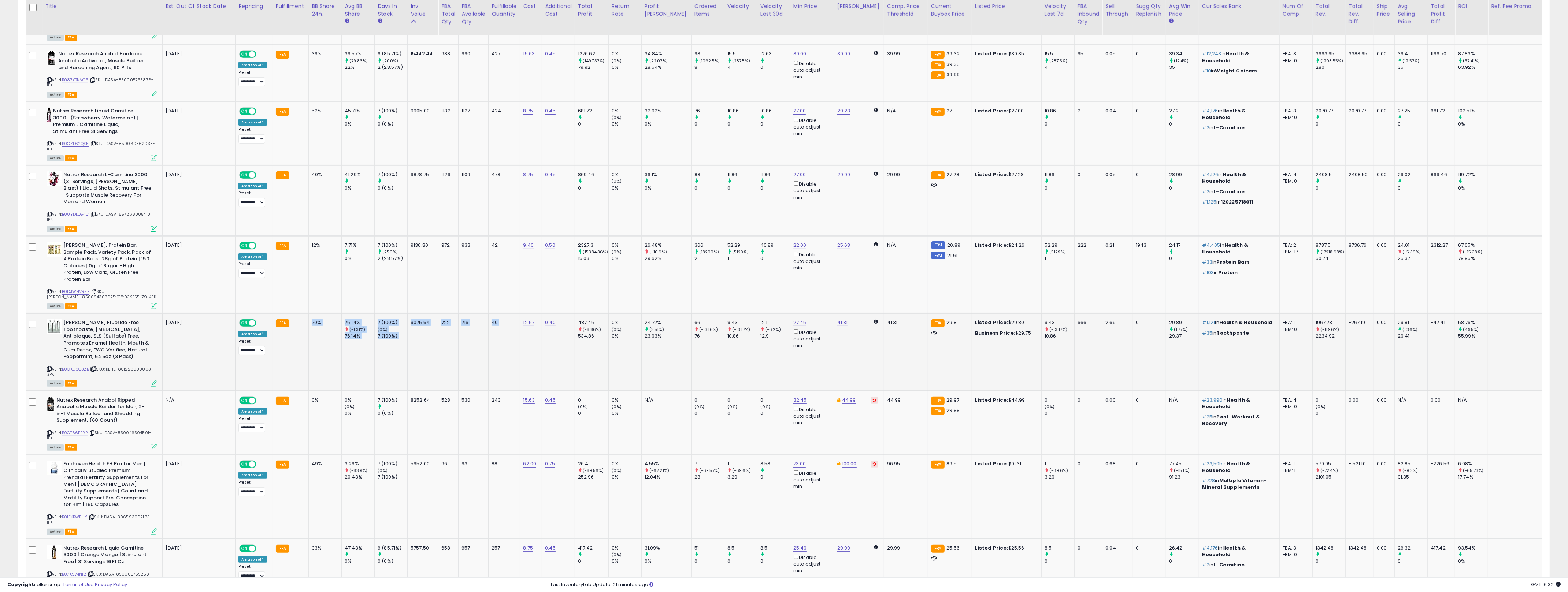
click at [495, 340] on tr "Davids Fluoride Free Toothpaste, [MEDICAL_DATA], Antiplaque, SLS (Sulfate) Free…" at bounding box center [825, 352] width 1597 height 77
drag, startPoint x: 483, startPoint y: 420, endPoint x: 308, endPoint y: 389, distance: 177.7
click at [308, 390] on tr "Nutrex Research Anabol Ripped Anabolic Muscle Builder for Men, 2-in-1 Muscle Bu…" at bounding box center [825, 422] width 1597 height 64
click at [309, 390] on td "0%" at bounding box center [325, 422] width 33 height 64
drag, startPoint x: 308, startPoint y: 389, endPoint x: 753, endPoint y: 418, distance: 445.9
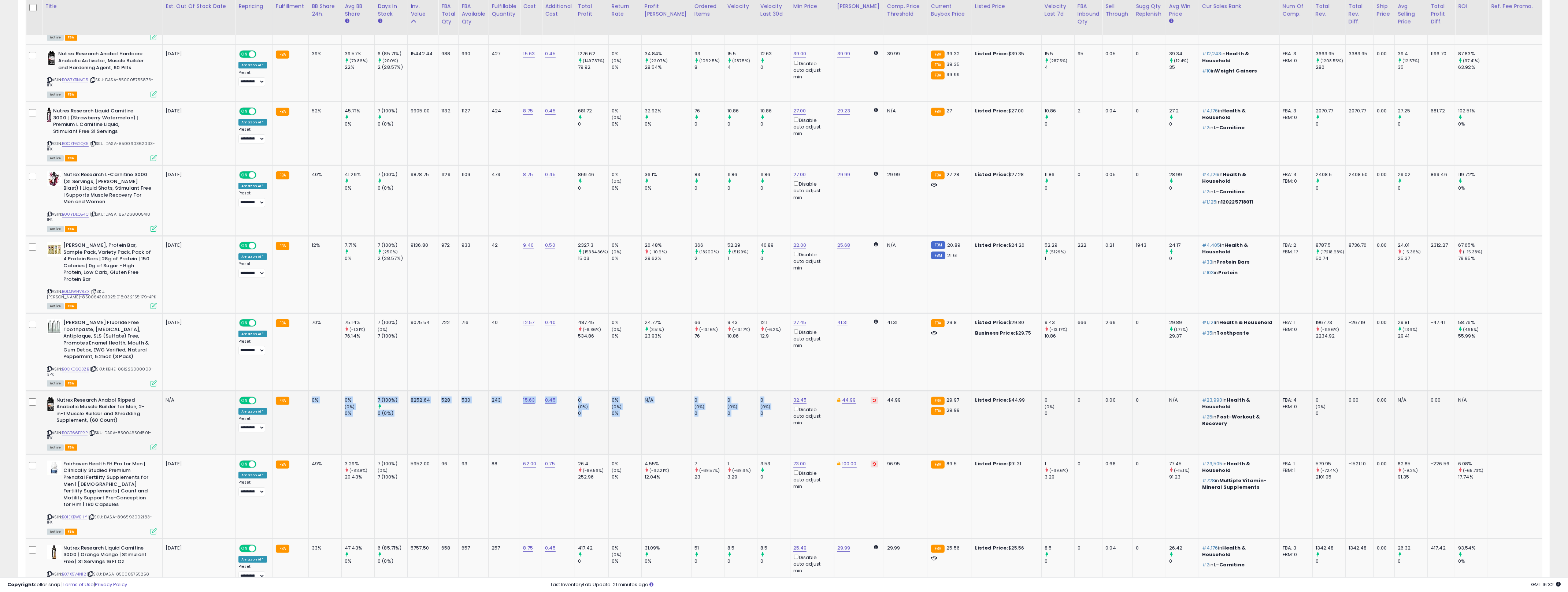
click at [753, 418] on tr "Nutrex Research Anabol Ripped Anabolic Muscle Builder for Men, 2-in-1 Muscle Bu…" at bounding box center [825, 422] width 1597 height 64
click at [757, 418] on td "0 (0%) 0" at bounding box center [773, 422] width 33 height 64
drag, startPoint x: 753, startPoint y: 418, endPoint x: 318, endPoint y: 403, distance: 435.3
click at [318, 403] on tr "Nutrex Research Anabol Ripped Anabolic Muscle Builder for Men, 2-in-1 Muscle Bu…" at bounding box center [825, 422] width 1597 height 64
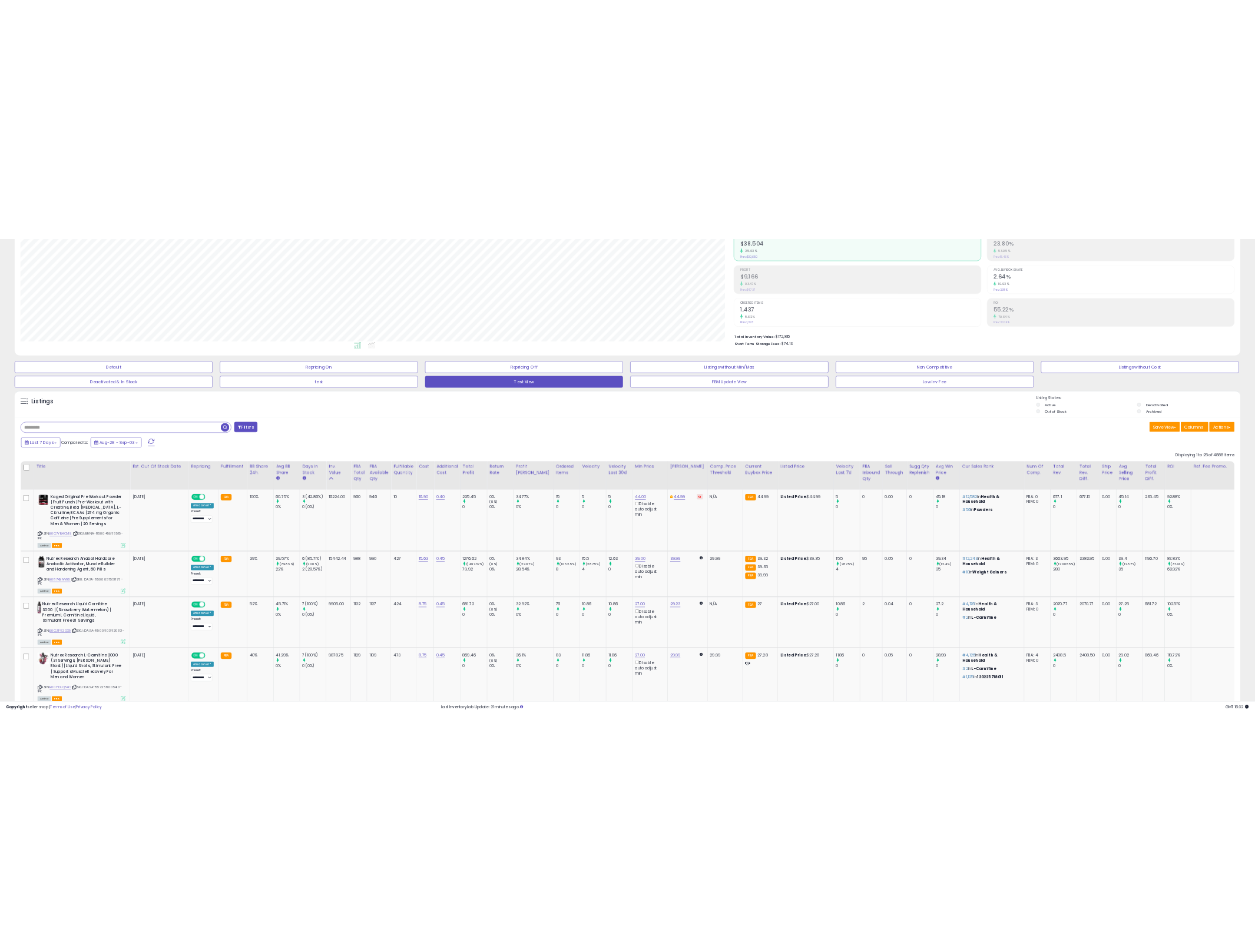
scroll to position [0, 0]
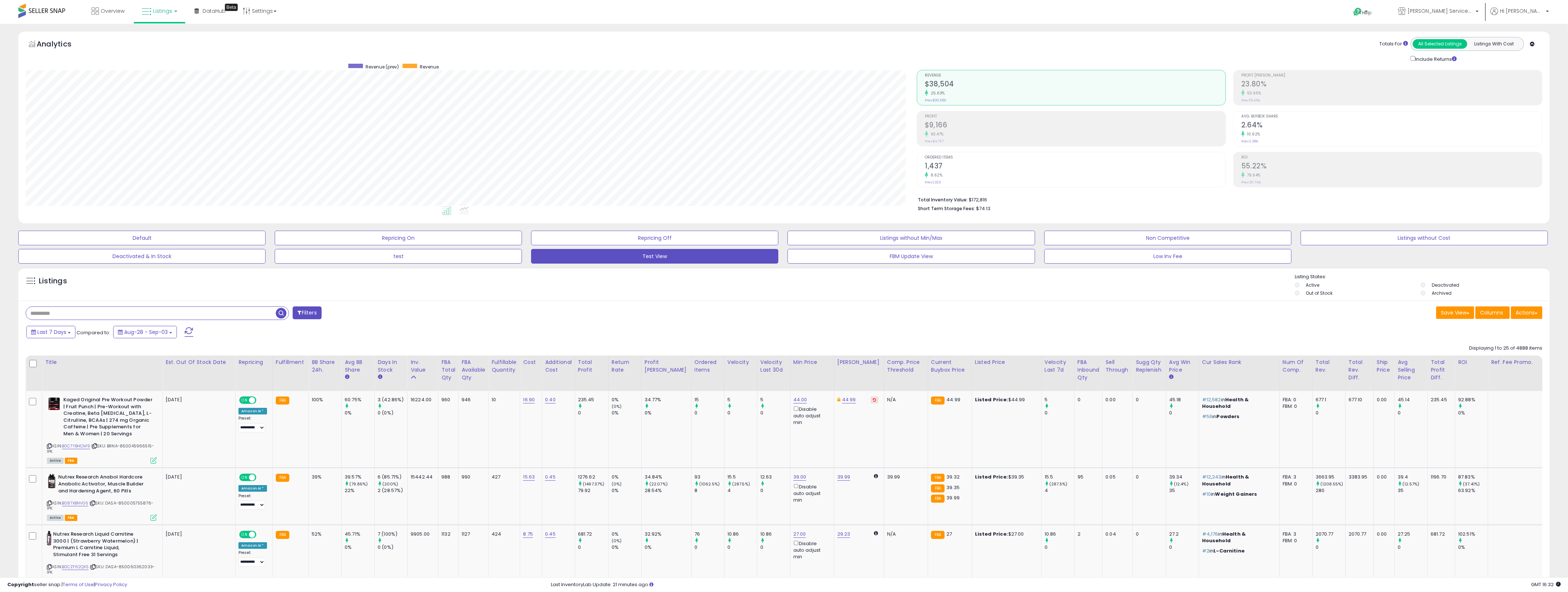
click at [603, 317] on div "Filters" at bounding box center [402, 313] width 764 height 15
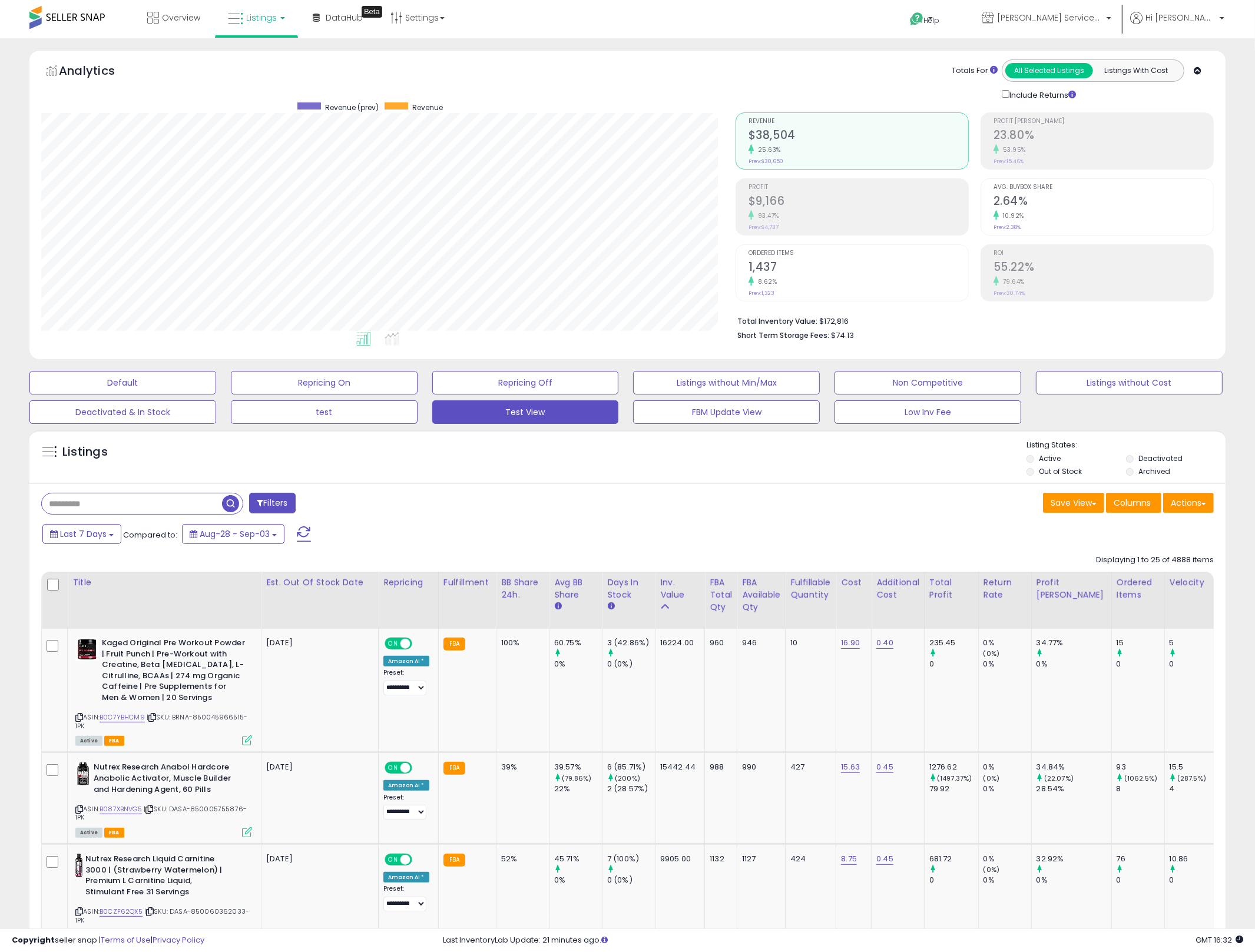
scroll to position [588318, 588054]
click at [637, 548] on div "Last 7 Days Compared to: Aug-28 - Sep-03" at bounding box center [479, 534] width 879 height 27
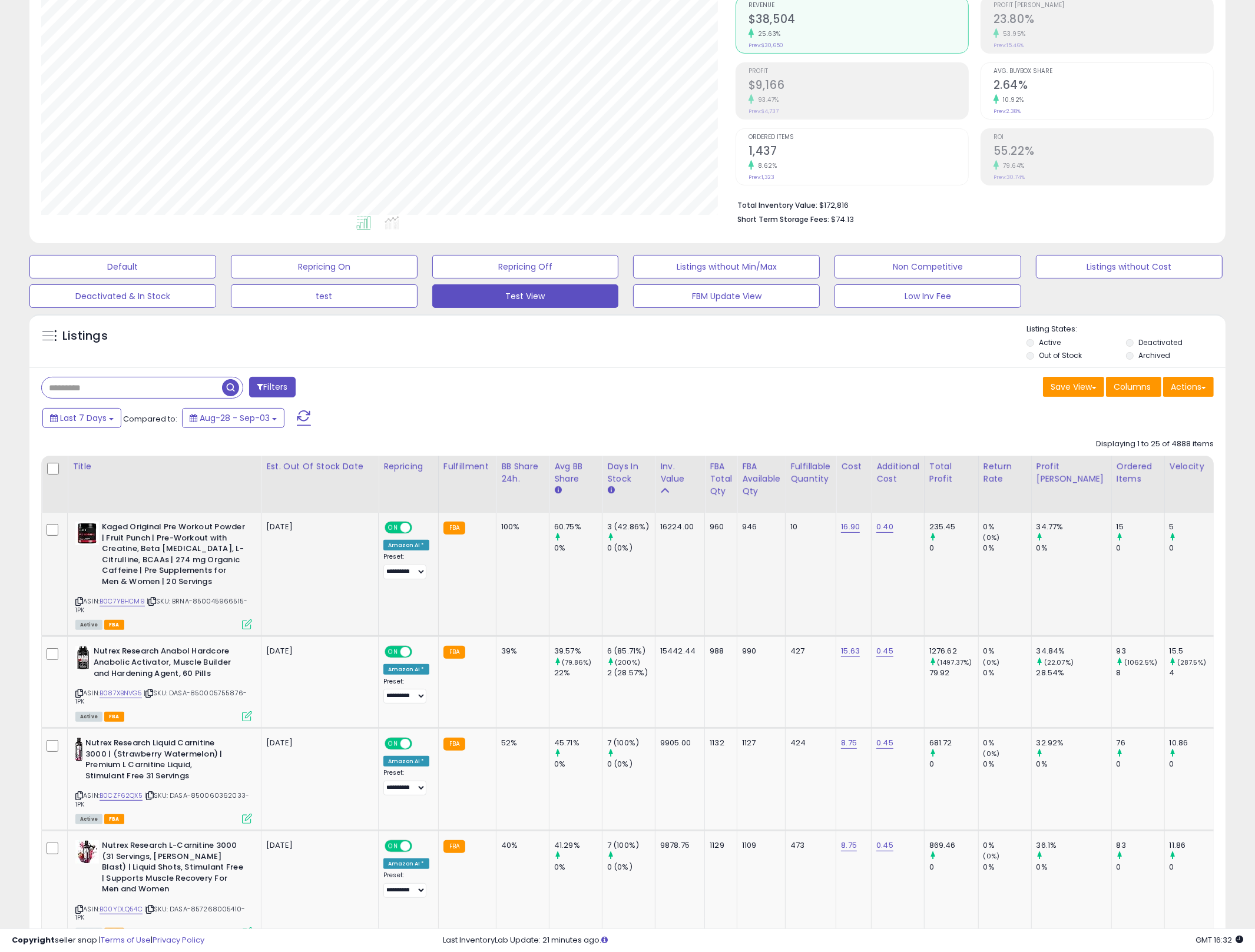
scroll to position [137, 0]
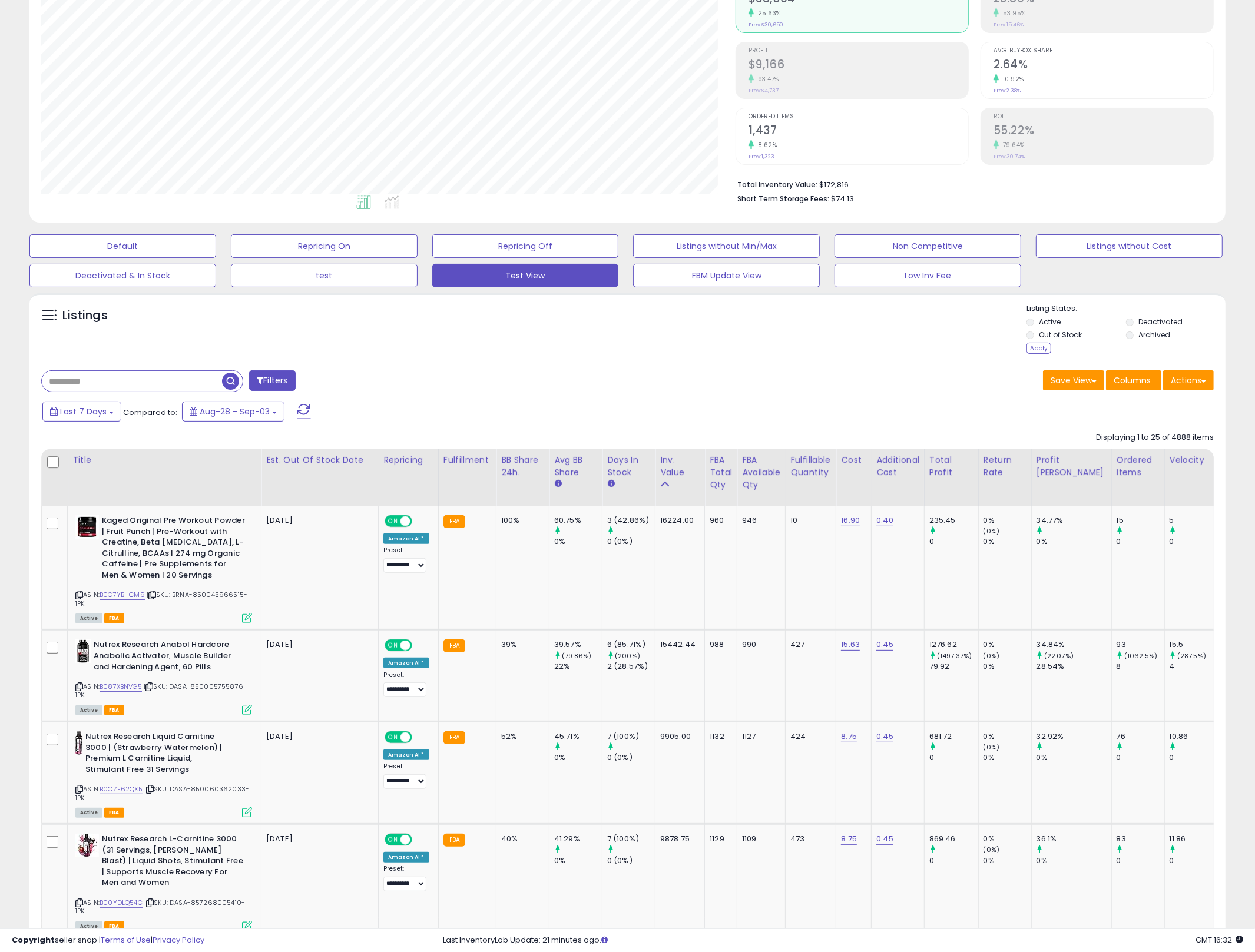
click at [1040, 350] on div "Apply" at bounding box center [1038, 348] width 25 height 11
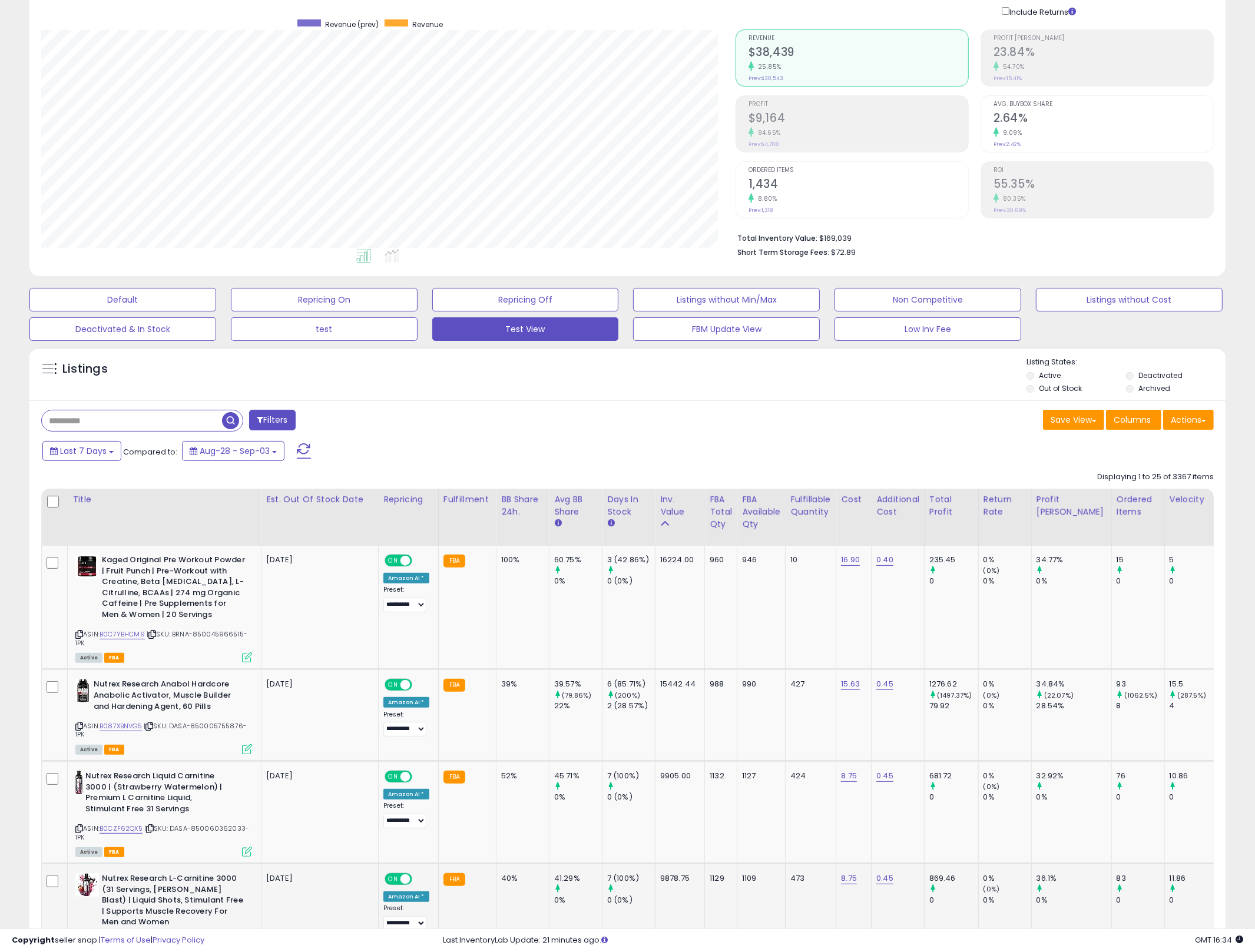
scroll to position [0, 0]
